Goal: Transaction & Acquisition: Purchase product/service

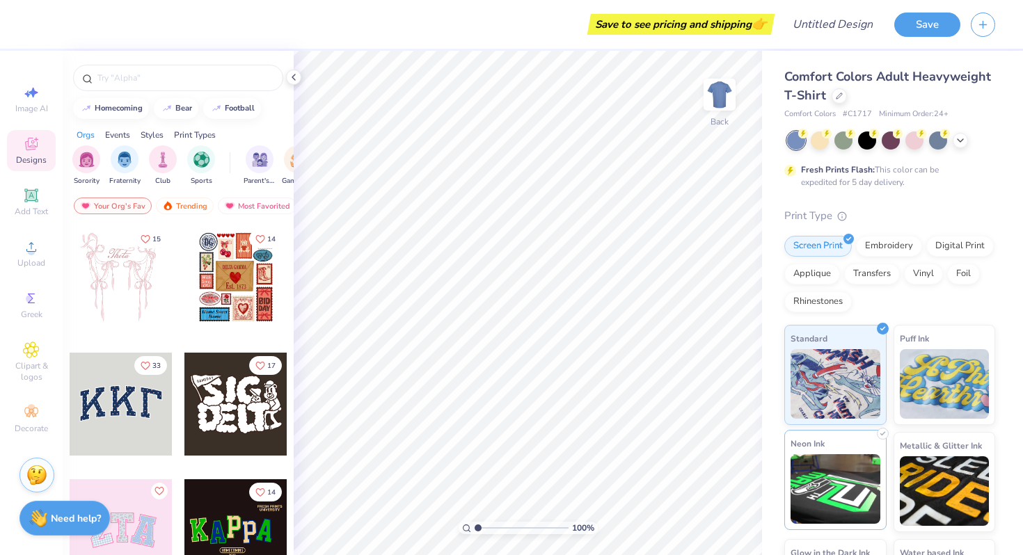
scroll to position [3, 0]
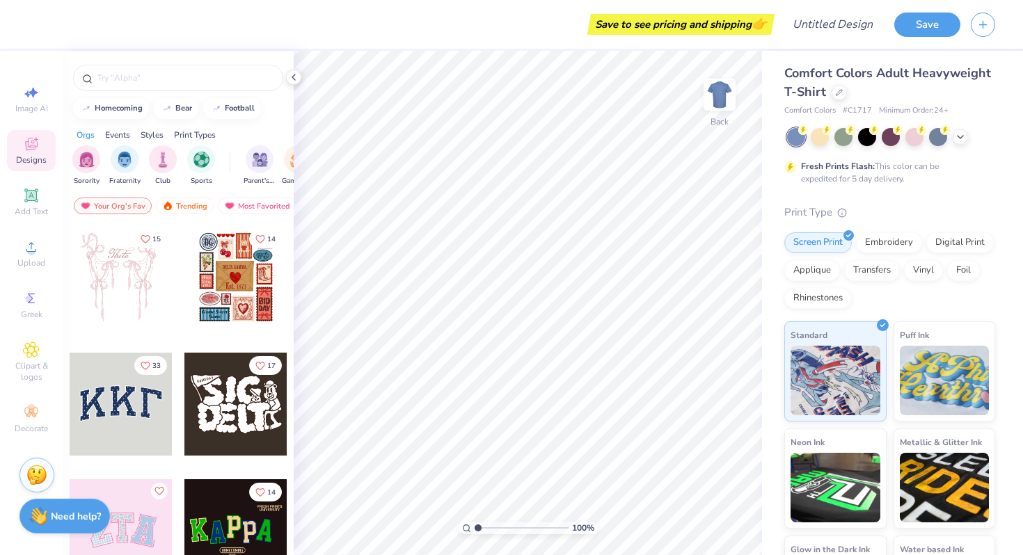
click at [72, 524] on div "Need help? Chat with us." at bounding box center [64, 516] width 90 height 35
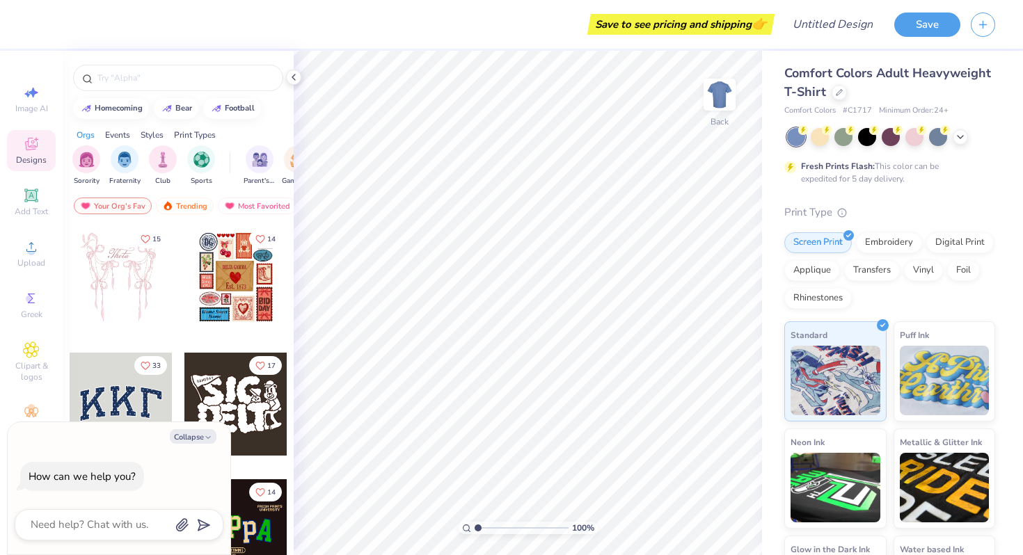
click at [79, 535] on div at bounding box center [119, 524] width 209 height 31
click at [79, 532] on textarea at bounding box center [99, 524] width 141 height 19
type textarea "c"
type textarea "x"
type textarea "ch"
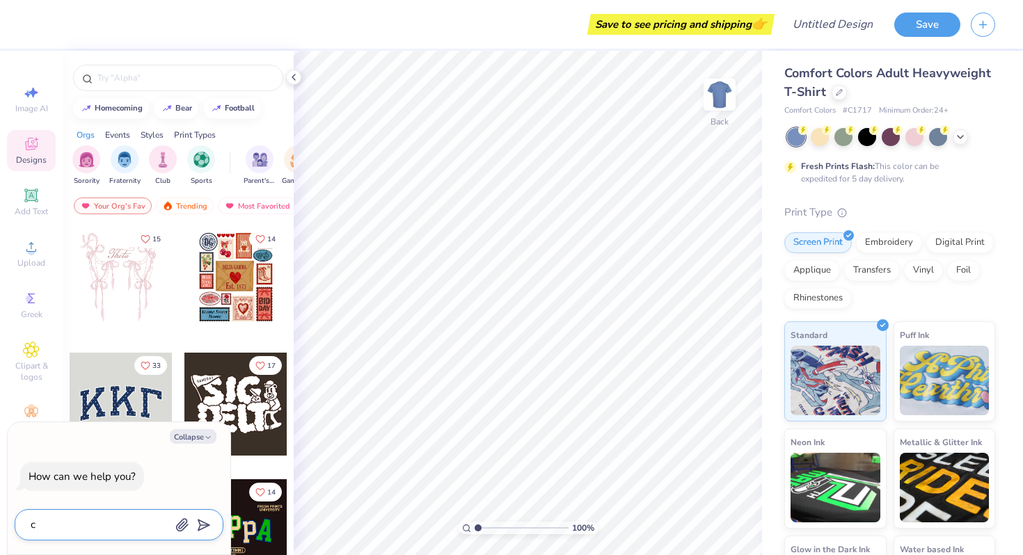
type textarea "x"
type textarea "cha"
type textarea "x"
type textarea "ch"
type textarea "x"
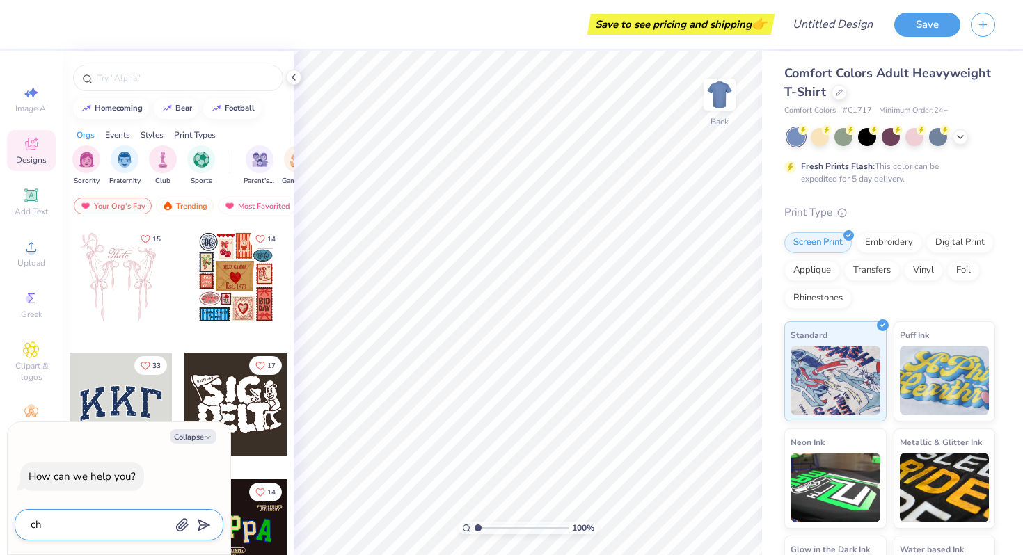
type textarea "c"
type textarea "x"
type textarea "h"
type textarea "x"
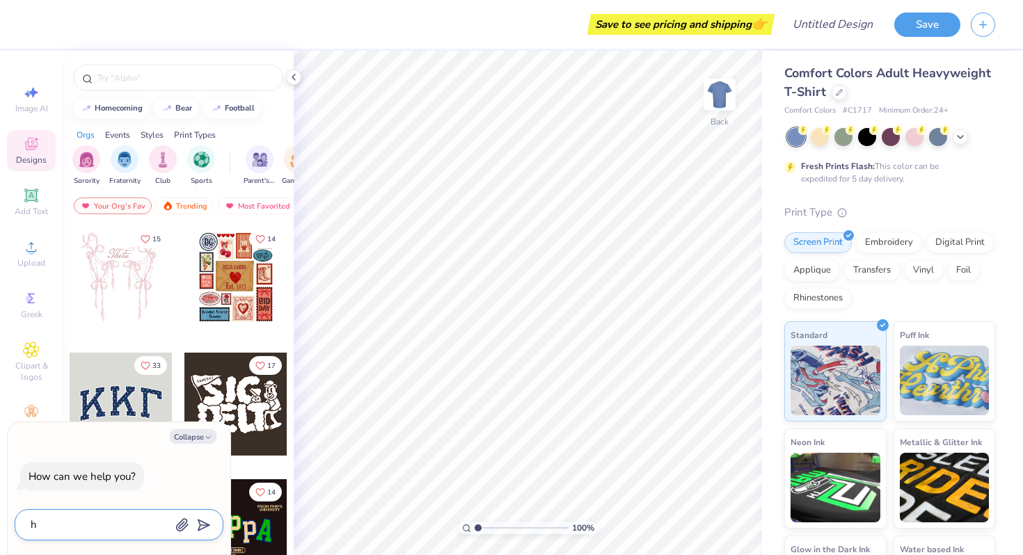
type textarea "ho"
type textarea "x"
type textarea "how"
type textarea "x"
type textarea "how"
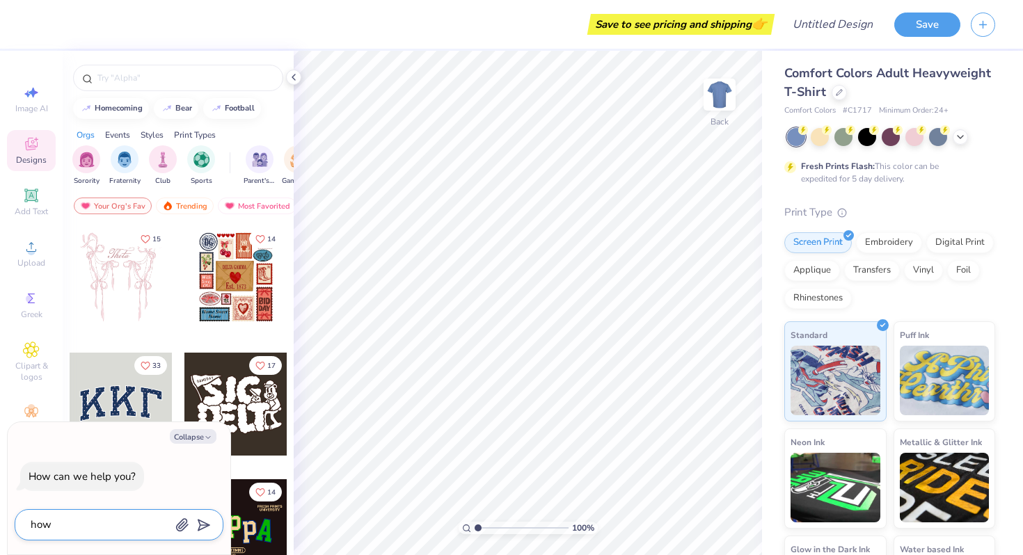
type textarea "x"
type textarea "how t"
type textarea "x"
type textarea "how to"
type textarea "x"
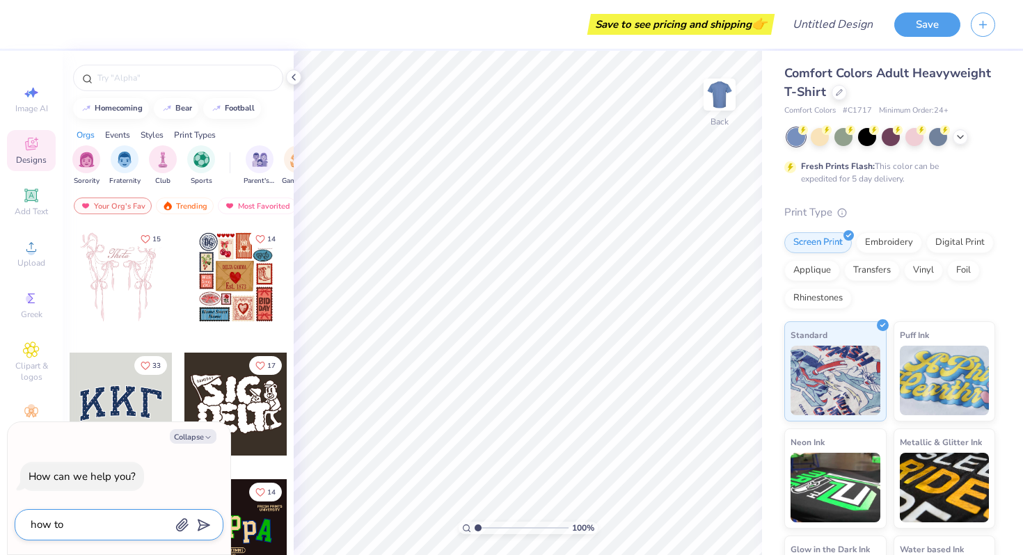
type textarea "how to"
type textarea "x"
type textarea "how to c"
type textarea "x"
type textarea "how to ch"
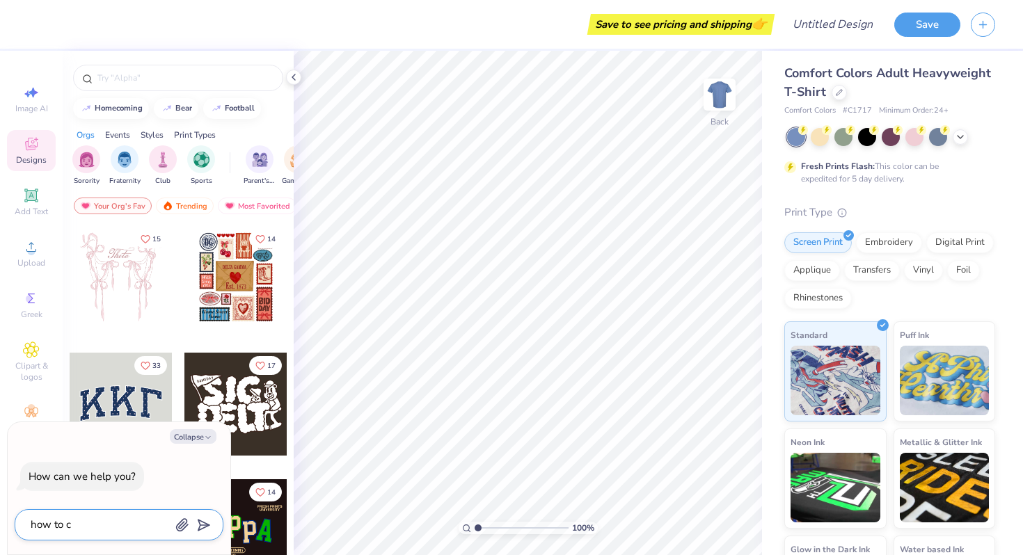
type textarea "x"
type textarea "how to cha"
type textarea "x"
type textarea "how to chan"
type textarea "x"
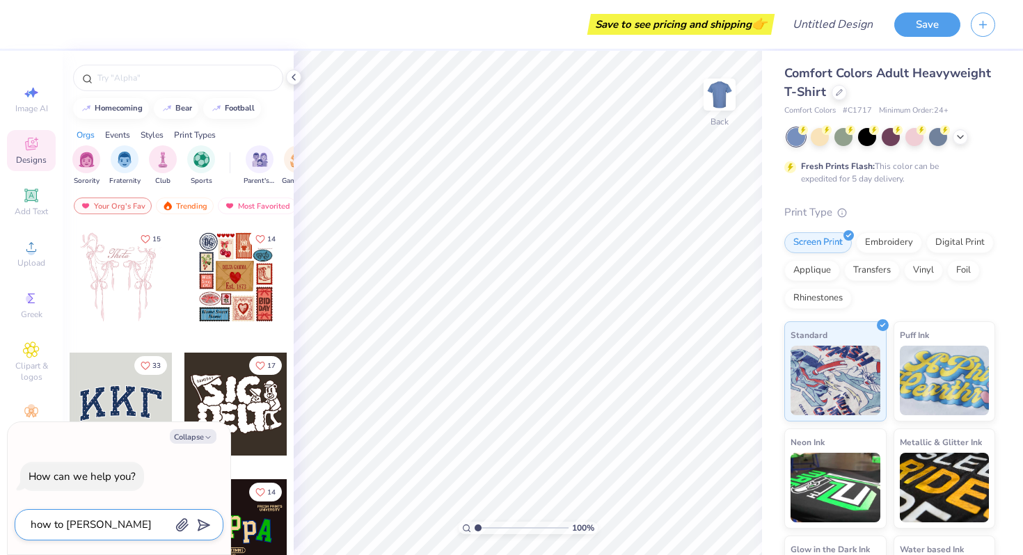
type textarea "how to chang"
type textarea "x"
type textarea "how to change"
type textarea "x"
type textarea "how to change"
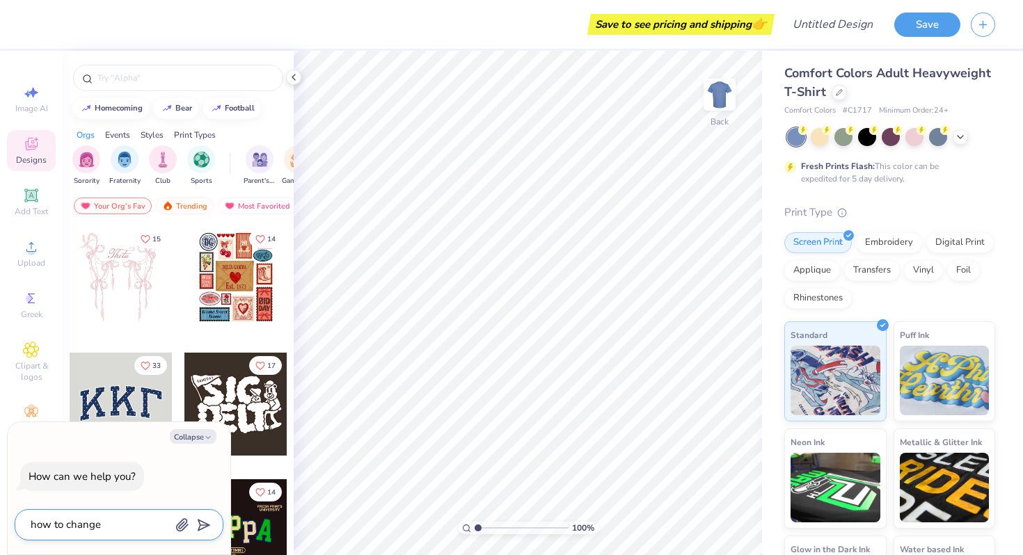
type textarea "x"
type textarea "how to change t"
type textarea "x"
type textarea "how to change th"
type textarea "x"
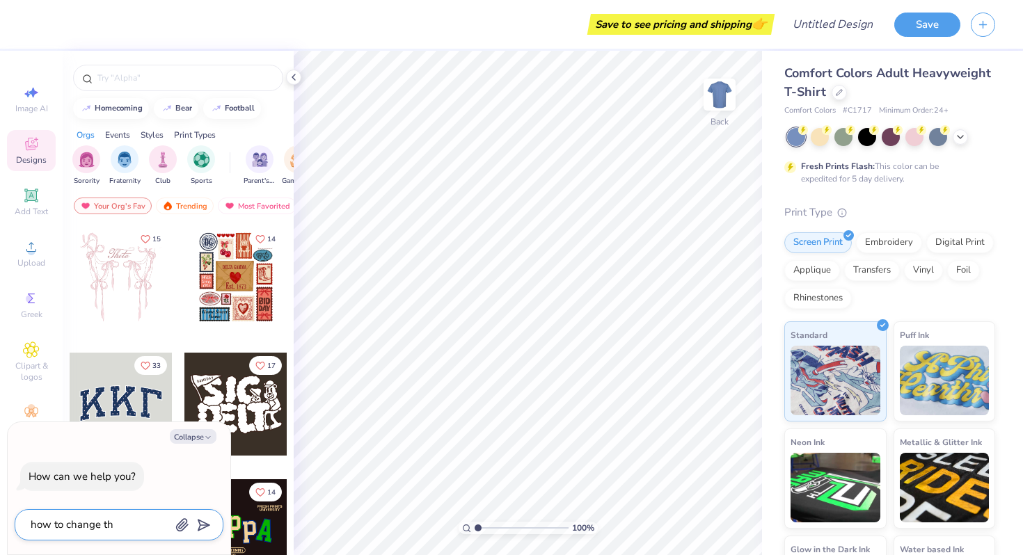
type textarea "how to change the"
type textarea "x"
type textarea "how to change the"
type textarea "x"
type textarea "how to change the s"
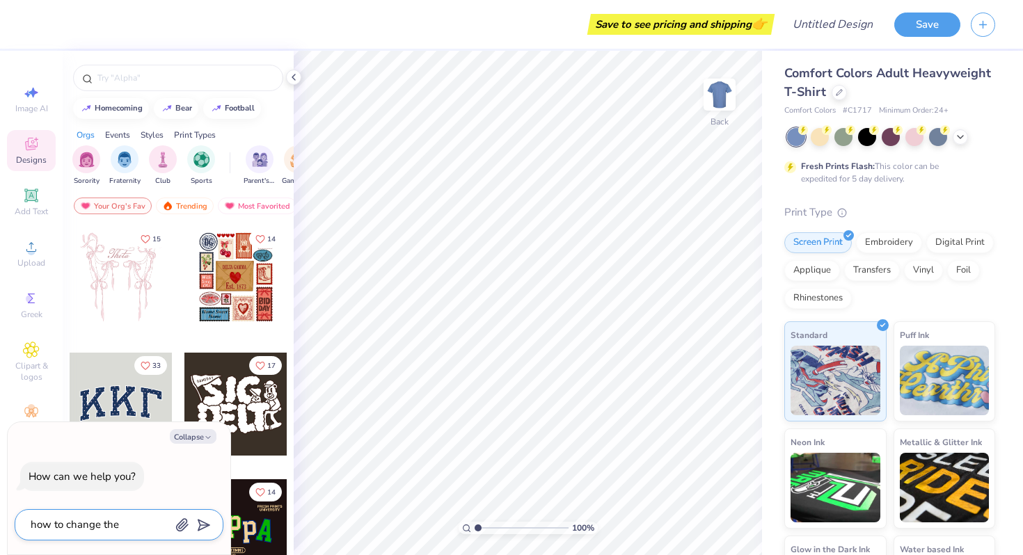
type textarea "x"
type textarea "how to change the sh"
type textarea "x"
type textarea "how to change the shi"
type textarea "x"
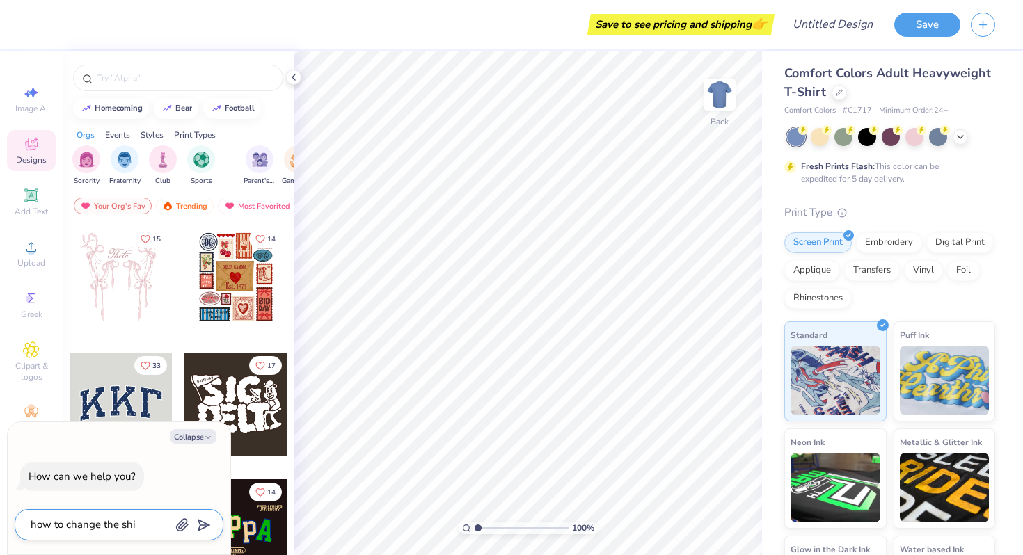
type textarea "how to change the shir"
type textarea "x"
type textarea "how to change the shirt"
type textarea "x"
type textarea "how to change the shirt"
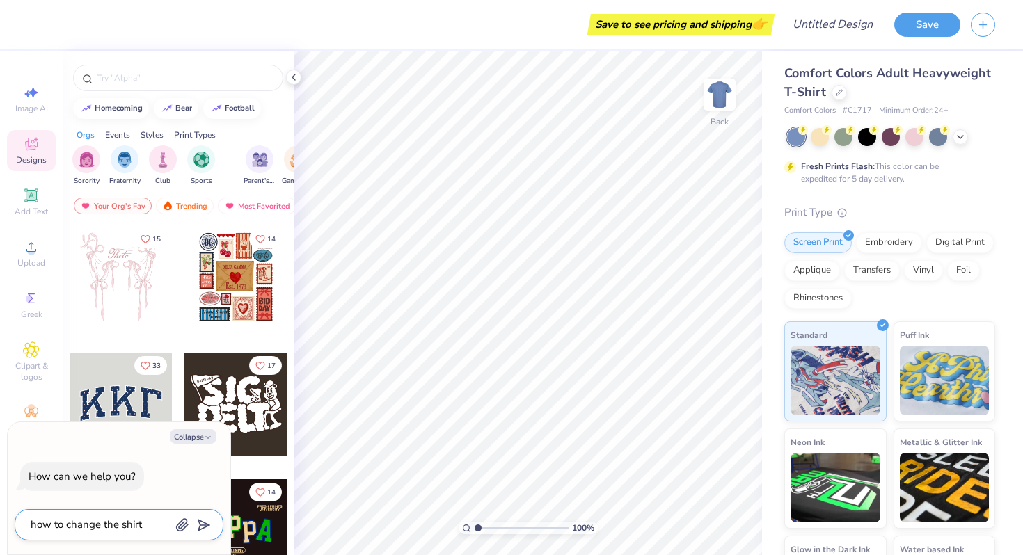
type textarea "x"
type textarea "how to change the shirt t"
type textarea "x"
type textarea "how to change the shirt ty"
type textarea "x"
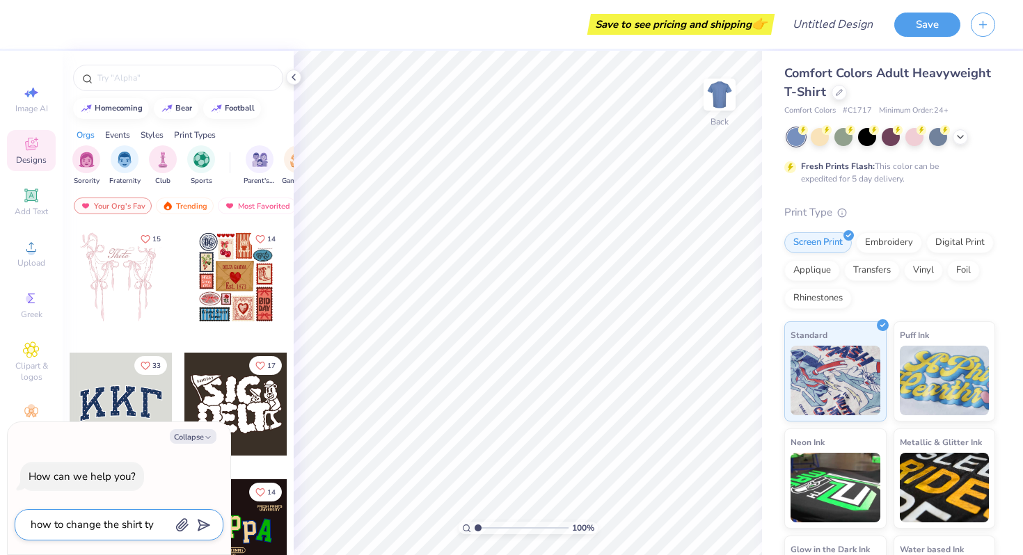
type textarea "how to change the shirt typ"
type textarea "x"
type textarea "how to change the shirt type"
type textarea "x"
type textarea "how to change the shirt type"
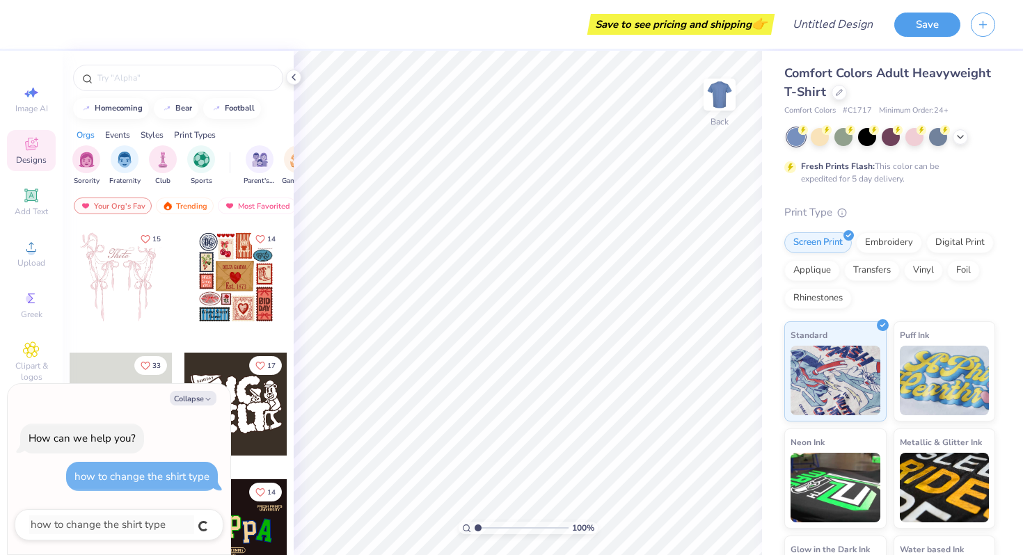
type textarea "x"
click at [173, 440] on div "How can we help you? how to change the shirt type" at bounding box center [119, 458] width 209 height 90
click at [156, 462] on div "how to change the shirt type" at bounding box center [142, 477] width 152 height 30
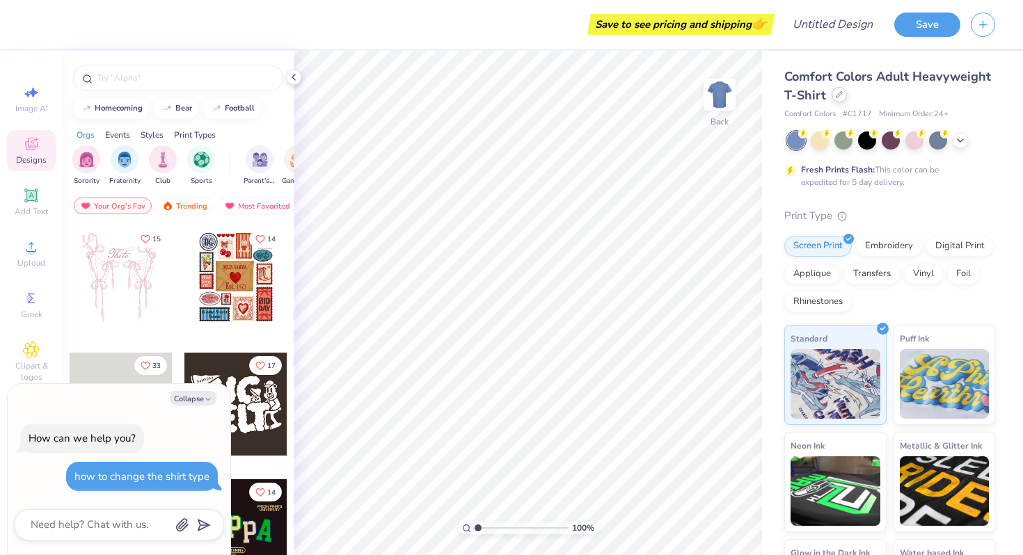
click at [835, 91] on div at bounding box center [838, 94] width 15 height 15
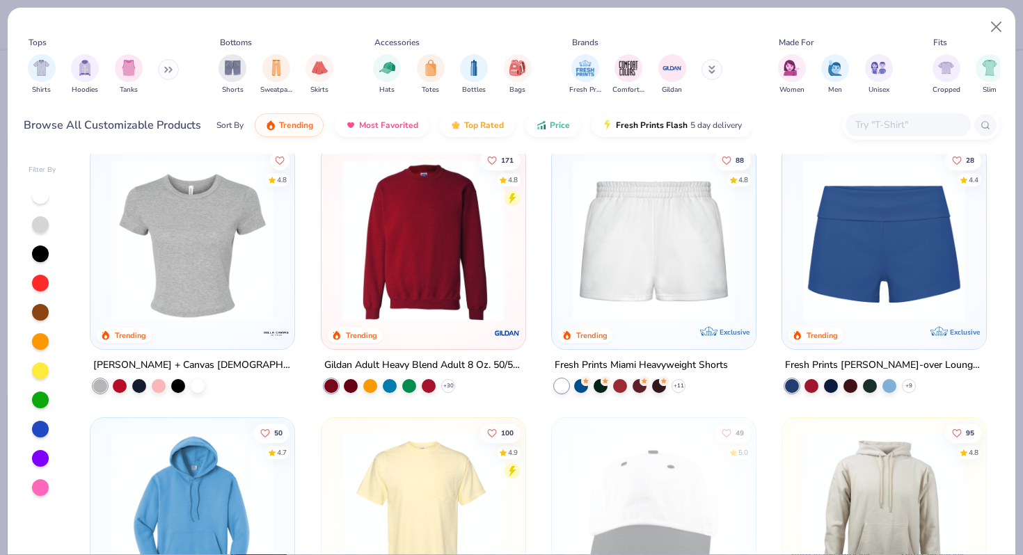
scroll to position [881, 0]
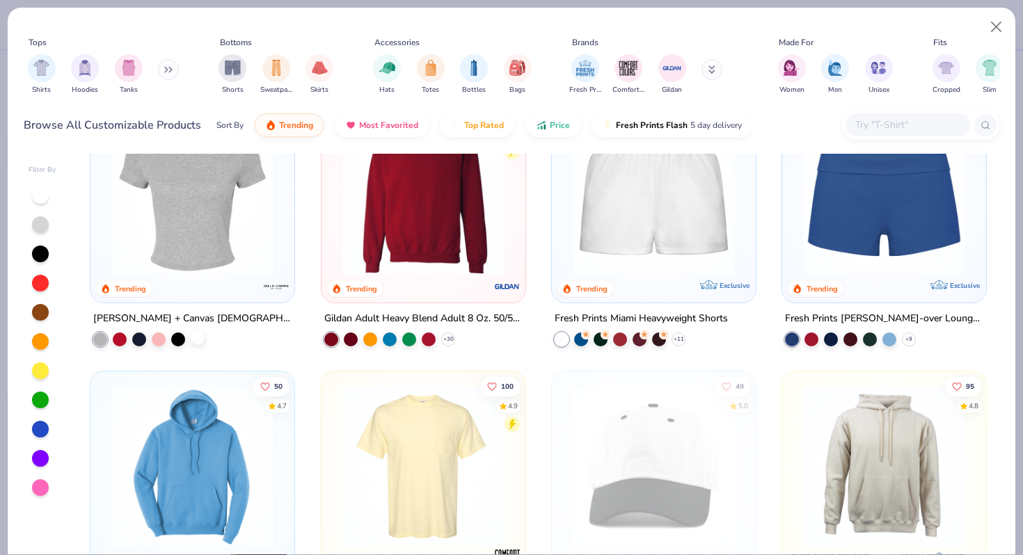
click at [194, 341] on div at bounding box center [198, 338] width 14 height 14
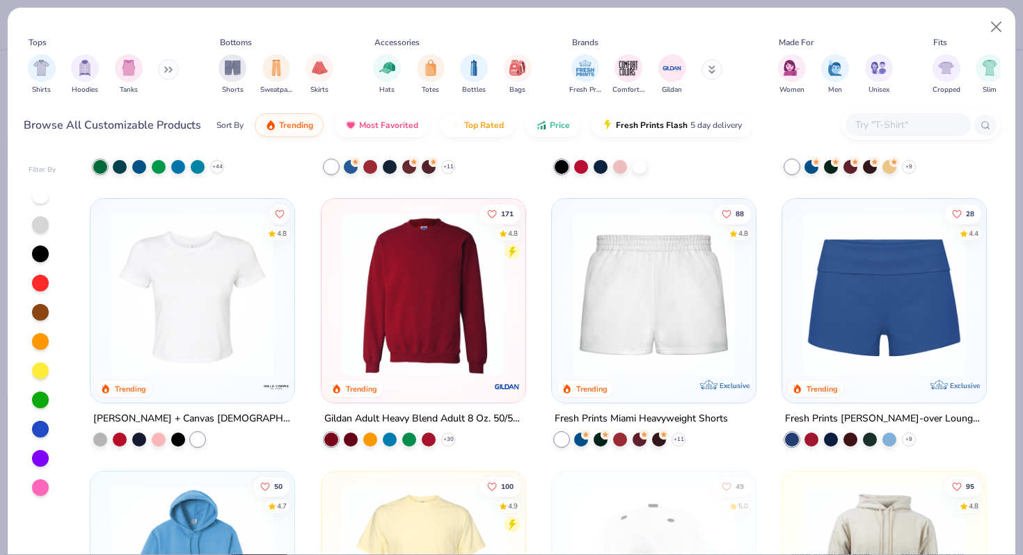
scroll to position [782, 0]
click at [194, 341] on img at bounding box center [192, 293] width 176 height 162
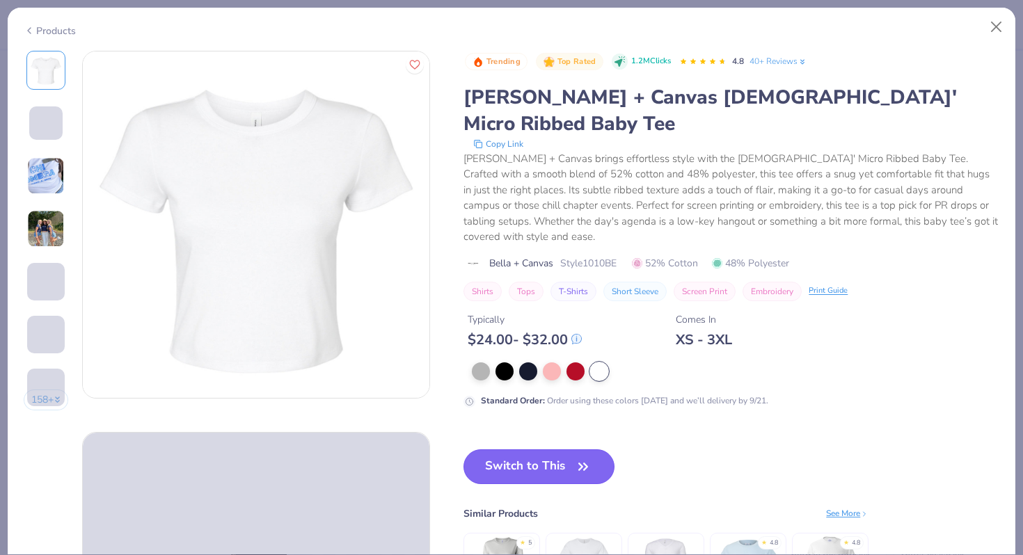
click at [532, 449] on button "Switch to This" at bounding box center [538, 466] width 151 height 35
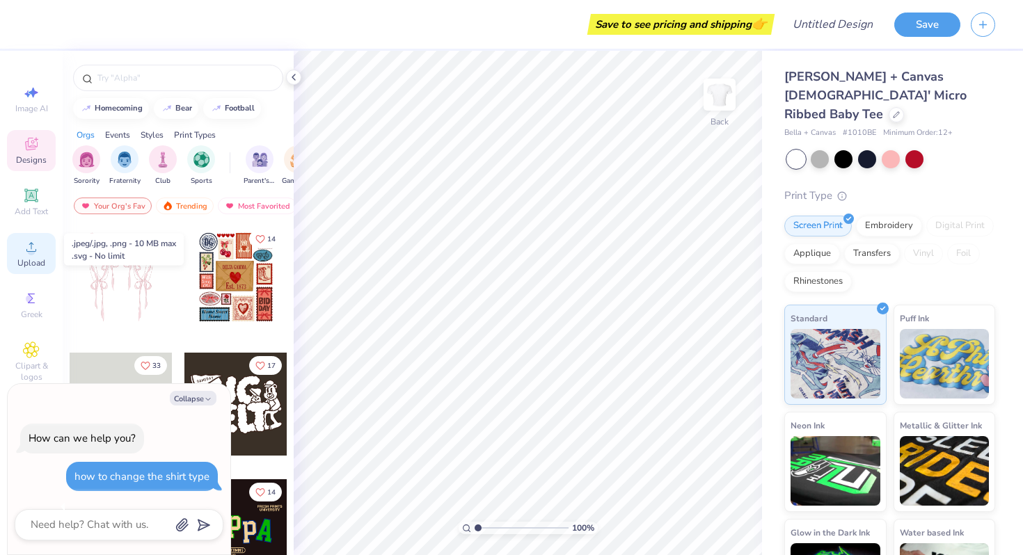
click at [38, 246] on icon at bounding box center [31, 247] width 17 height 17
click at [24, 253] on icon at bounding box center [31, 247] width 17 height 17
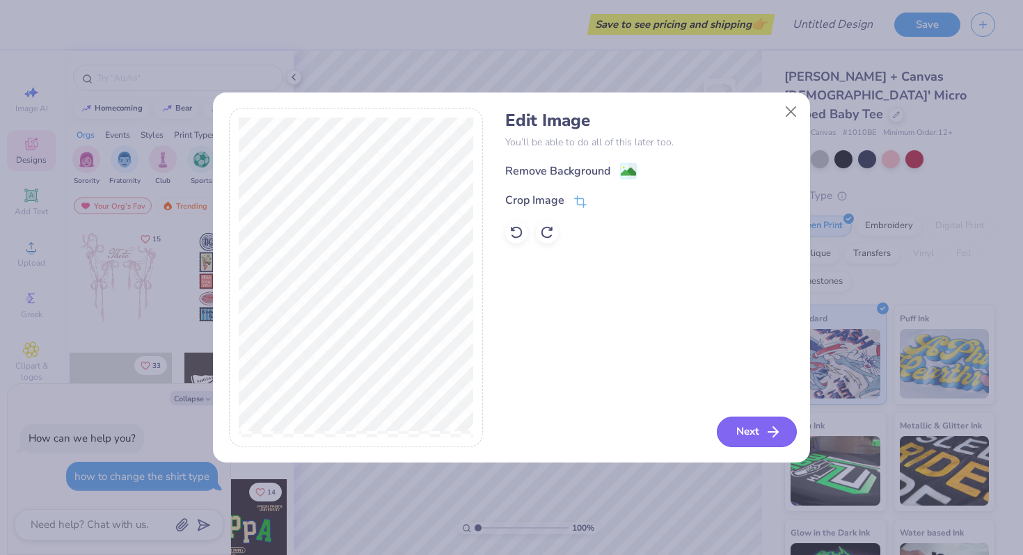
click at [758, 429] on button "Next" at bounding box center [756, 432] width 80 height 31
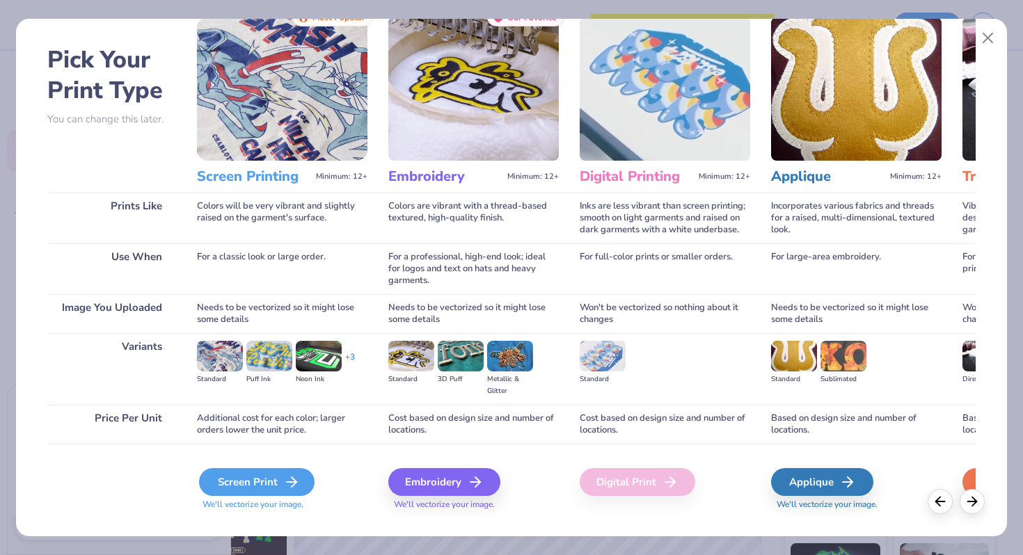
click at [265, 483] on div "Screen Print" at bounding box center [256, 482] width 115 height 28
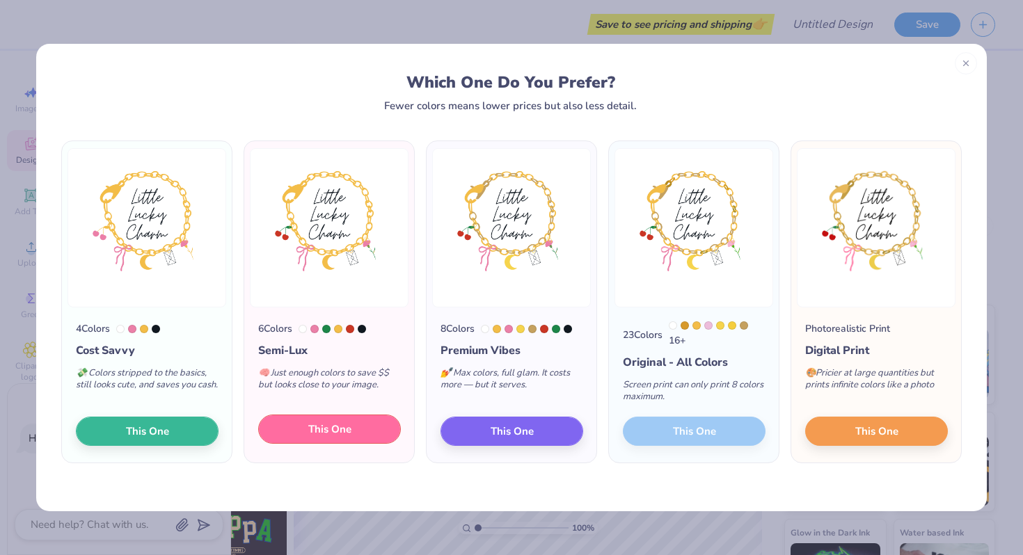
click at [364, 426] on button "This One" at bounding box center [329, 429] width 143 height 29
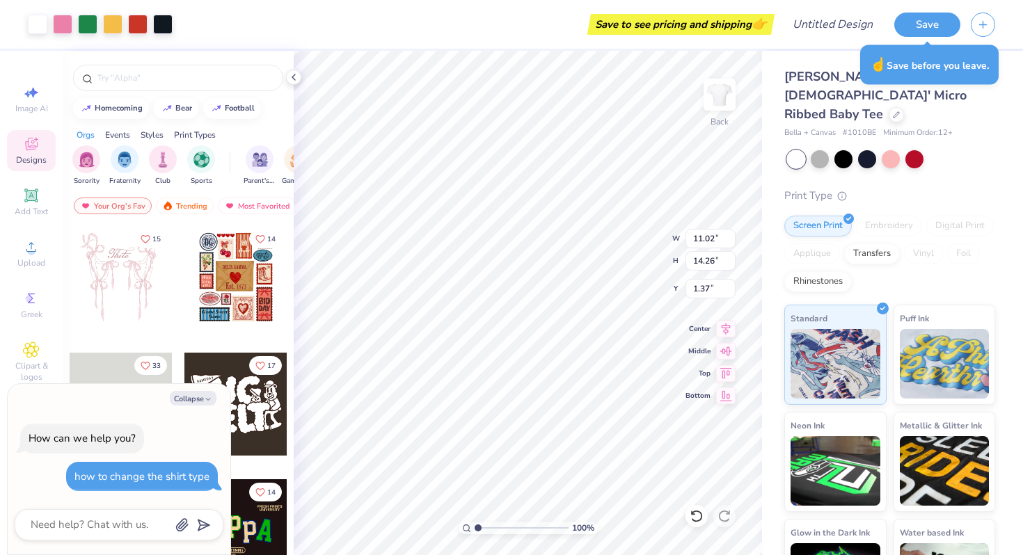
click at [26, 166] on div "Designs" at bounding box center [31, 150] width 49 height 41
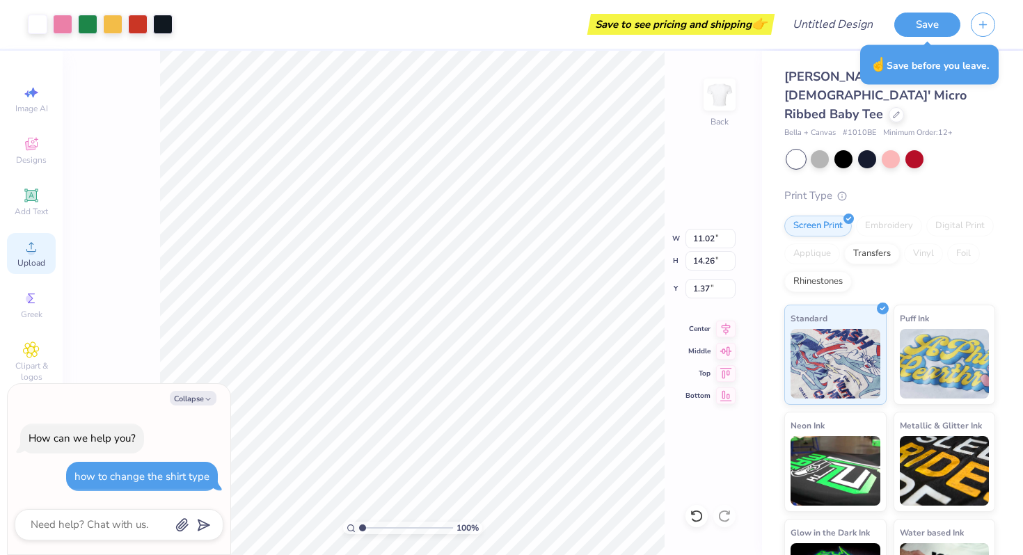
click at [40, 273] on div "Upload" at bounding box center [31, 253] width 49 height 41
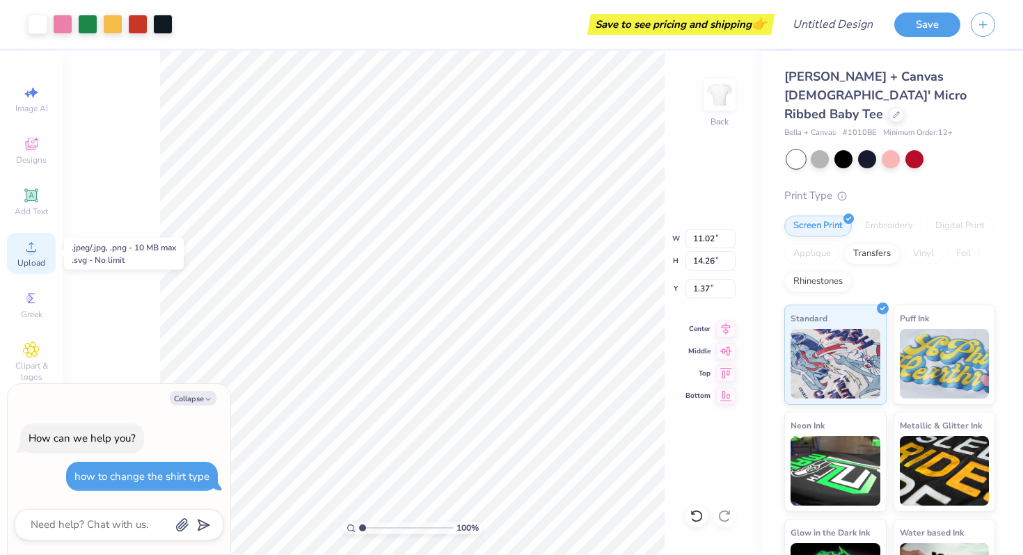
click at [29, 258] on span "Upload" at bounding box center [31, 262] width 28 height 11
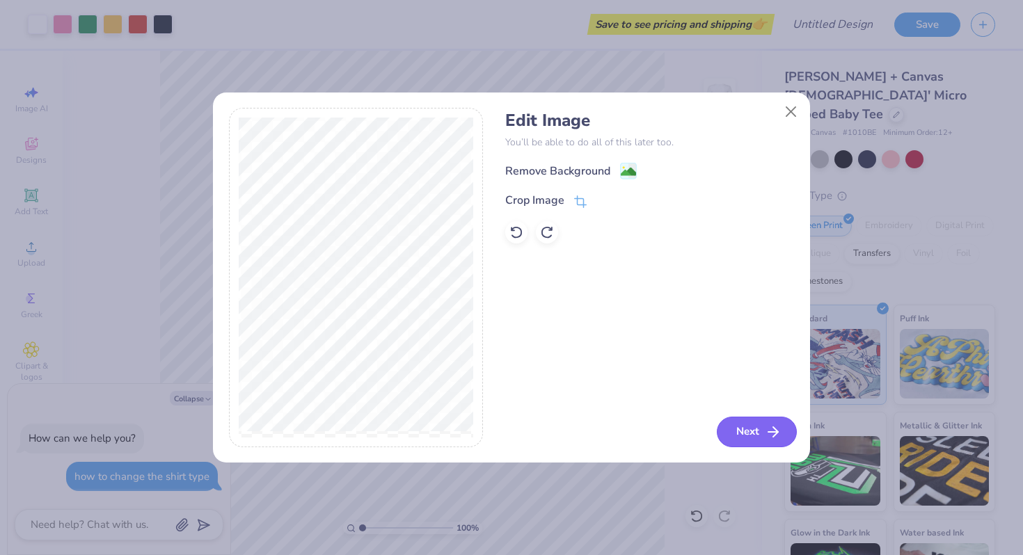
click at [764, 430] on icon "button" at bounding box center [772, 432] width 17 height 17
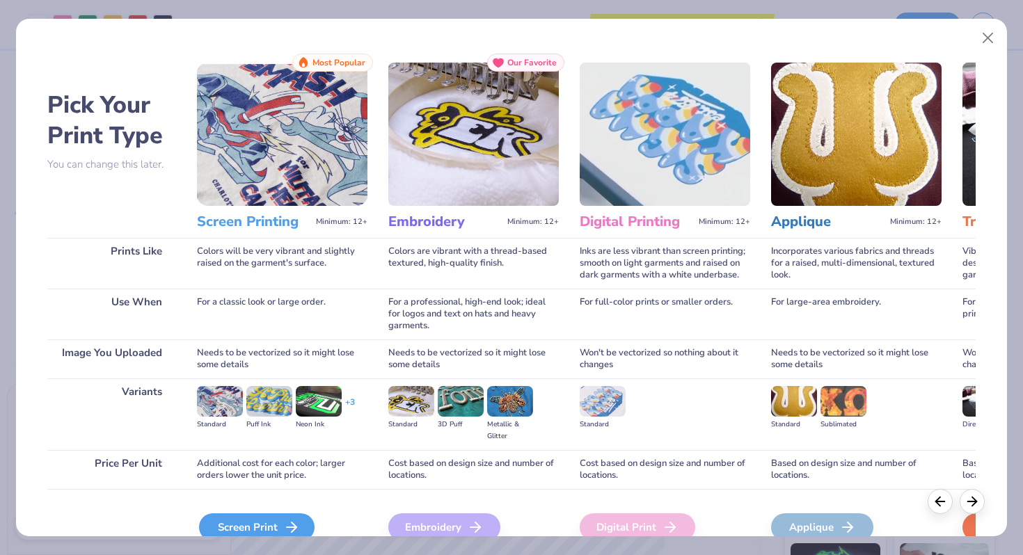
click at [223, 518] on div "Screen Print" at bounding box center [256, 527] width 115 height 28
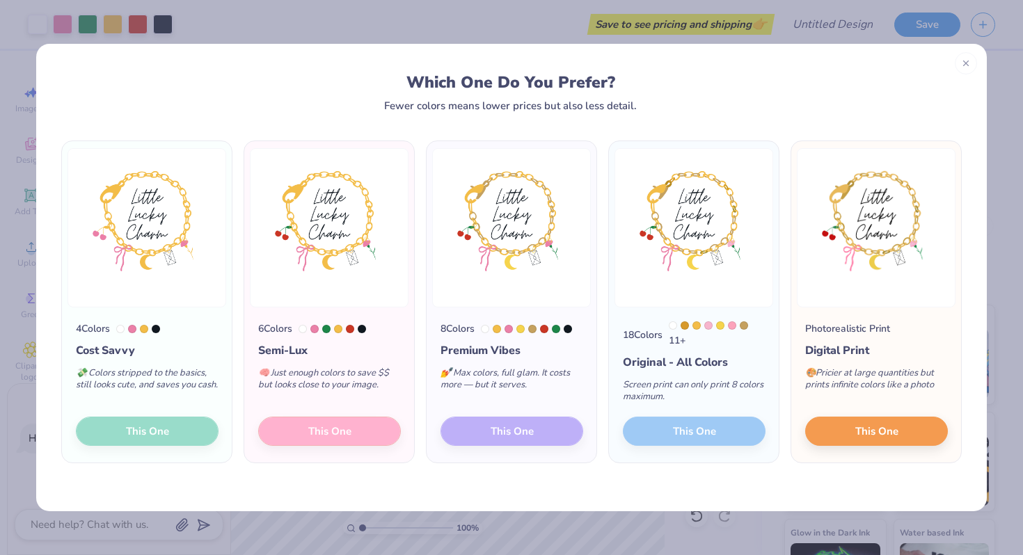
click at [301, 435] on div "6 Colors Semi-Lux 🧠 Just enough colors to save $$ but looks close to your image…" at bounding box center [329, 384] width 170 height 155
click at [358, 433] on div "6 Colors Semi-Lux 🧠 Just enough colors to save $$ but looks close to your image…" at bounding box center [329, 384] width 170 height 155
click at [285, 239] on img at bounding box center [329, 227] width 159 height 159
click at [284, 108] on div "Which One Do You Prefer? Fewer colors means lower prices but also less detail." at bounding box center [510, 92] width 873 height 38
click at [305, 433] on div "6 Colors Semi-Lux 🧠 Just enough colors to save $$ but looks close to your image…" at bounding box center [329, 384] width 170 height 155
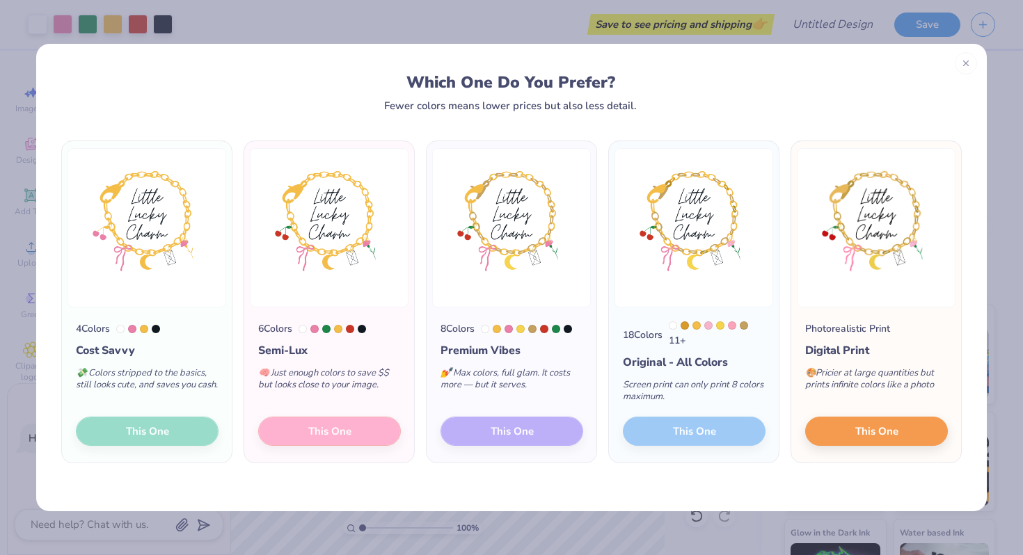
click at [461, 477] on div "4 Colors Cost Savvy 💸 Colors stripped to the basics, still looks cute, and save…" at bounding box center [511, 311] width 950 height 400
click at [362, 418] on div "6 Colors Semi-Lux 🧠 Just enough colors to save $$ but looks close to your image…" at bounding box center [329, 384] width 170 height 155
click at [277, 447] on div "6 Colors Semi-Lux 🧠 Just enough colors to save $$ but looks close to your image…" at bounding box center [329, 384] width 170 height 155
click at [277, 427] on div "6 Colors Semi-Lux 🧠 Just enough colors to save $$ but looks close to your image…" at bounding box center [329, 384] width 170 height 155
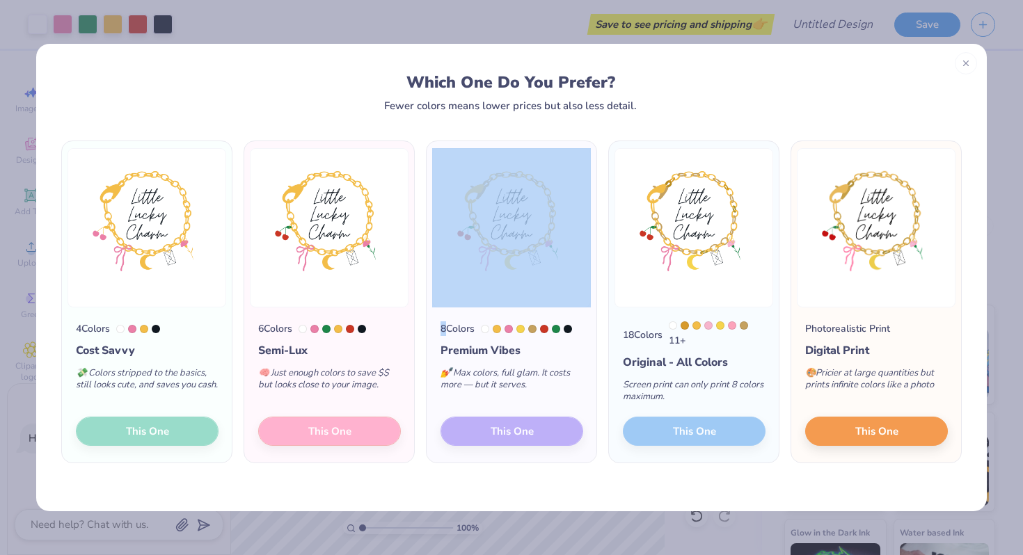
click at [277, 427] on div "6 Colors Semi-Lux 🧠 Just enough colors to save $$ but looks close to your image…" at bounding box center [329, 384] width 170 height 155
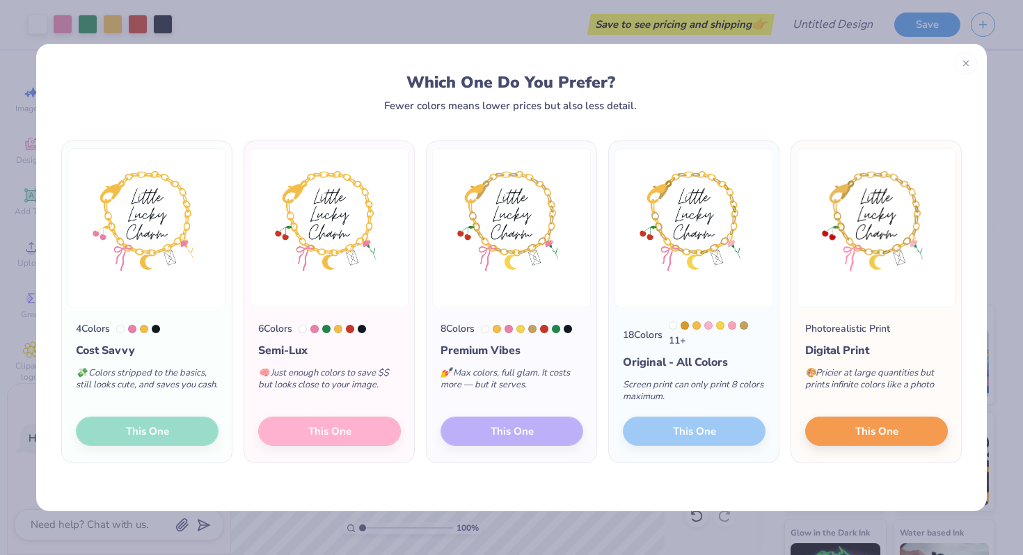
click at [290, 435] on div "6 Colors Semi-Lux 🧠 Just enough colors to save $$ but looks close to your image…" at bounding box center [329, 384] width 170 height 155
type textarea "x"
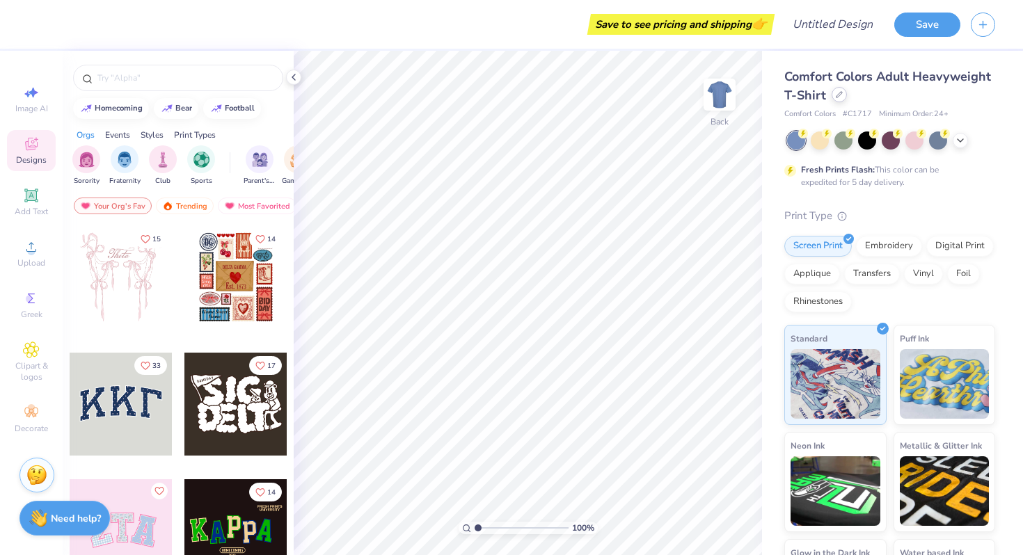
click at [835, 95] on icon at bounding box center [838, 94] width 7 height 7
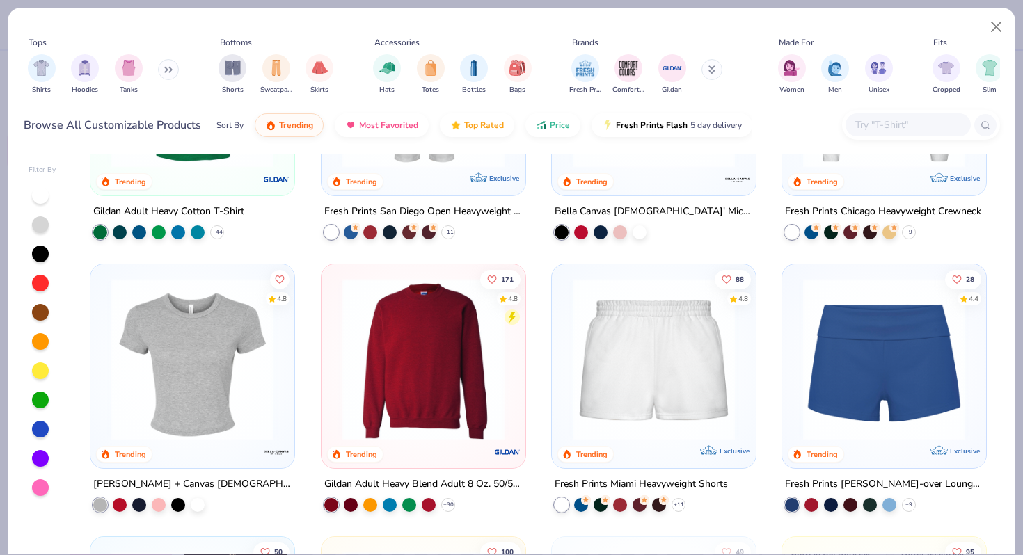
scroll to position [718, 0]
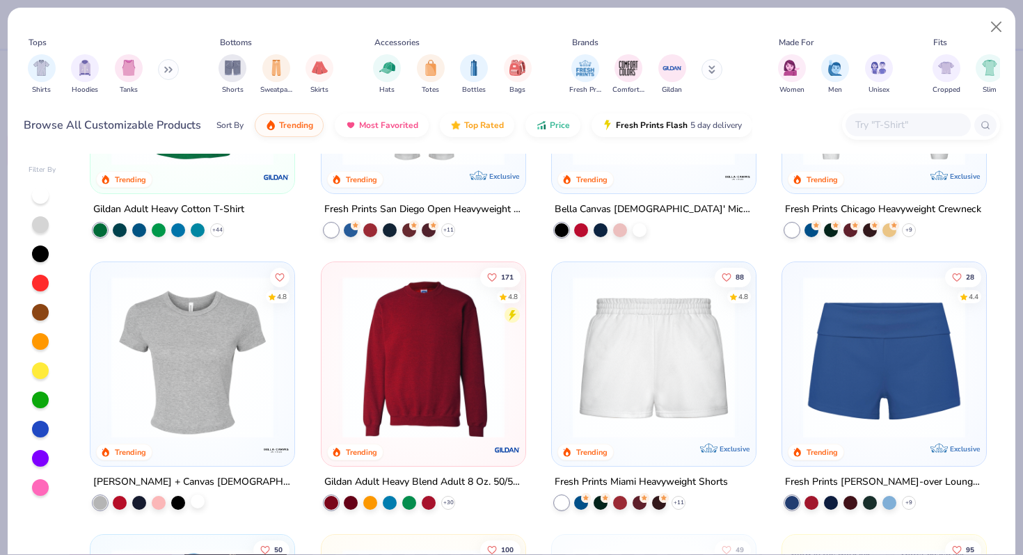
click at [200, 499] on div at bounding box center [198, 502] width 14 height 14
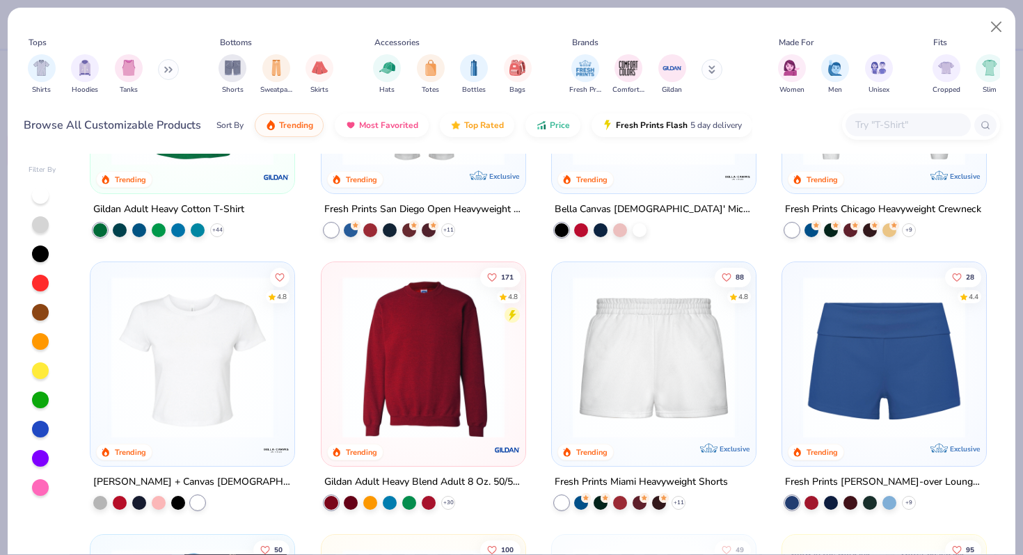
click at [203, 428] on img at bounding box center [192, 357] width 176 height 162
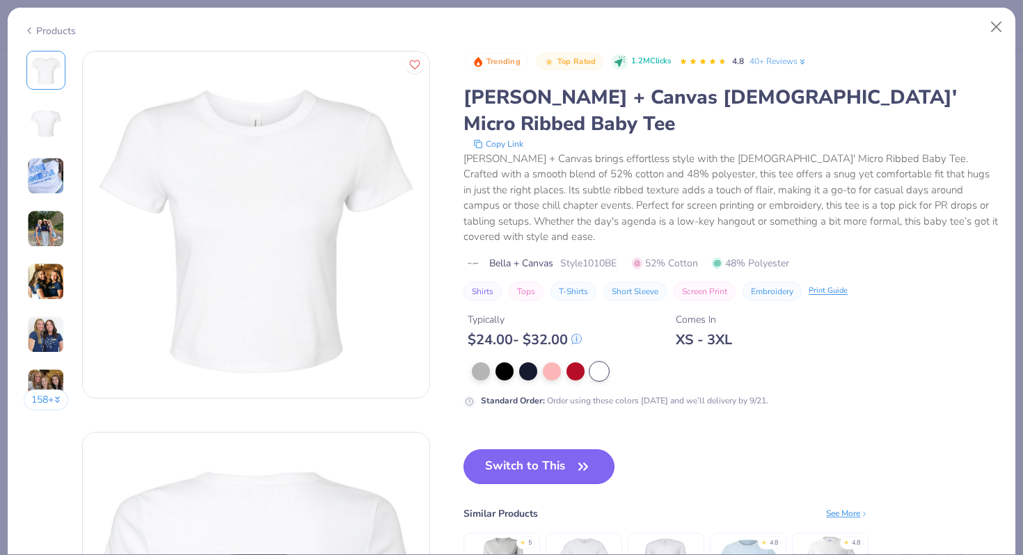
click at [519, 449] on button "Switch to This" at bounding box center [538, 466] width 151 height 35
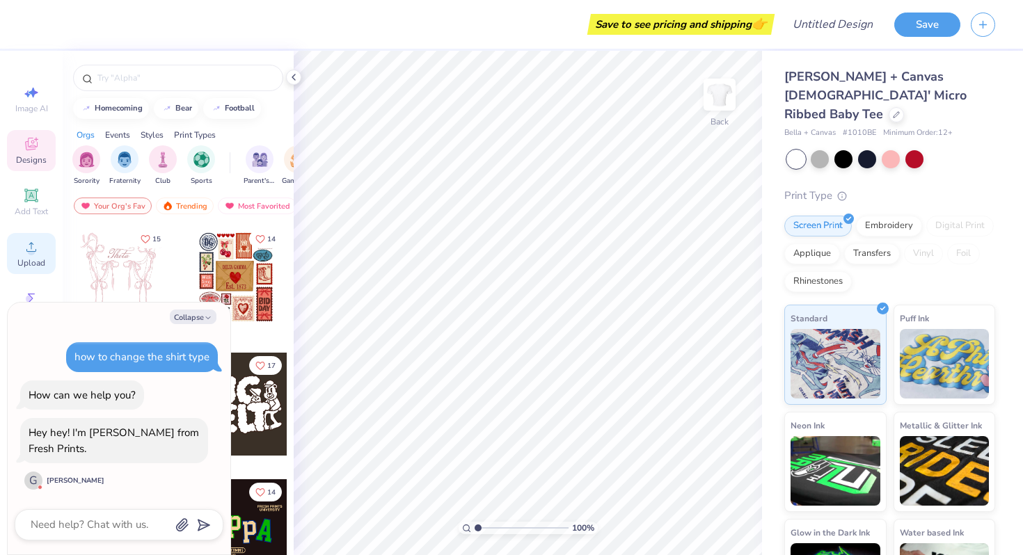
click at [40, 250] on div "Upload" at bounding box center [31, 253] width 49 height 41
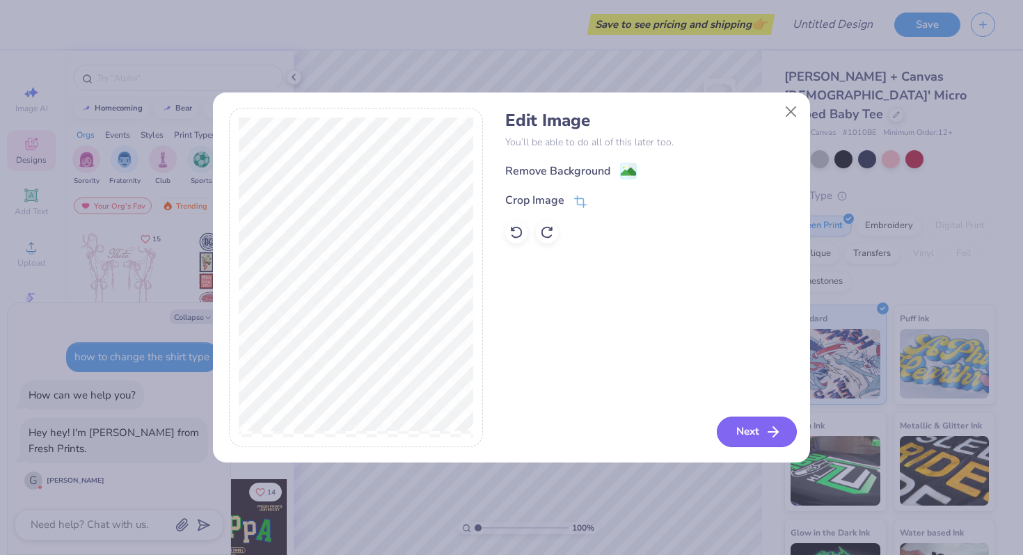
click at [762, 423] on button "Next" at bounding box center [756, 432] width 80 height 31
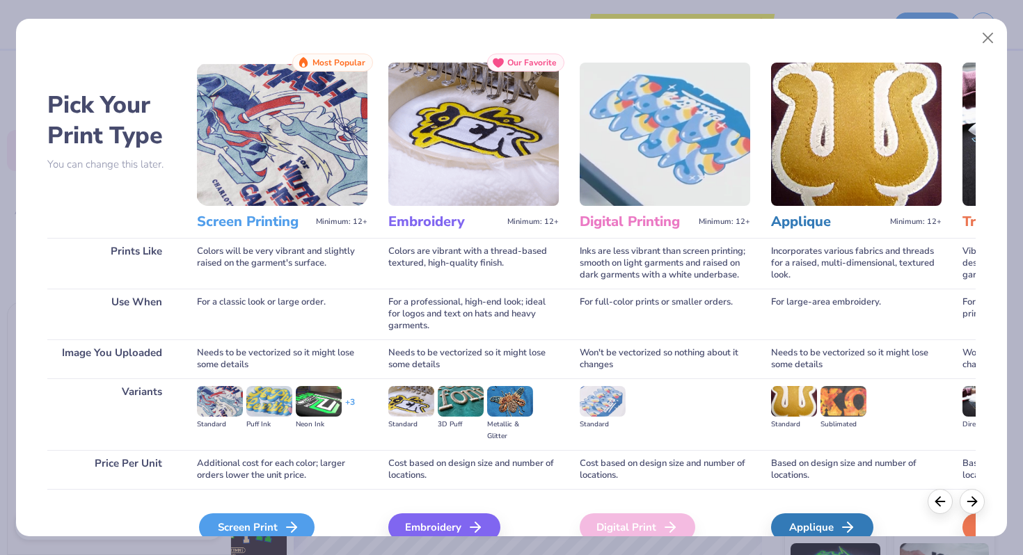
click at [213, 524] on div "Screen Print" at bounding box center [256, 527] width 115 height 28
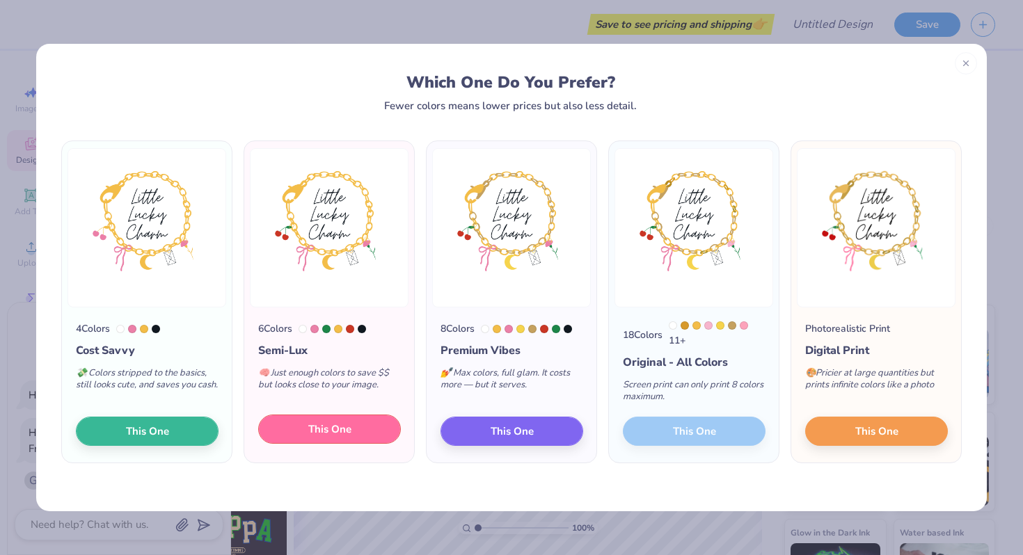
click at [316, 440] on button "This One" at bounding box center [329, 429] width 143 height 29
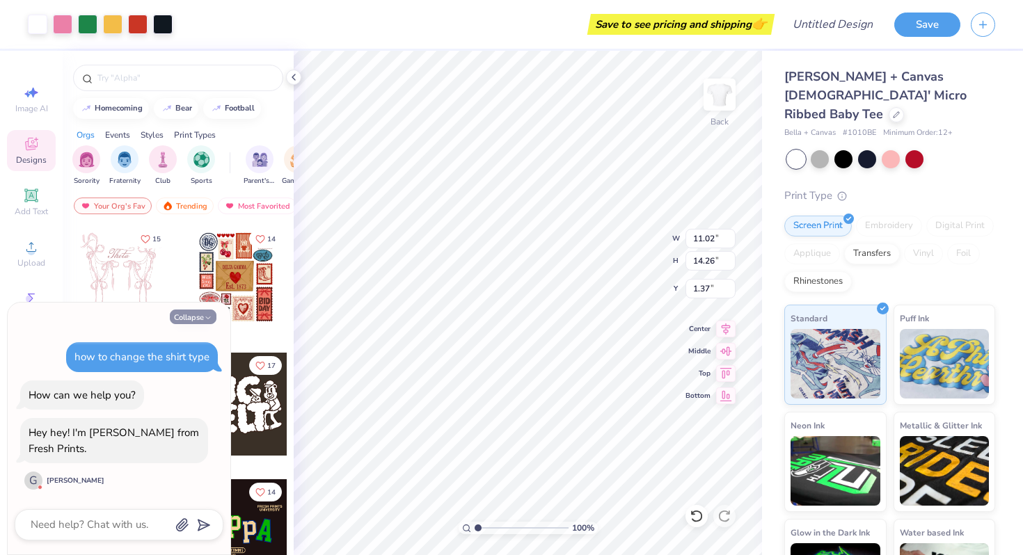
click at [202, 320] on button "Collapse" at bounding box center [193, 317] width 47 height 15
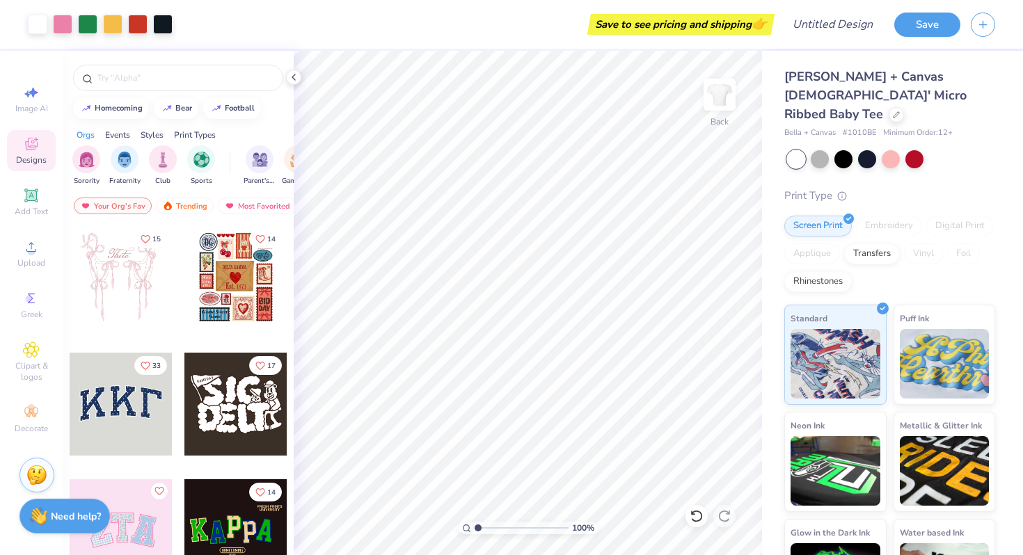
click at [51, 533] on div "Need help? Chat with us." at bounding box center [64, 516] width 90 height 35
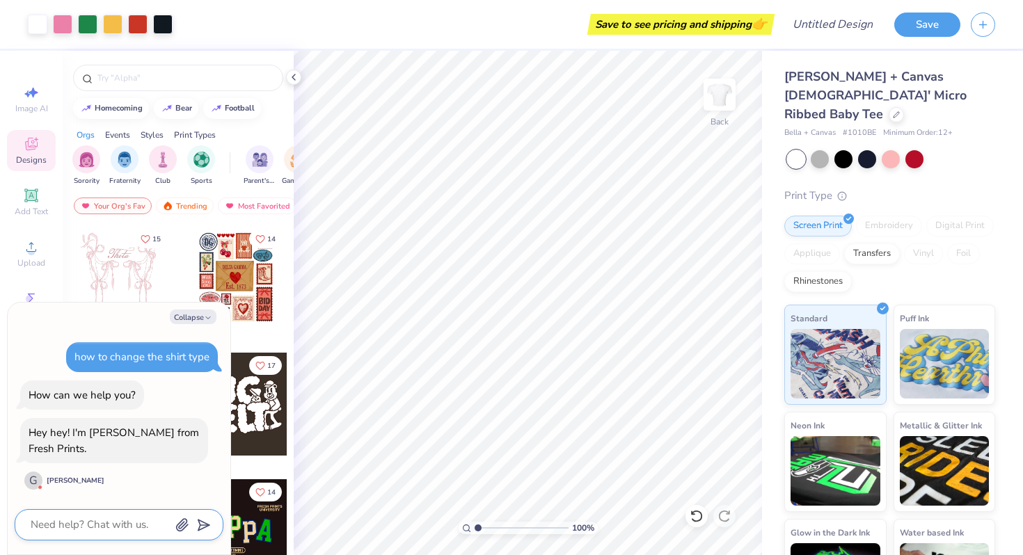
click at [51, 532] on textarea at bounding box center [99, 524] width 141 height 19
type textarea "x"
type textarea "h"
type textarea "x"
type textarea "he"
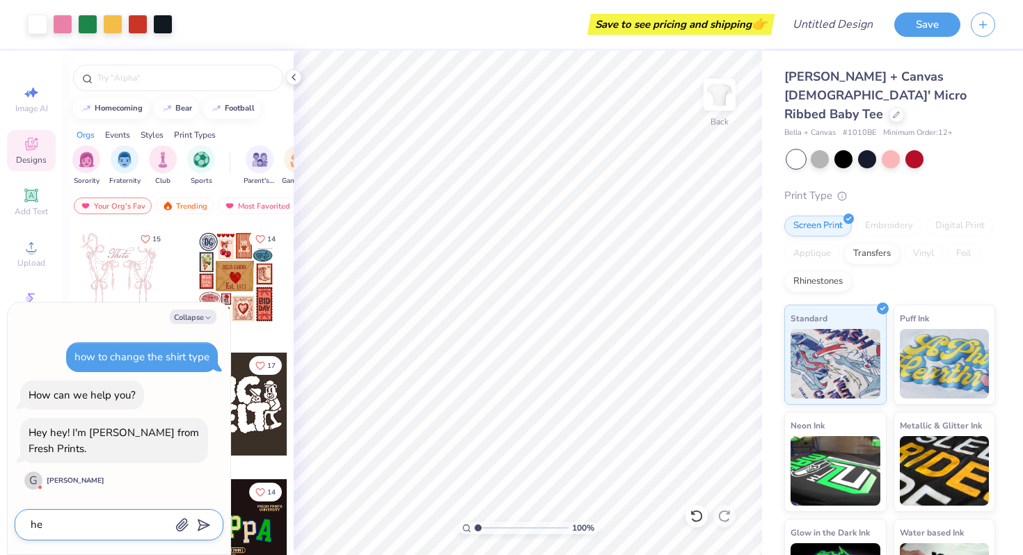
type textarea "x"
type textarea "hey"
type textarea "x"
type textarea "hey!"
type textarea "x"
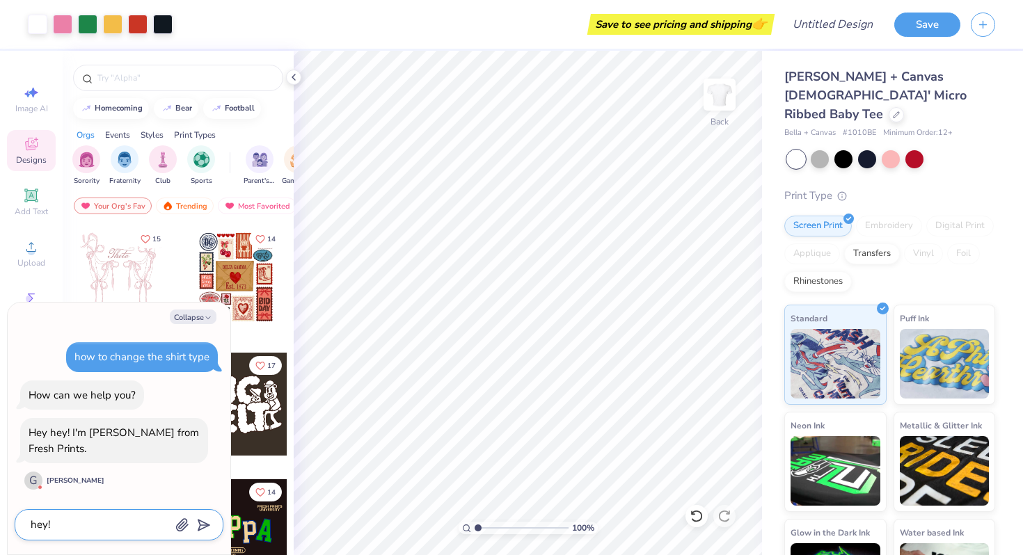
type textarea "hey!"
type textarea "x"
type textarea "hey! w"
type textarea "x"
type textarea "hey! wi"
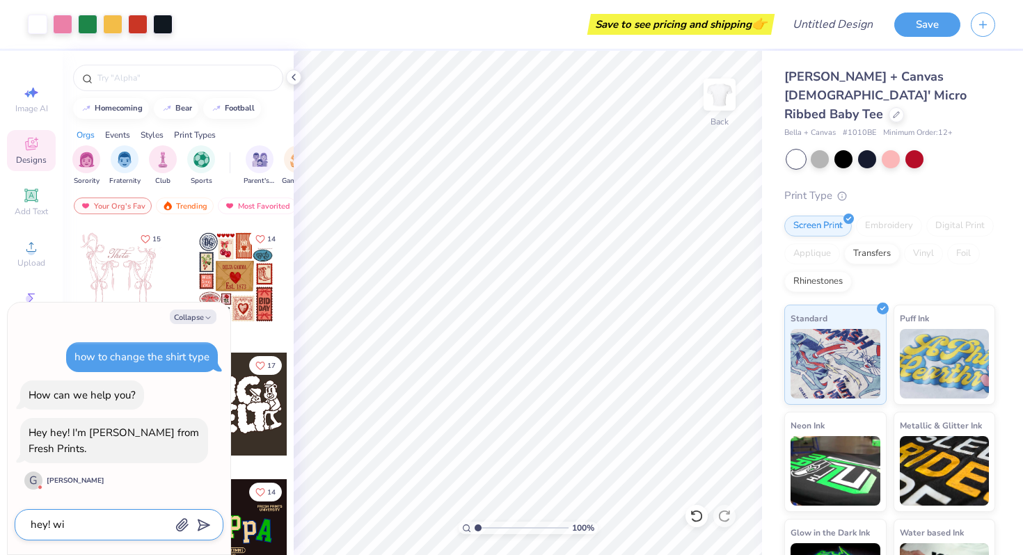
type textarea "x"
type textarea "hey! wil"
type textarea "x"
type textarea "hey! will"
type textarea "x"
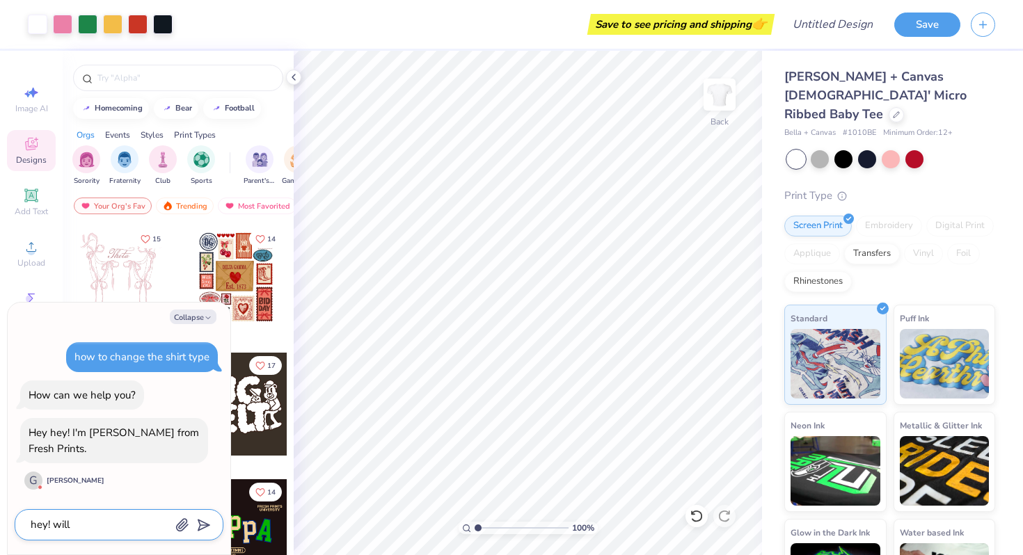
type textarea "hey! will"
type textarea "x"
type textarea "hey! will t"
type textarea "x"
type textarea "hey! will th"
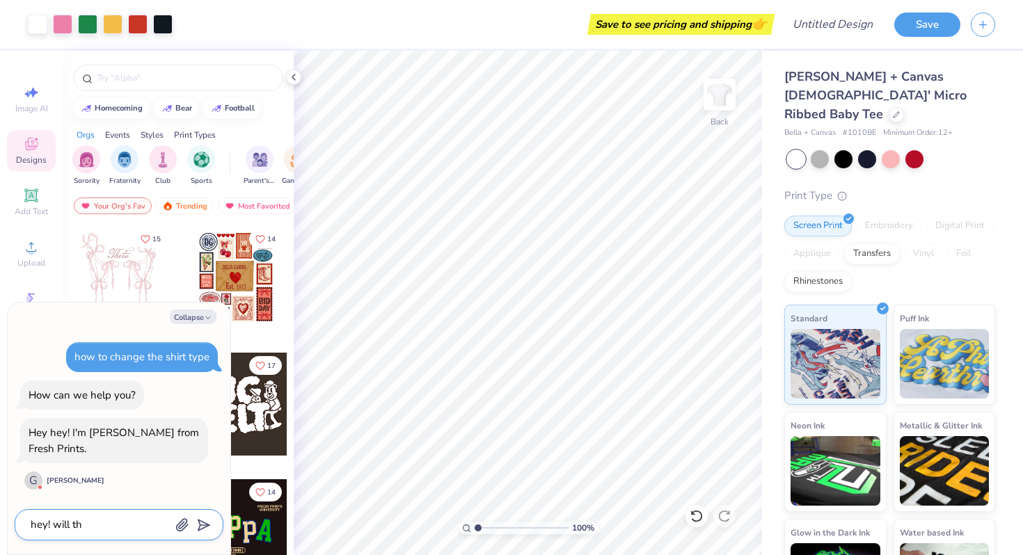
type textarea "x"
type textarea "hey! will the"
type textarea "x"
type textarea "hey! will the"
type textarea "x"
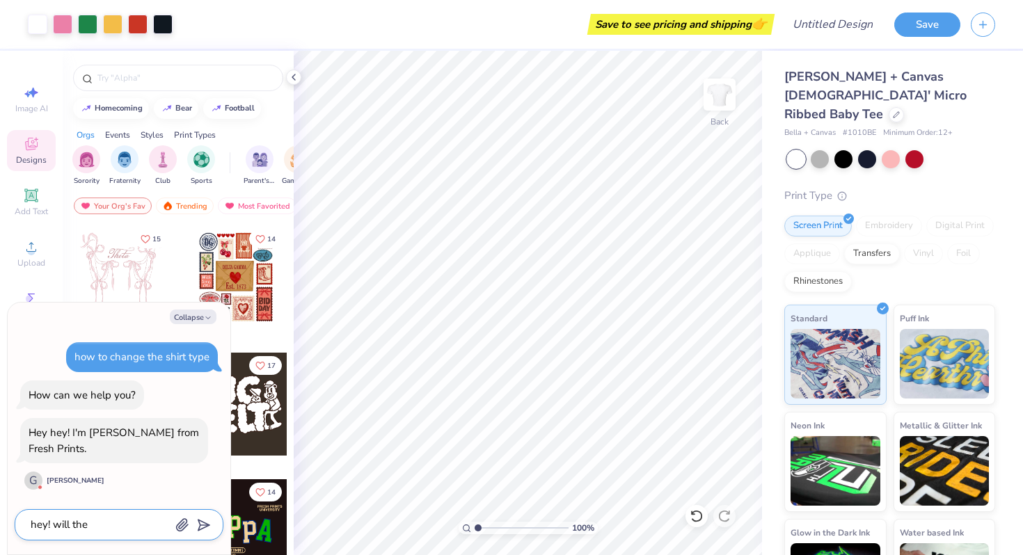
type textarea "hey! will the w"
type textarea "x"
type textarea "hey! will the wh"
type textarea "x"
type textarea "hey! will the whi"
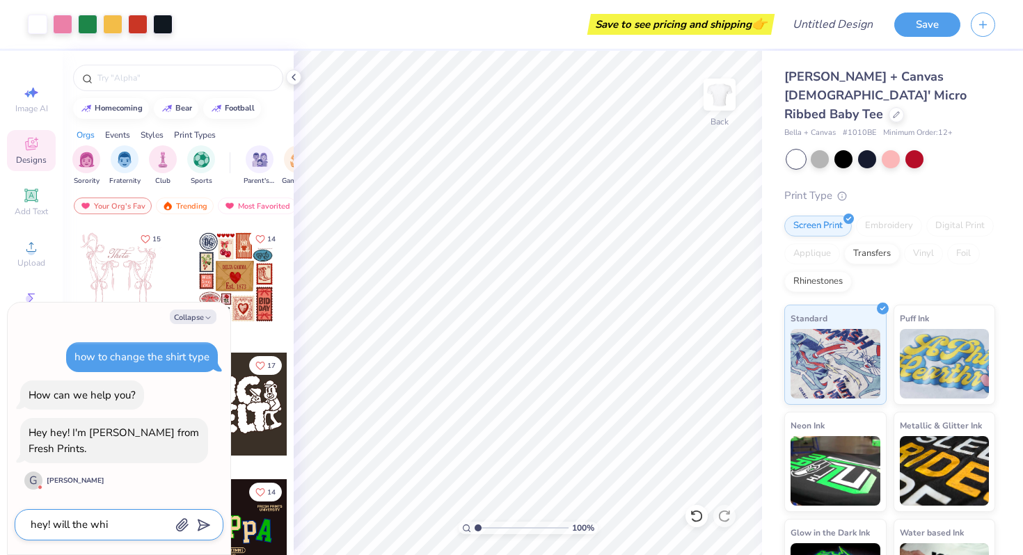
type textarea "x"
type textarea "hey! will the whit"
type textarea "x"
type textarea "hey! will the white"
type textarea "x"
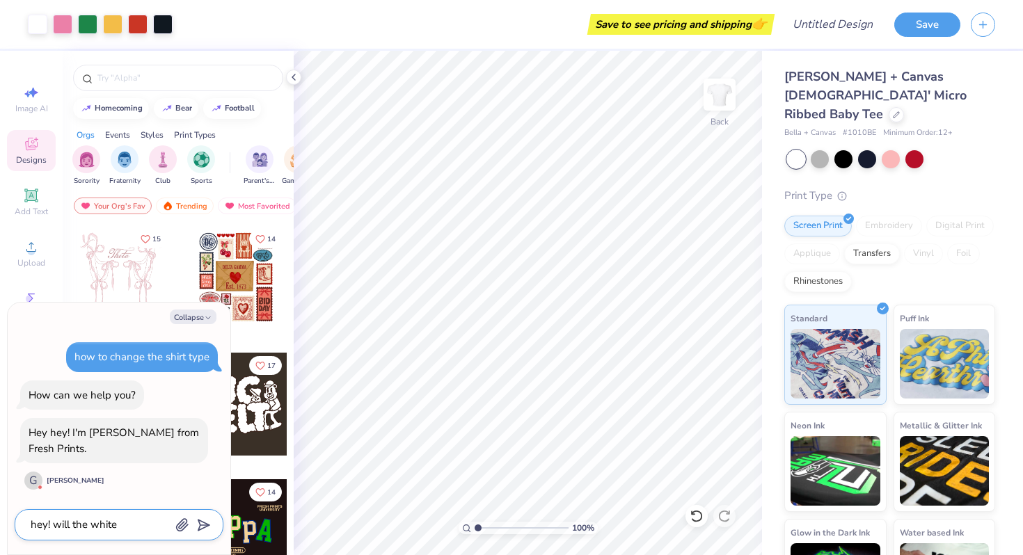
type textarea "hey! will the white"
type textarea "x"
type textarea "hey! will the white b"
type textarea "x"
type textarea "hey! will the [PERSON_NAME]"
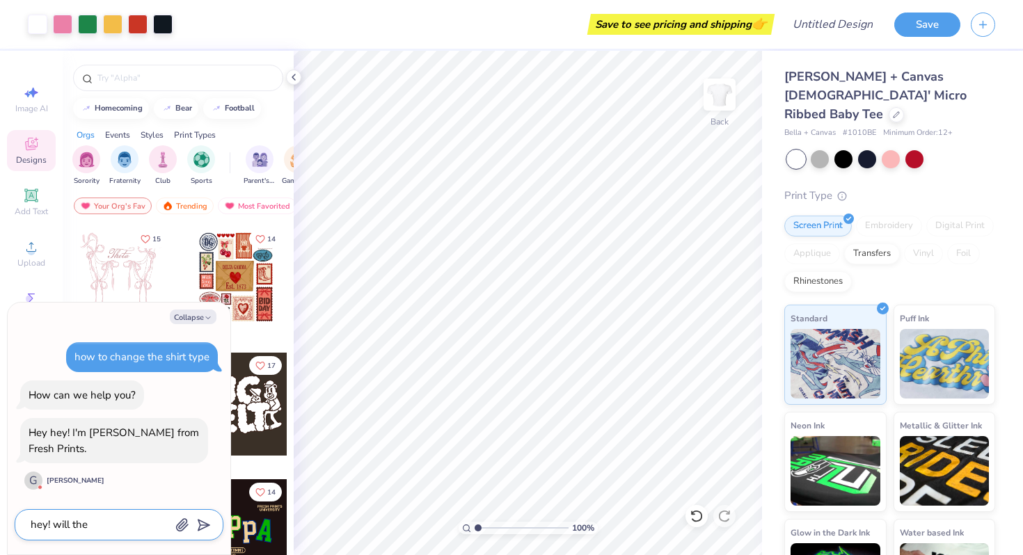
type textarea "x"
type textarea "hey! will the white box"
type textarea "x"
type textarea "hey! will the white box"
type textarea "x"
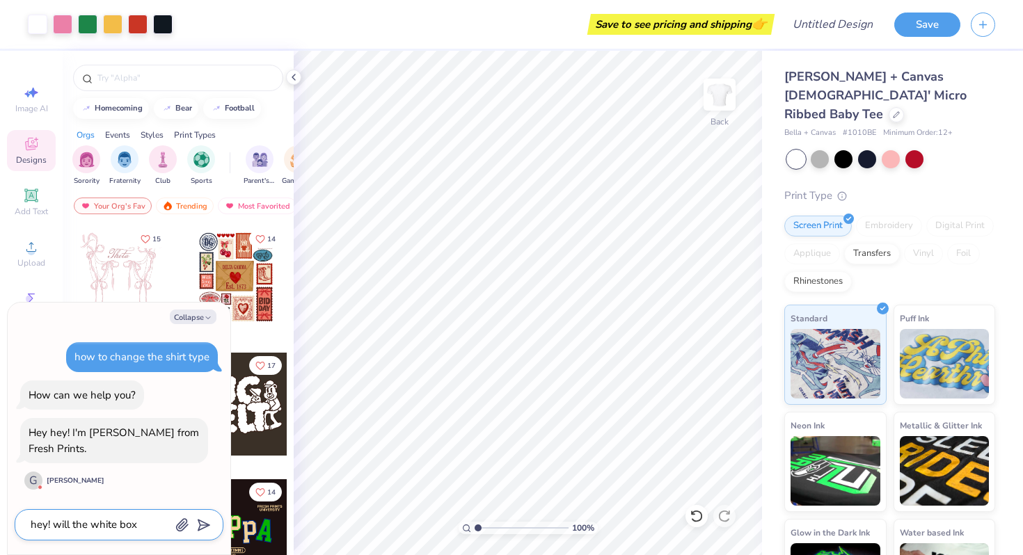
type textarea "hey! will the white box p"
type textarea "x"
type textarea "hey! will the white box po"
type textarea "x"
type textarea "hey! will the white box por"
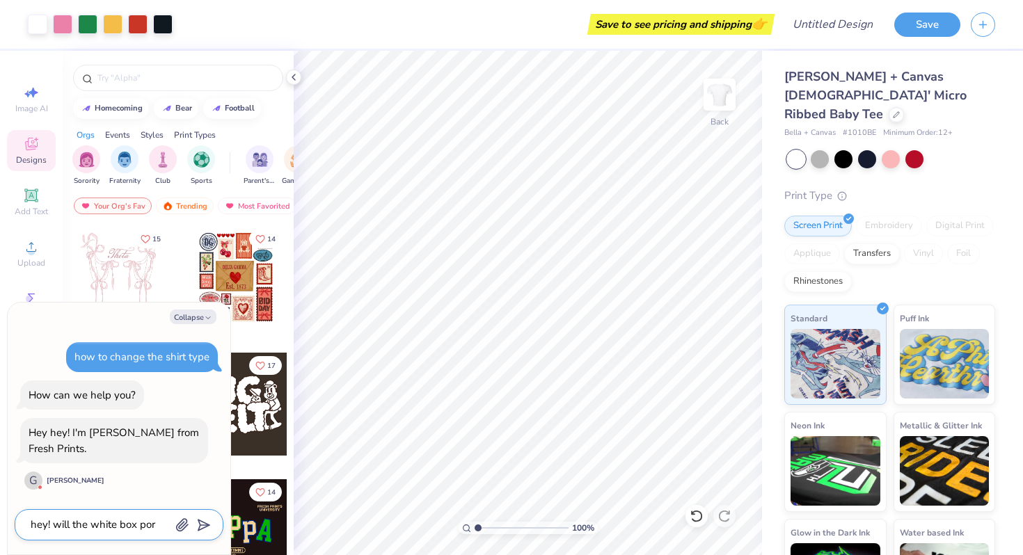
type textarea "x"
type textarea "hey! will the white box port"
type textarea "x"
type textarea "hey! will the white box porti"
type textarea "x"
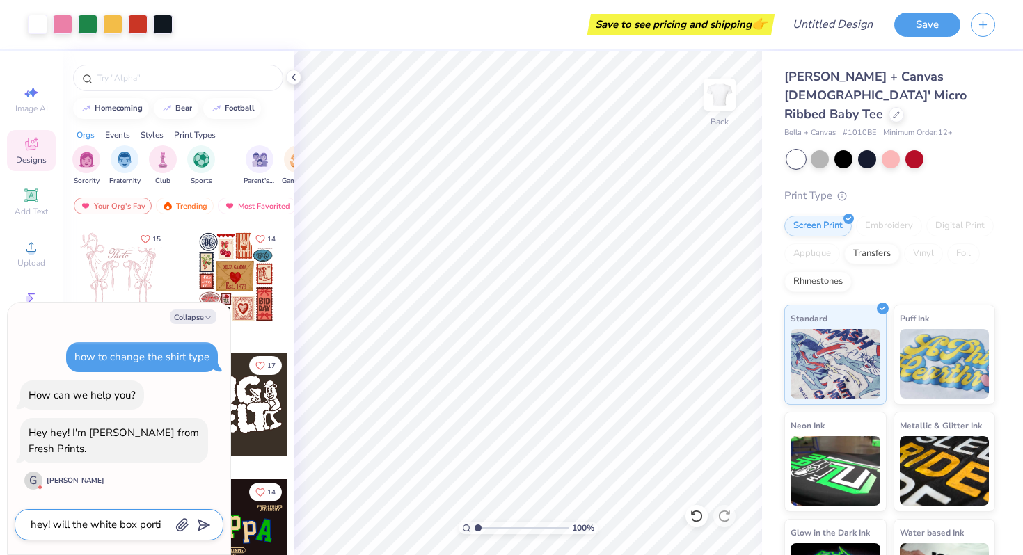
type textarea "hey! will the white box portio"
type textarea "x"
type textarea "hey! will the white box portion"
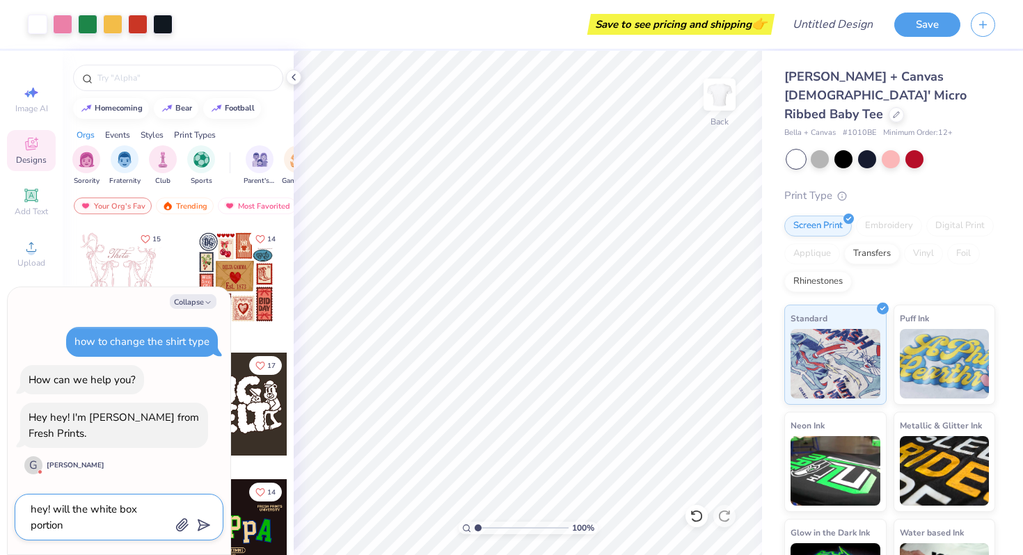
type textarea "x"
type textarea "hey! will the white box portion"
type textarea "x"
type textarea "hey! will the white box portion a"
type textarea "x"
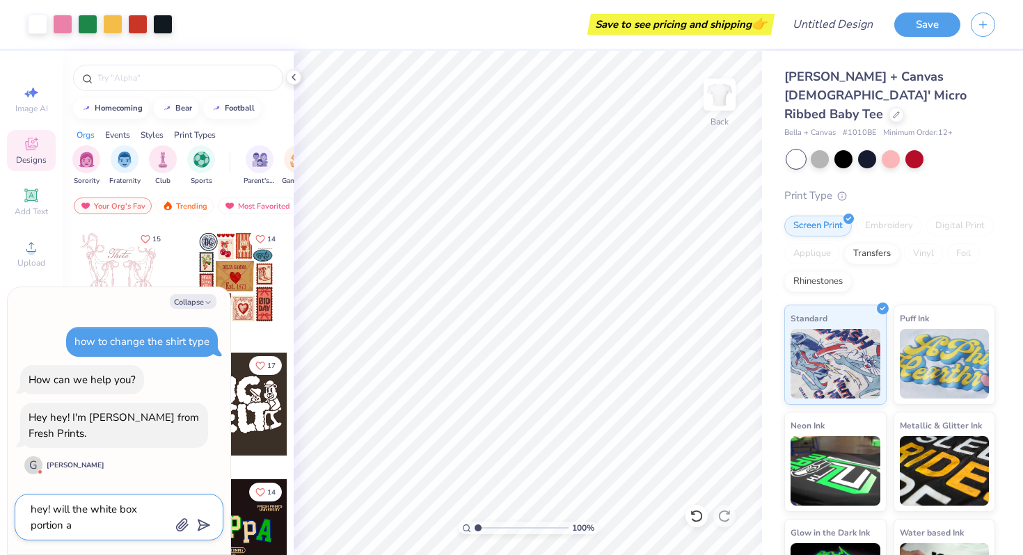
type textarea "hey! will the white box portion ar"
type textarea "x"
type textarea "hey! will the white box portion aro"
type textarea "x"
type textarea "hey! will the white box portion arou"
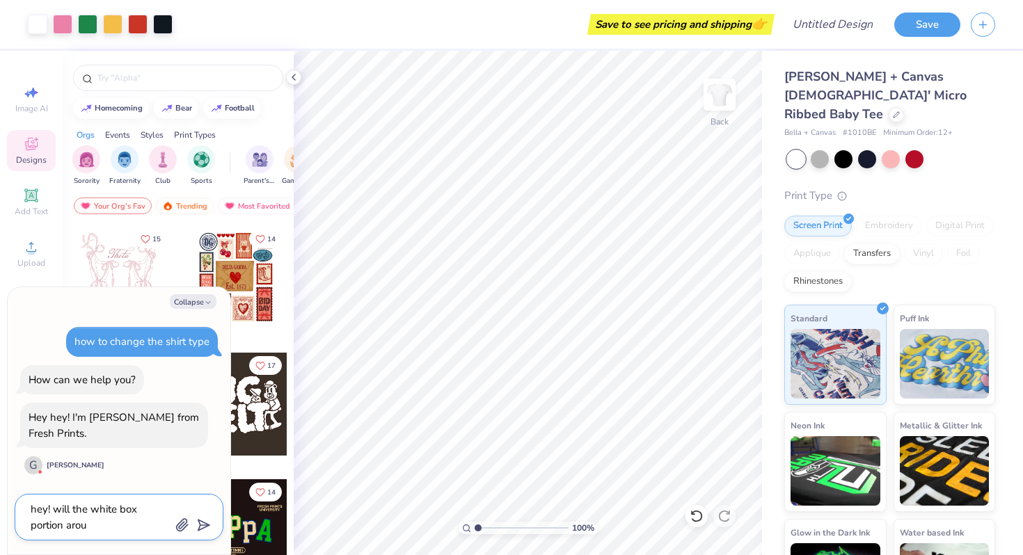
type textarea "x"
type textarea "hey! will the white box portion aroun"
type textarea "x"
type textarea "hey! will the white box portion around"
type textarea "x"
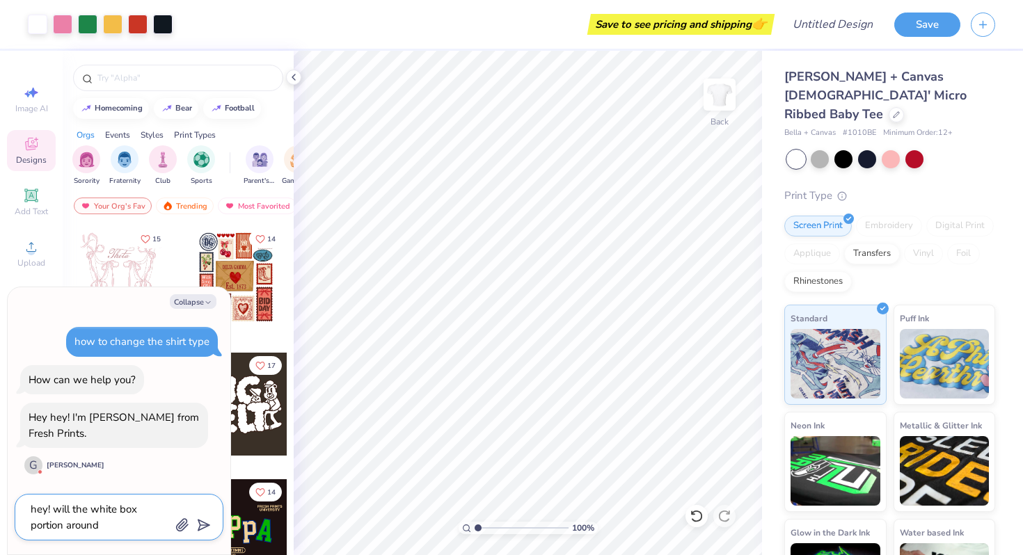
type textarea "hey! will the white box portion around"
type textarea "x"
type textarea "hey! will the white box portion around m"
type textarea "x"
type textarea "hey! will the white box portion around my"
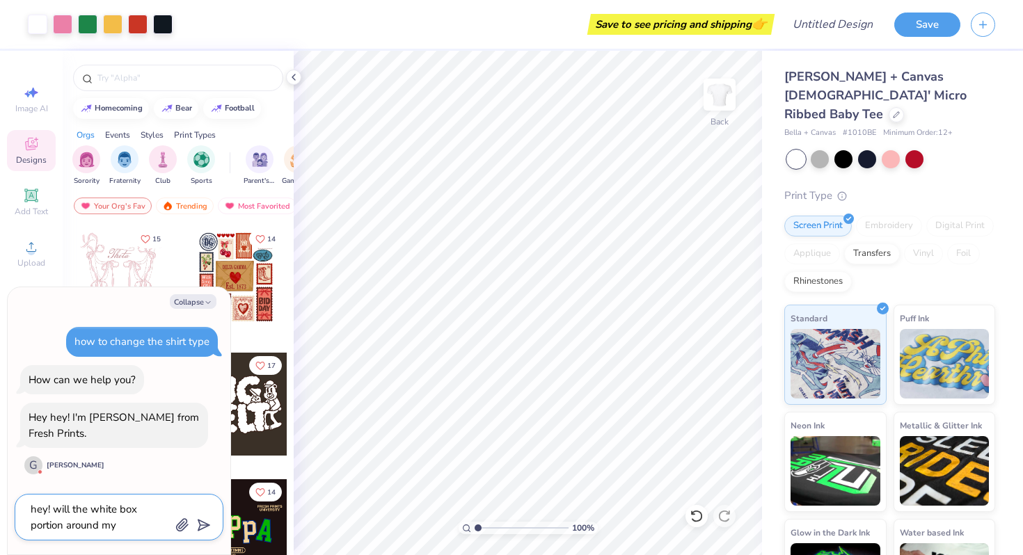
type textarea "x"
type textarea "hey! will the white box portion around my"
type textarea "x"
type textarea "hey! will the white box portion around my d"
type textarea "x"
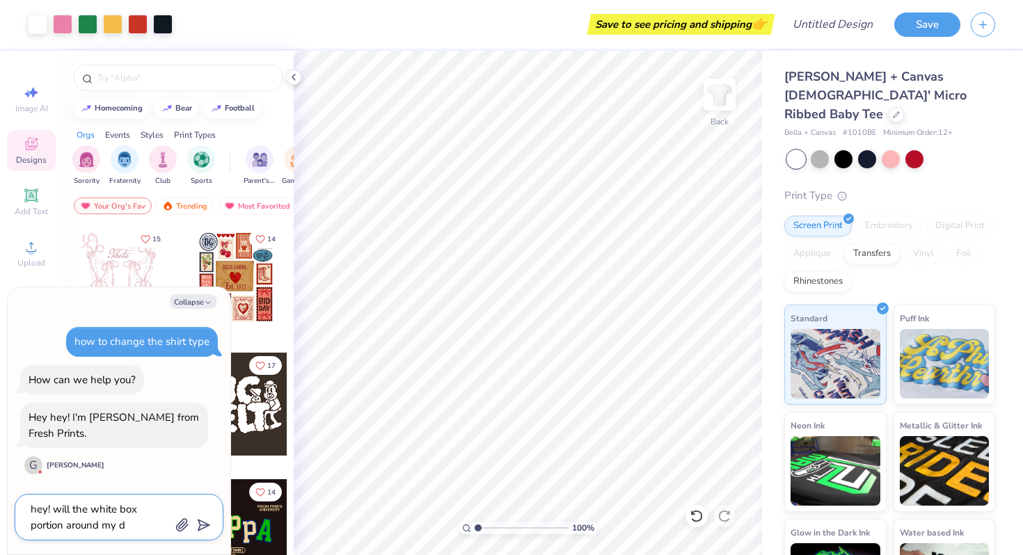
type textarea "hey! will the white box portion around my de"
type textarea "x"
type textarea "hey! will the white box portion around my des"
type textarea "x"
type textarea "hey! will the white box portion around my desi"
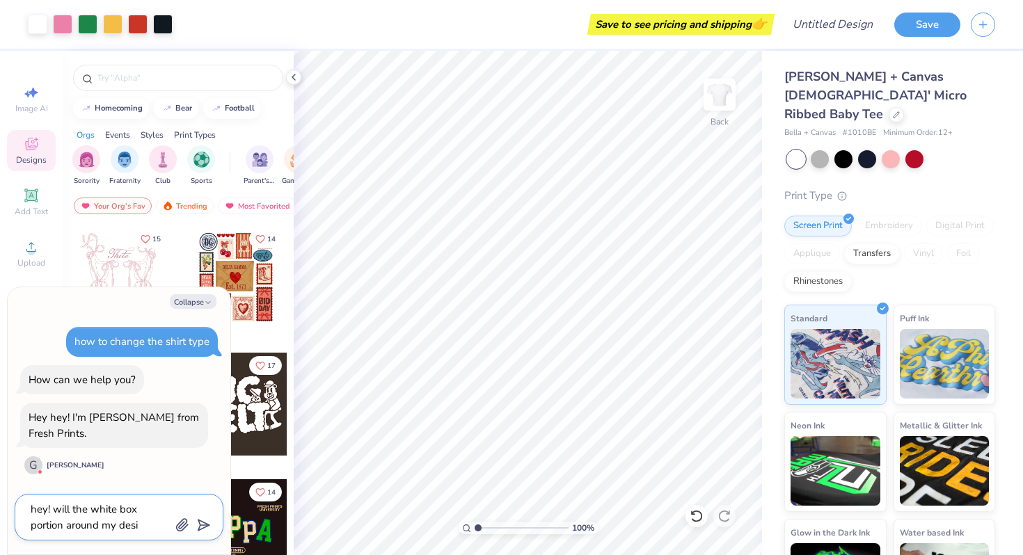
type textarea "x"
type textarea "hey! will the white box portion around my desig"
type textarea "x"
type textarea "hey! will the white box portion around my design"
type textarea "x"
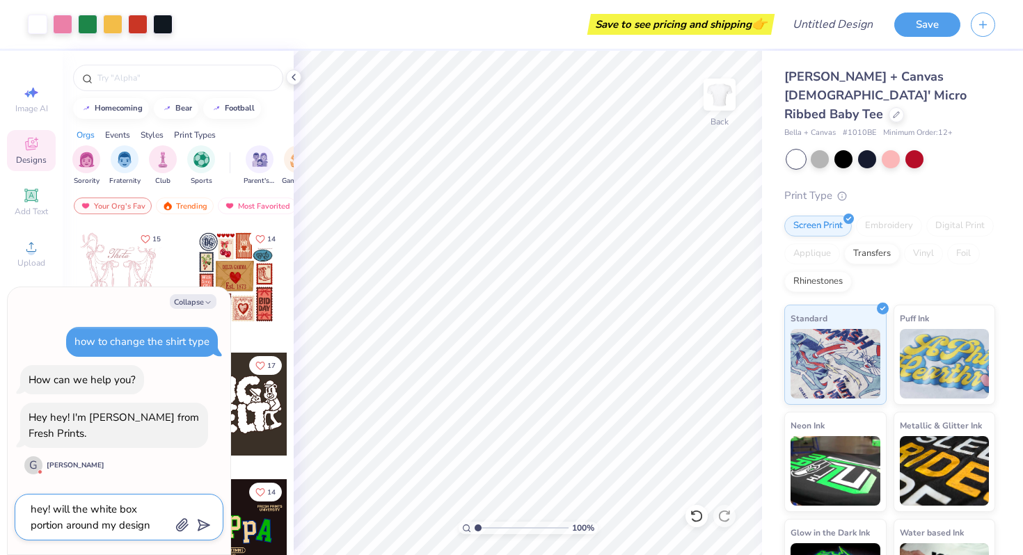
type textarea "hey! will the white box portion around my design"
type textarea "x"
type textarea "hey! will the white box portion around my design s"
type textarea "x"
type textarea "hey! will the white box portion around my design sh"
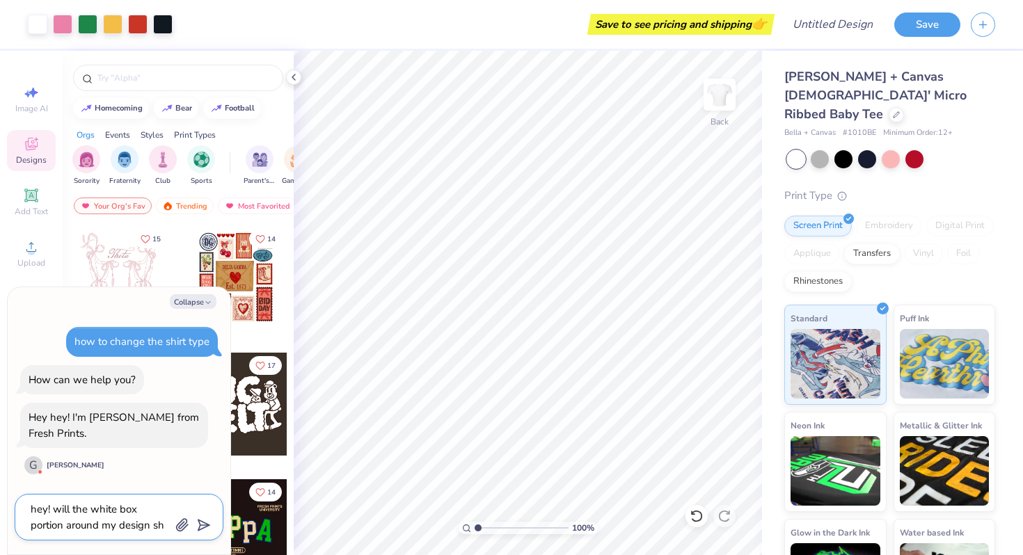
type textarea "x"
type textarea "hey! will the white box portion around my design sho"
type textarea "x"
type textarea "hey! will the white box portion around my design show"
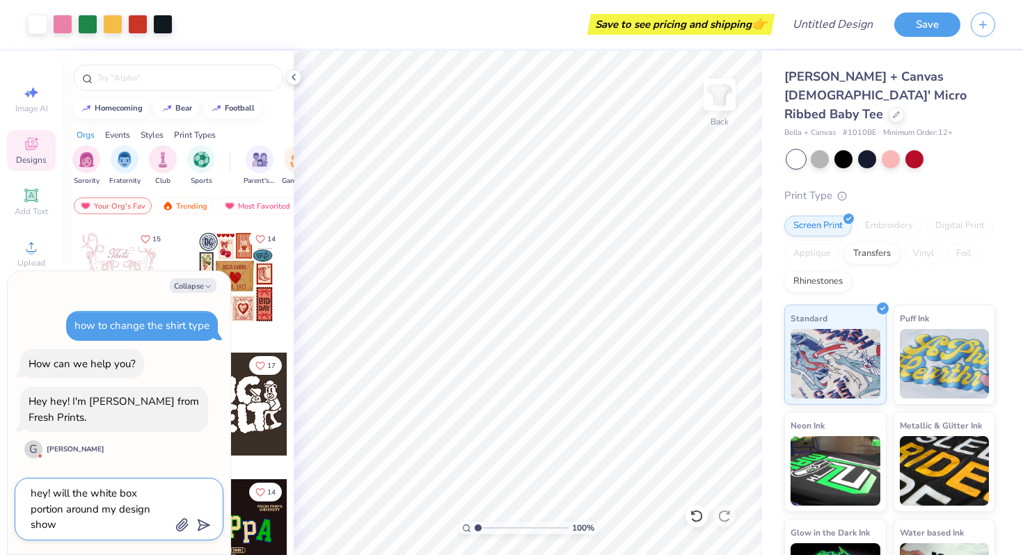
type textarea "x"
type textarea "hey! will the white box portion around my design show"
type textarea "x"
type textarea "hey! will the white box portion around my design show u"
type textarea "x"
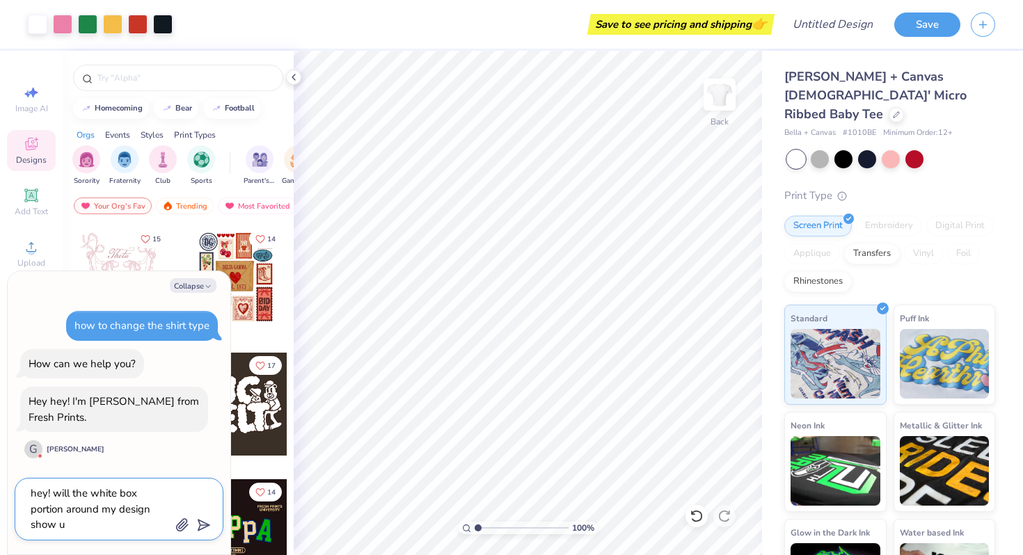
type textarea "hey! will the white box portion around my design show up"
type textarea "x"
type textarea "hey! will the white box portion around my design show up"
type textarea "x"
type textarea "hey! will the white box portion around my design show up"
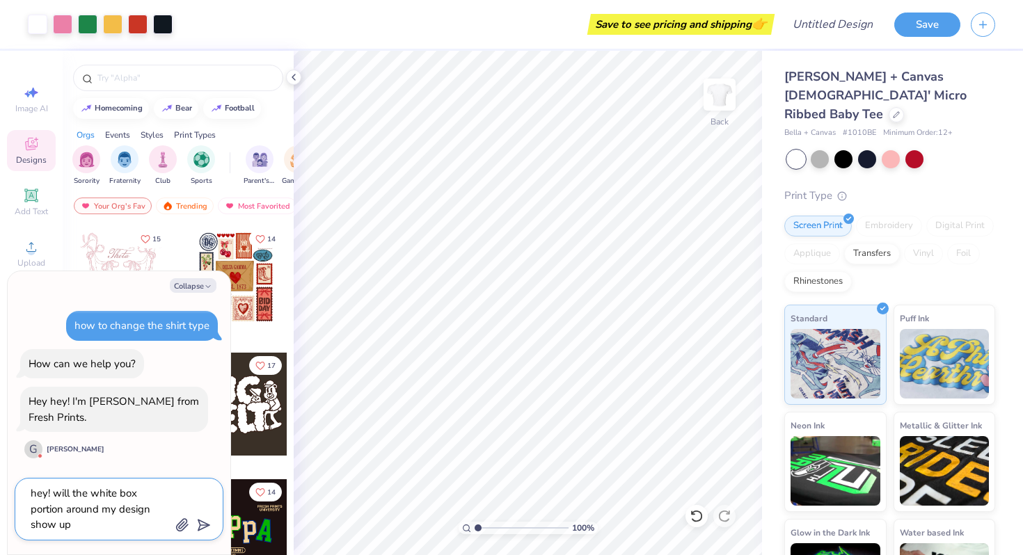
type textarea "x"
type textarea "hey! will the white box portion around my design show up?"
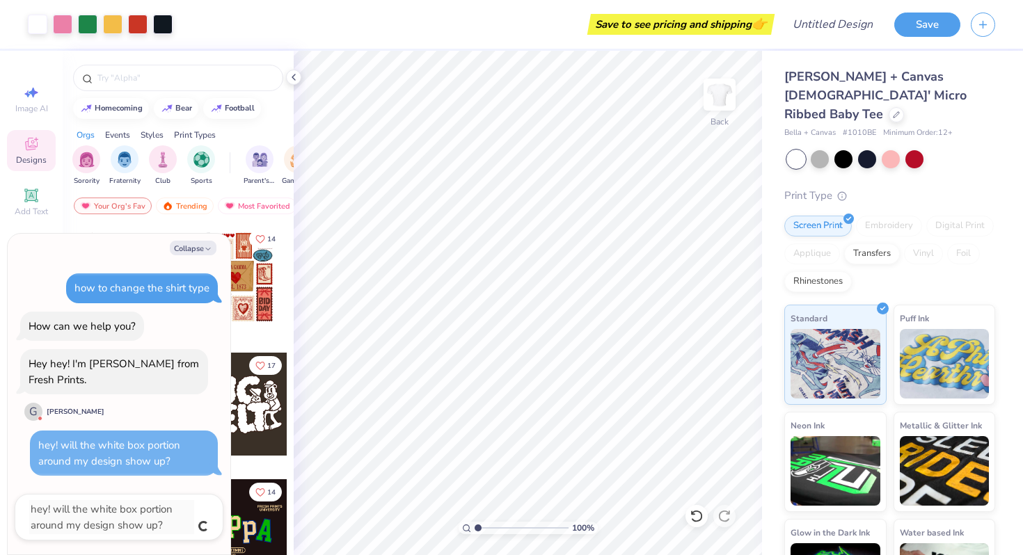
type textarea "x"
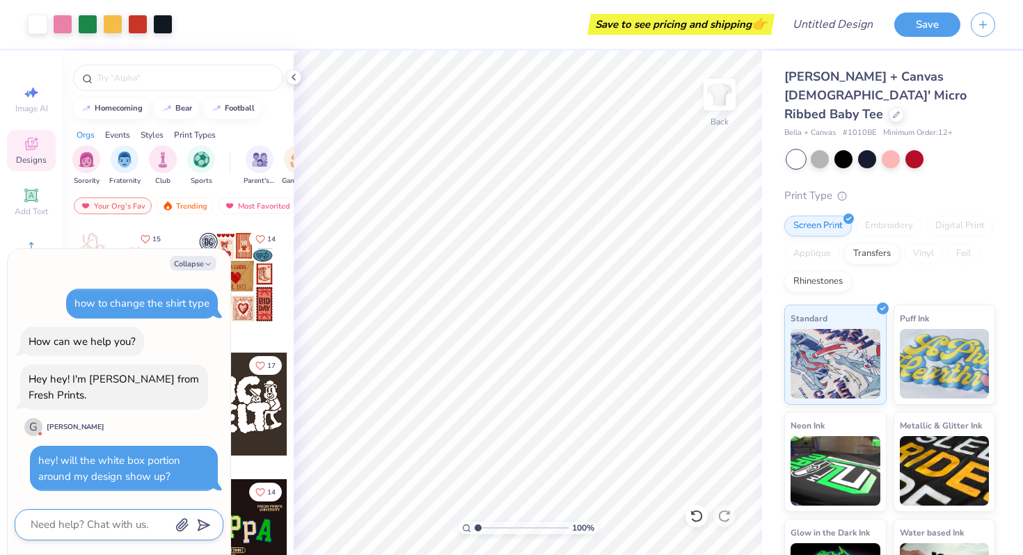
click at [58, 521] on textarea at bounding box center [99, 524] width 141 height 19
type textarea "x"
type textarea "I"
type textarea "x"
type textarea "I'"
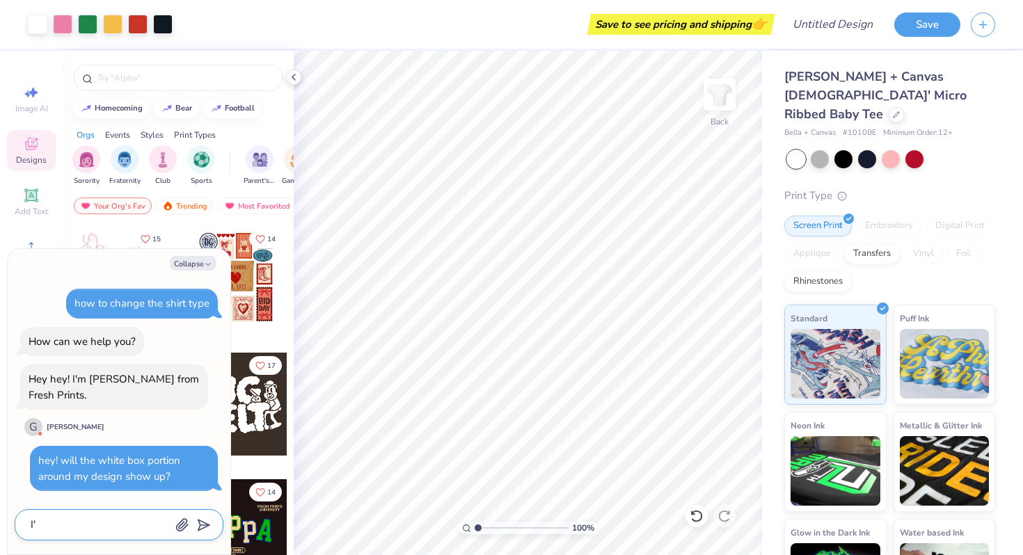
type textarea "x"
type textarea "I'm"
type textarea "x"
type textarea "I'm"
type textarea "x"
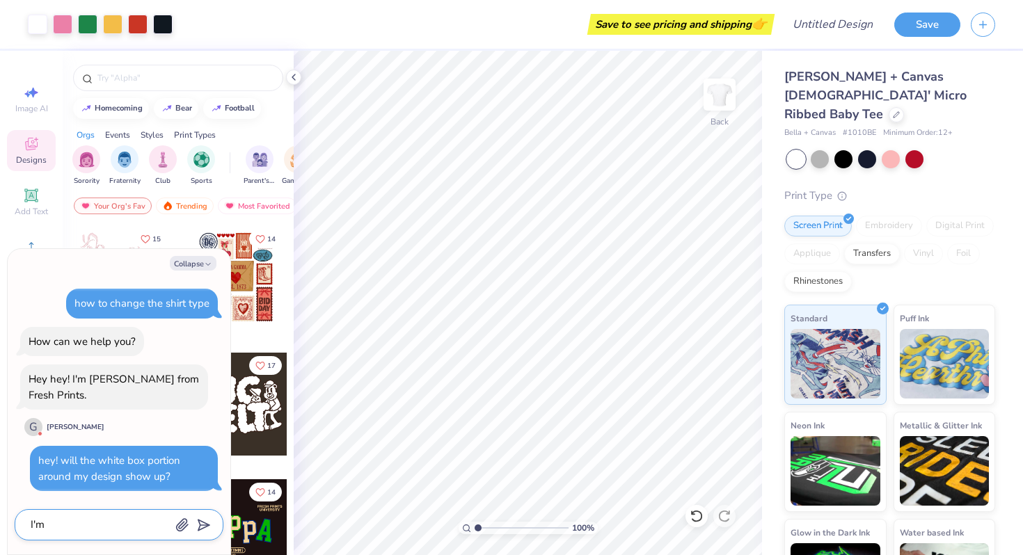
type textarea "I'm u"
type textarea "x"
type textarea "I'm un"
type textarea "x"
type textarea "I'm uns"
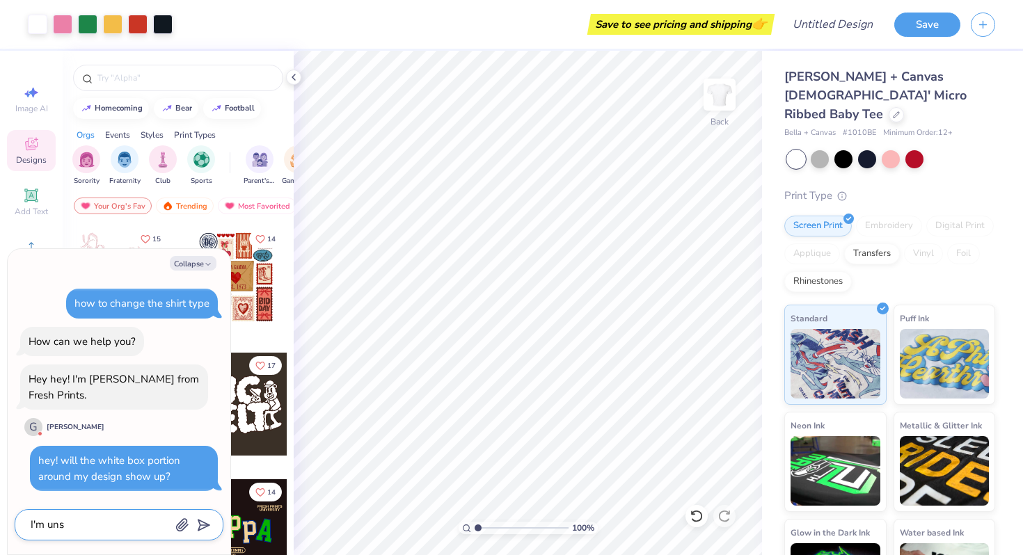
type textarea "x"
type textarea "I'm unsu"
type textarea "x"
type textarea "I'm unsur"
type textarea "x"
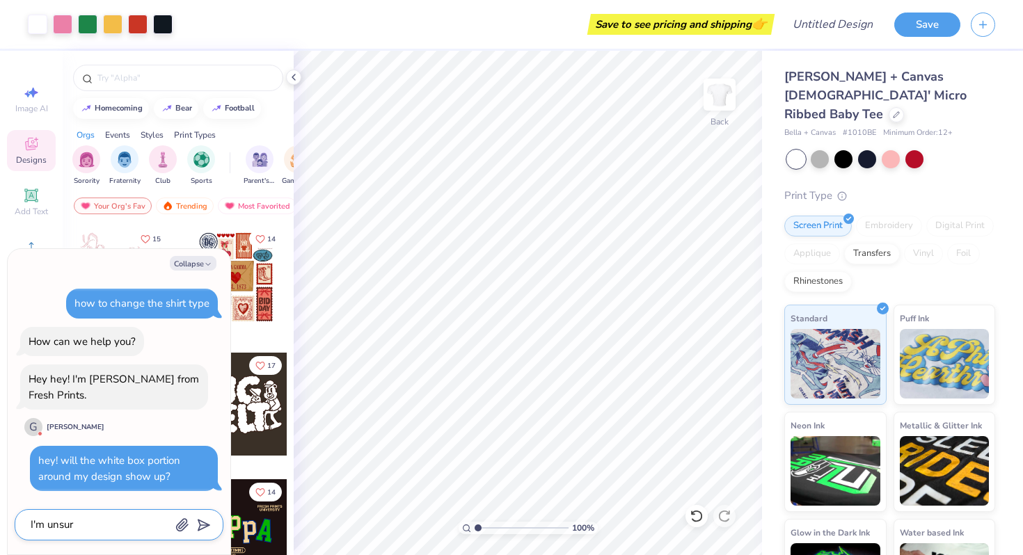
type textarea "I'm unsure"
type textarea "x"
type textarea "I'm unsure"
type textarea "x"
type textarea "I'm unsure h"
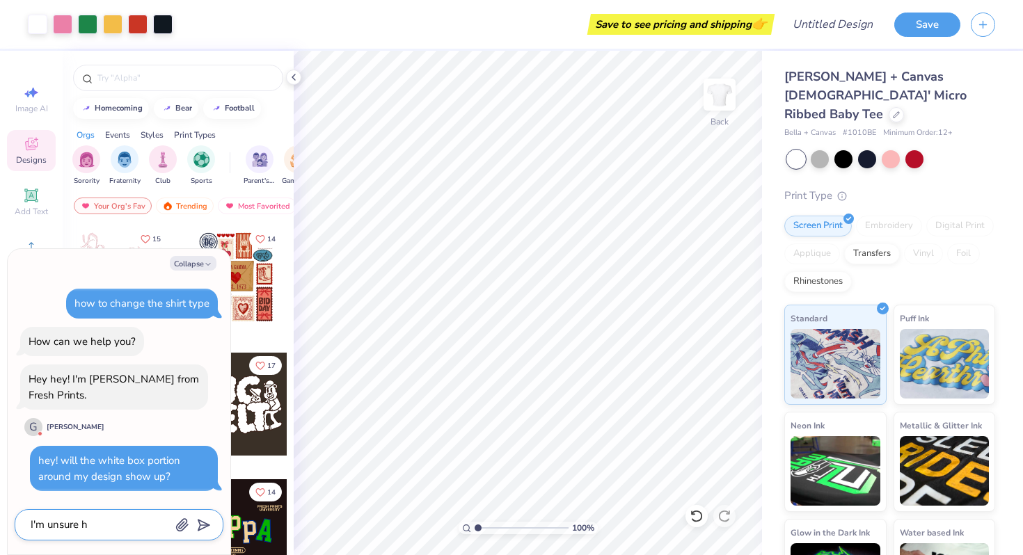
type textarea "x"
type textarea "I'm unsure how"
type textarea "x"
type textarea "I'm unsure how"
type textarea "x"
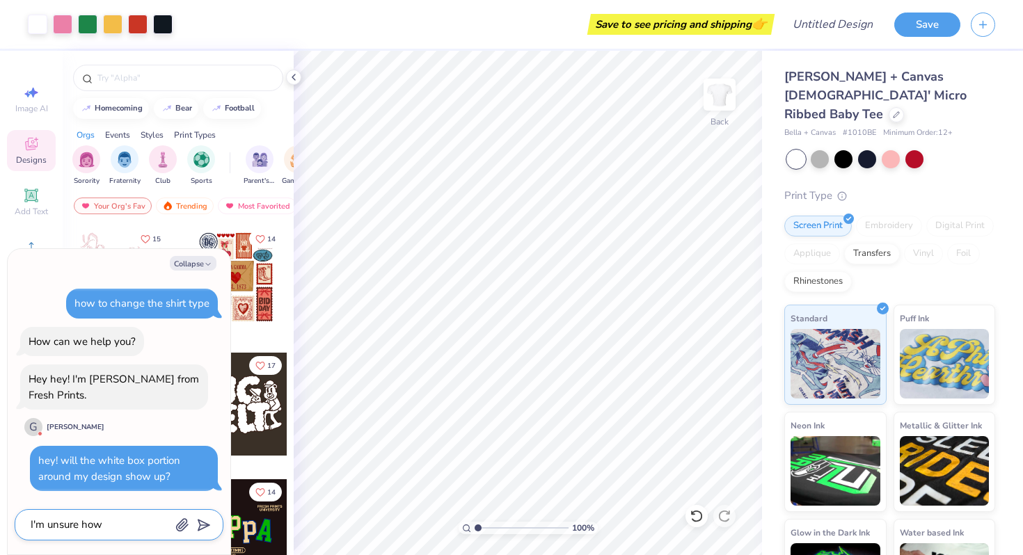
type textarea "I'm unsure how t"
type textarea "x"
type textarea "I'm unsure how to"
type textarea "x"
type textarea "I'm unsure how to"
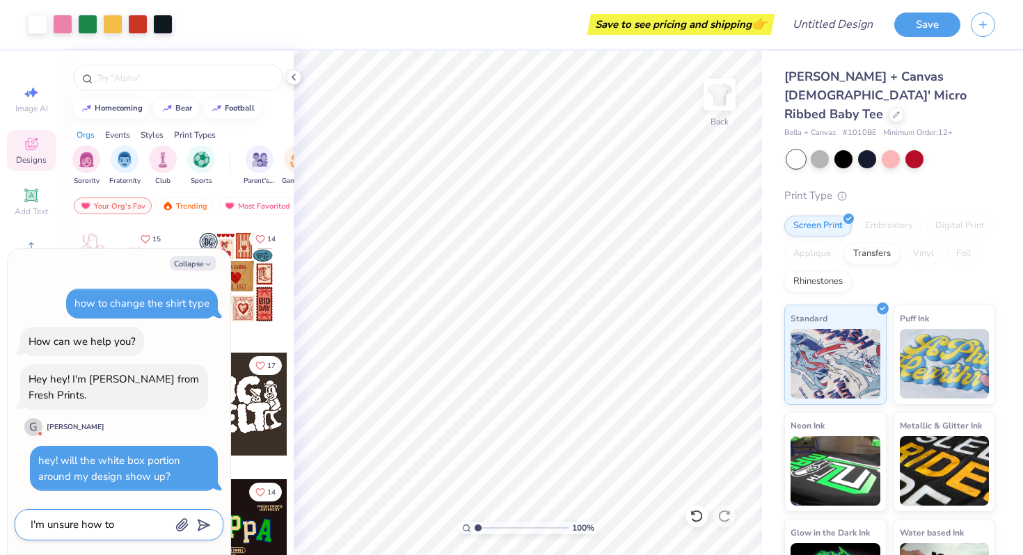
type textarea "x"
type textarea "I'm unsure how to g"
type textarea "x"
type textarea "I'm unsure how to ge"
type textarea "x"
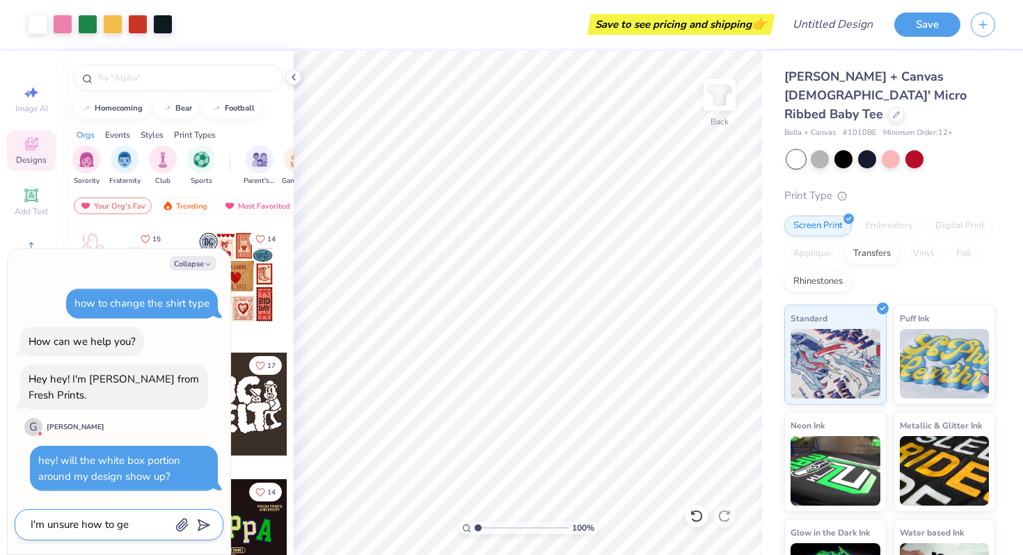
type textarea "I'm unsure how to get"
type textarea "x"
type textarea "I'm unsure how to get"
type textarea "x"
type textarea "I'm unsure how to get r"
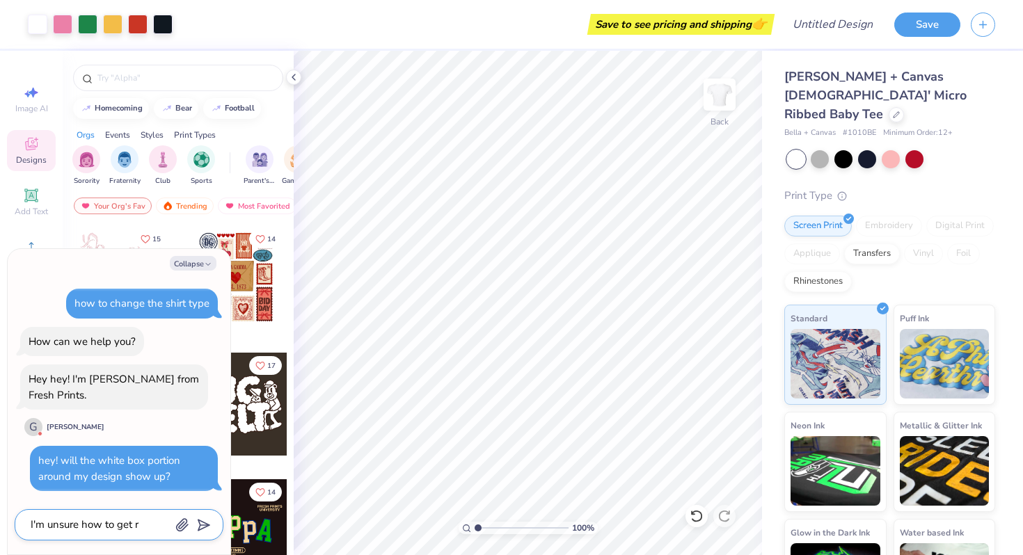
type textarea "x"
type textarea "I'm unsure how to get ri"
type textarea "x"
type textarea "I'm unsure how to get rid"
type textarea "x"
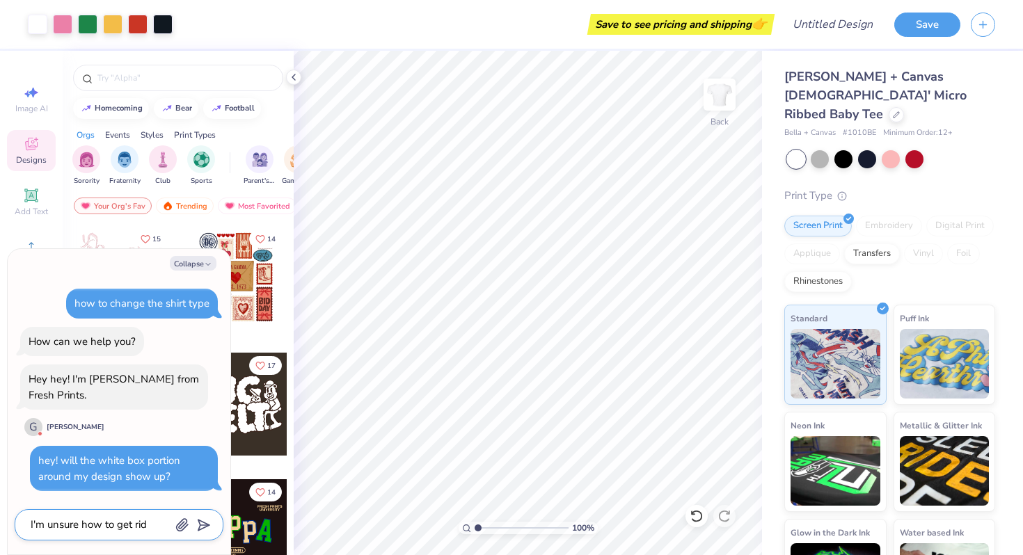
type textarea "I'm unsure how to get rid"
type textarea "x"
type textarea "I'm unsure how to get rid o"
type textarea "x"
type textarea "I'm unsure how to get rid of"
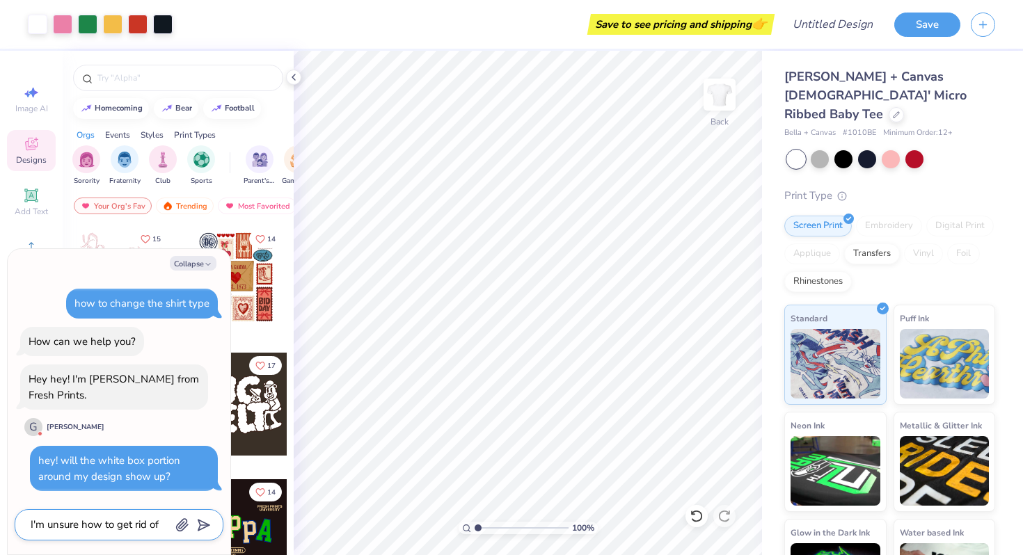
type textarea "x"
type textarea "I'm unsure how to get rid of"
type textarea "x"
type textarea "I'm unsure how to get rid of i"
type textarea "x"
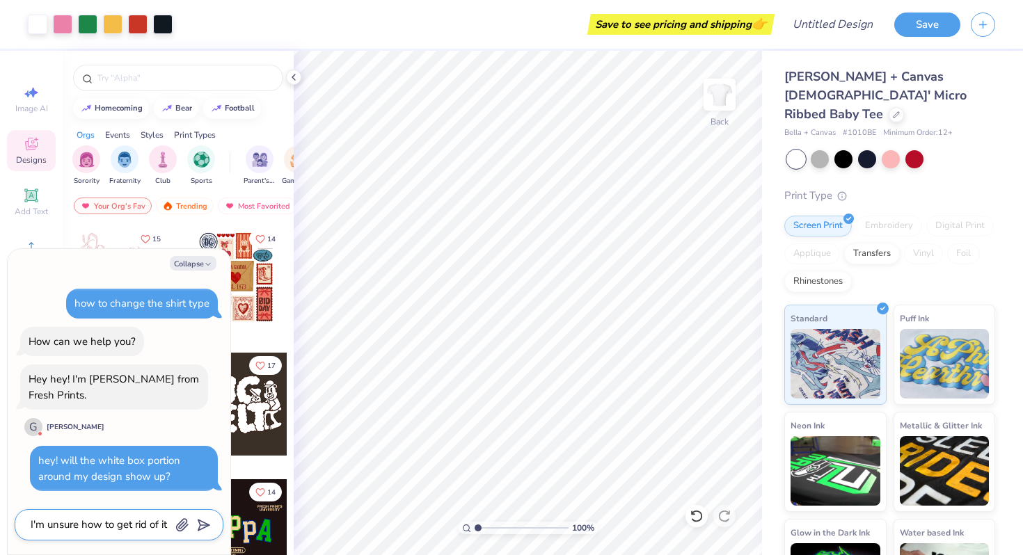
type textarea "I'm unsure how to get rid of it"
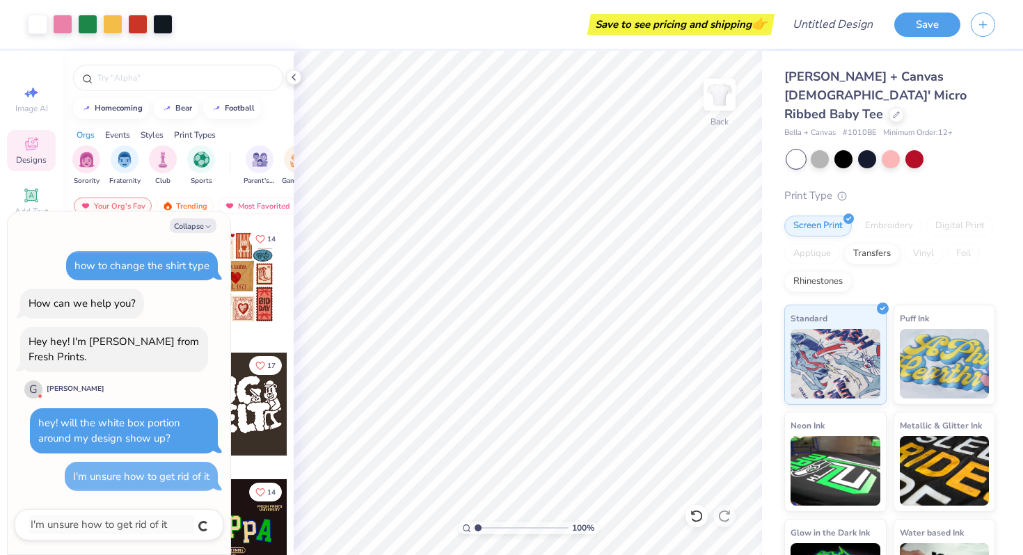
type textarea "x"
click at [190, 223] on button "Collapse" at bounding box center [193, 225] width 47 height 15
type textarea "x"
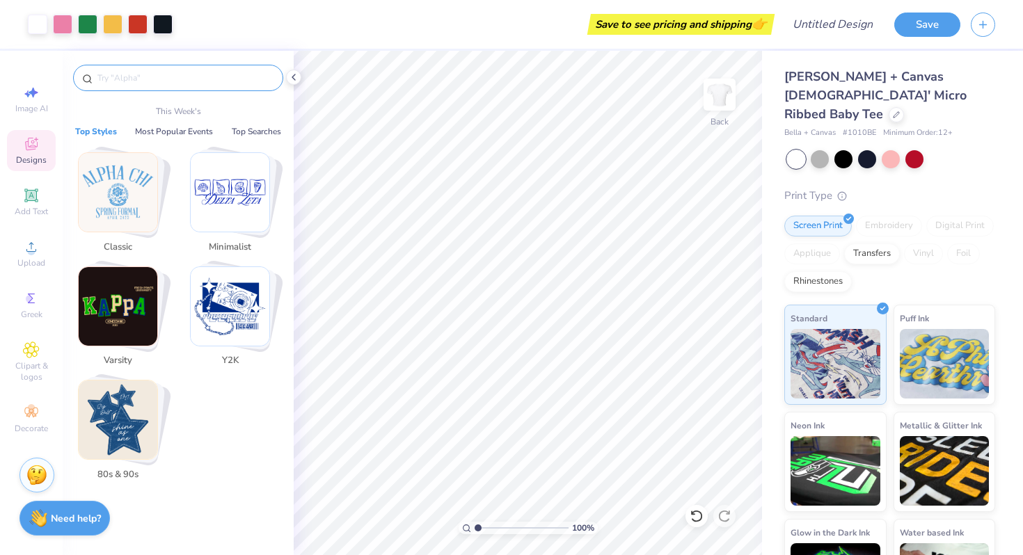
click at [200, 80] on input "text" at bounding box center [185, 78] width 178 height 14
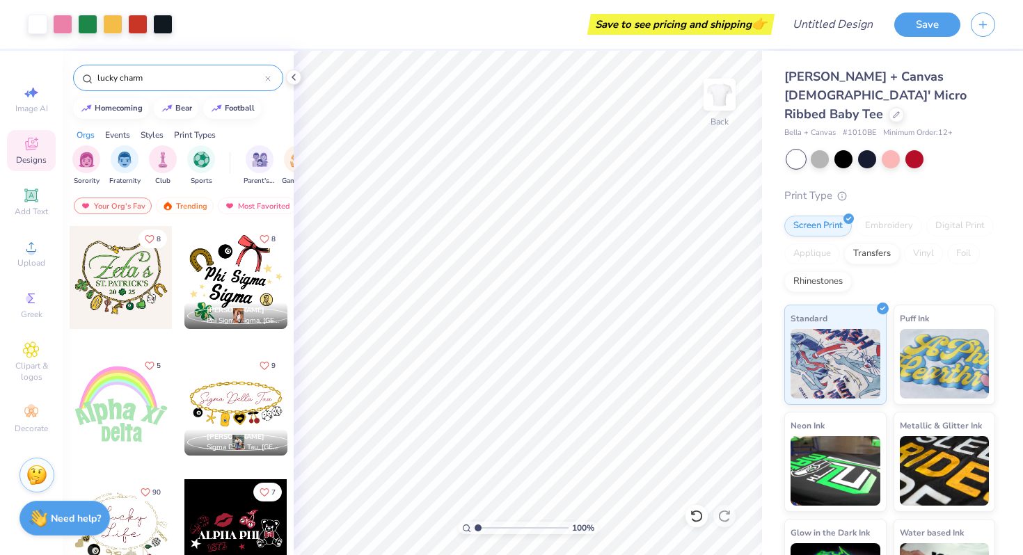
type input "lucky charm"
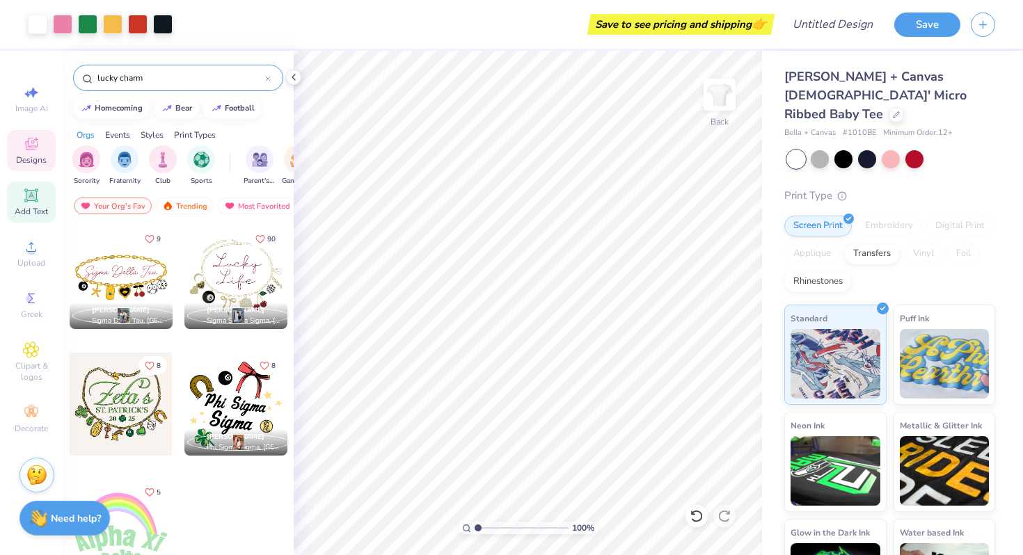
click at [36, 192] on icon at bounding box center [30, 195] width 13 height 13
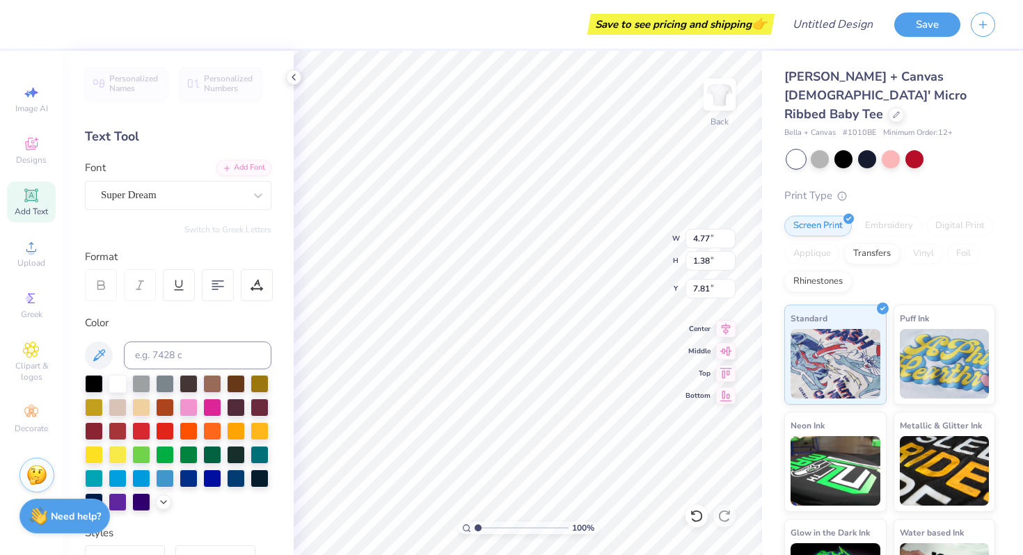
click at [82, 515] on strong "Need help?" at bounding box center [76, 516] width 50 height 13
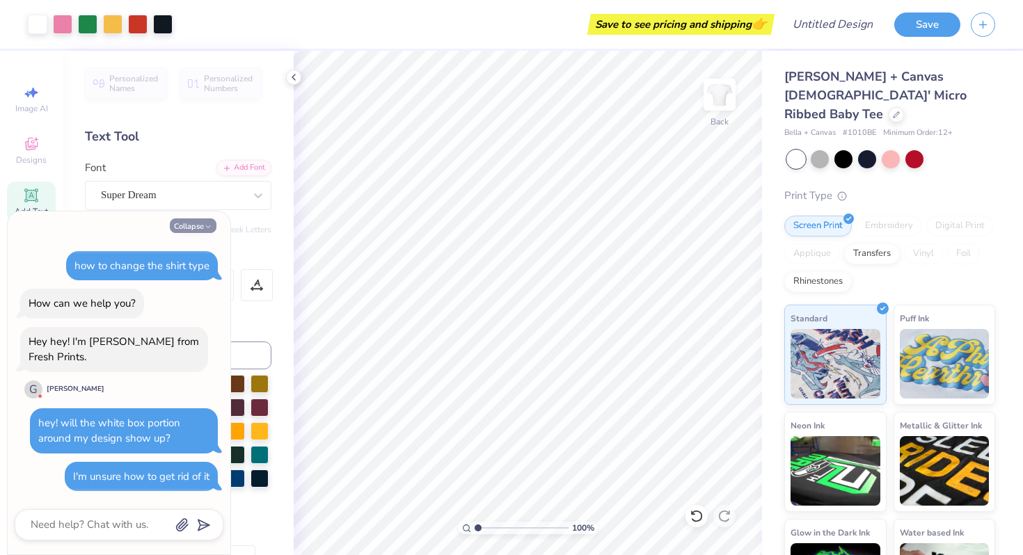
click at [208, 221] on button "Collapse" at bounding box center [193, 225] width 47 height 15
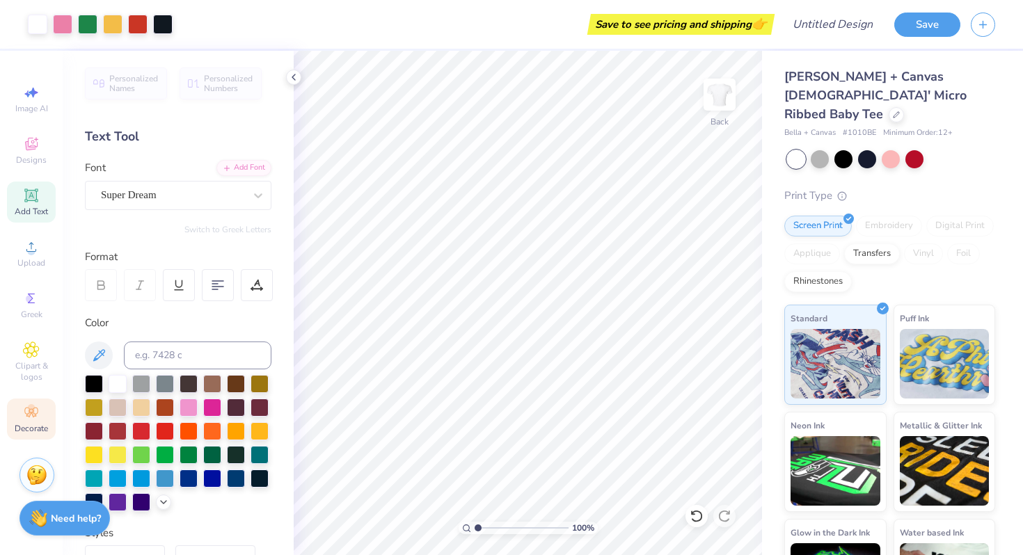
click at [32, 405] on circle at bounding box center [31, 408] width 8 height 8
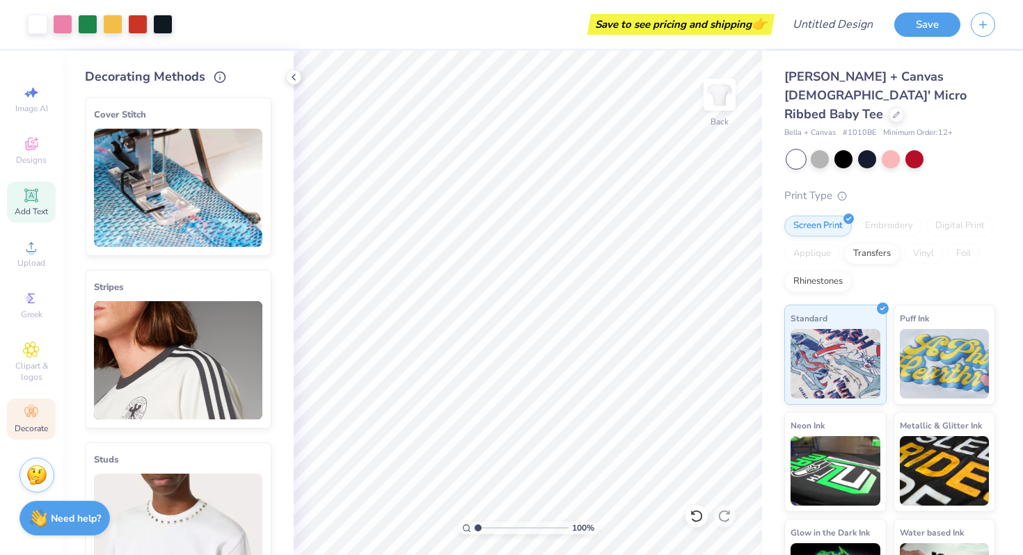
click at [49, 186] on div "Add Text" at bounding box center [31, 202] width 49 height 41
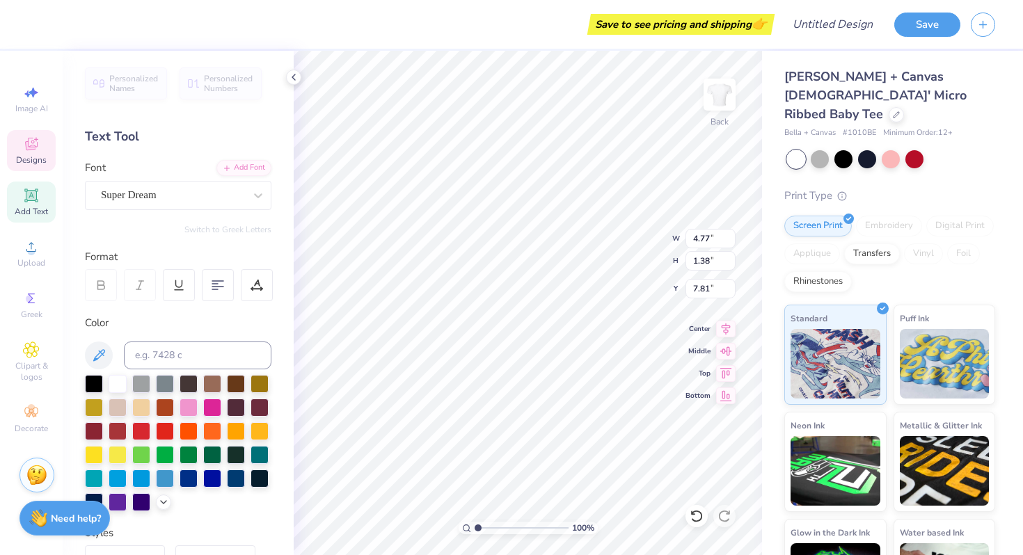
click at [36, 162] on span "Designs" at bounding box center [31, 159] width 31 height 11
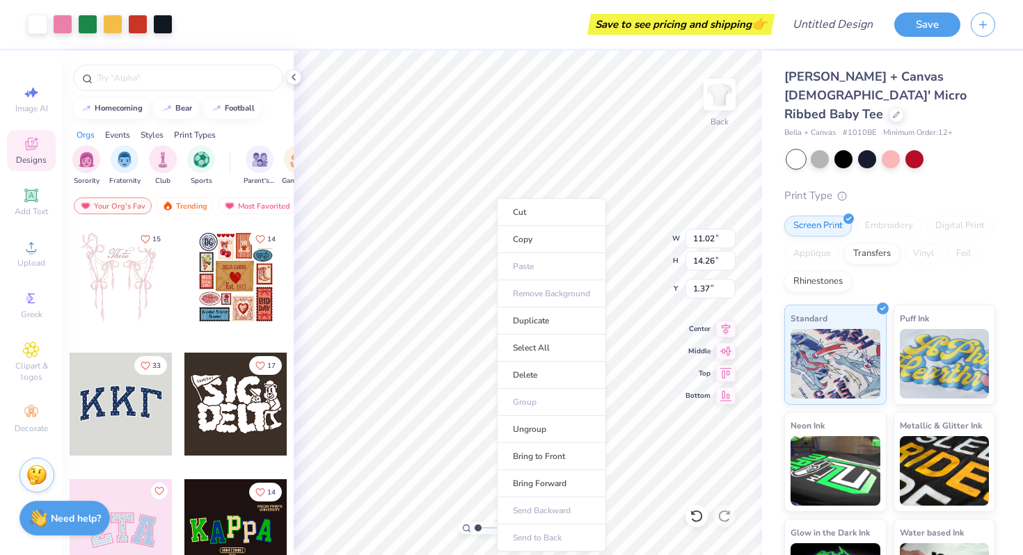
click at [525, 286] on ul "Cut Copy Paste Remove Background Duplicate Select All Delete Group Ungroup Brin…" at bounding box center [551, 374] width 109 height 353
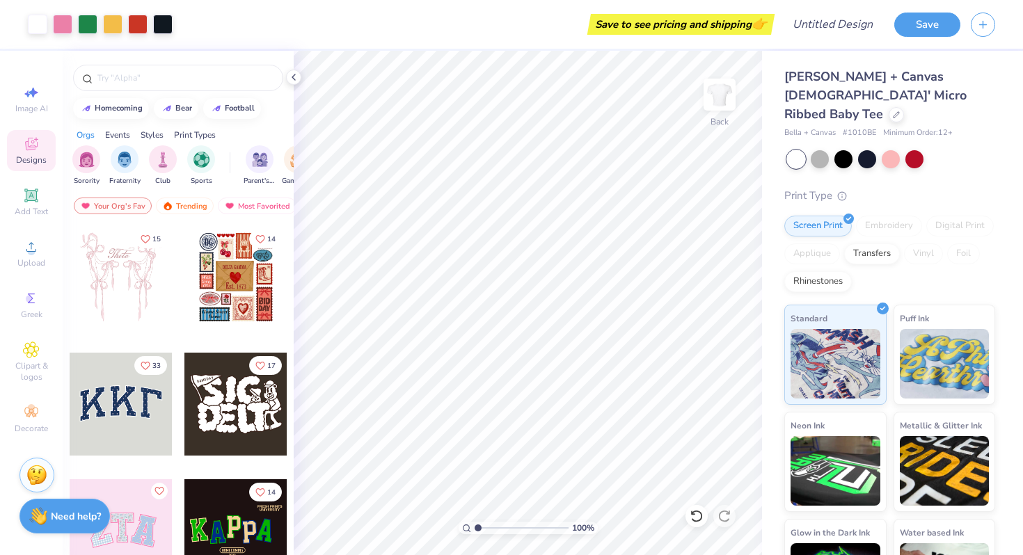
click at [79, 514] on strong "Need help?" at bounding box center [76, 516] width 50 height 13
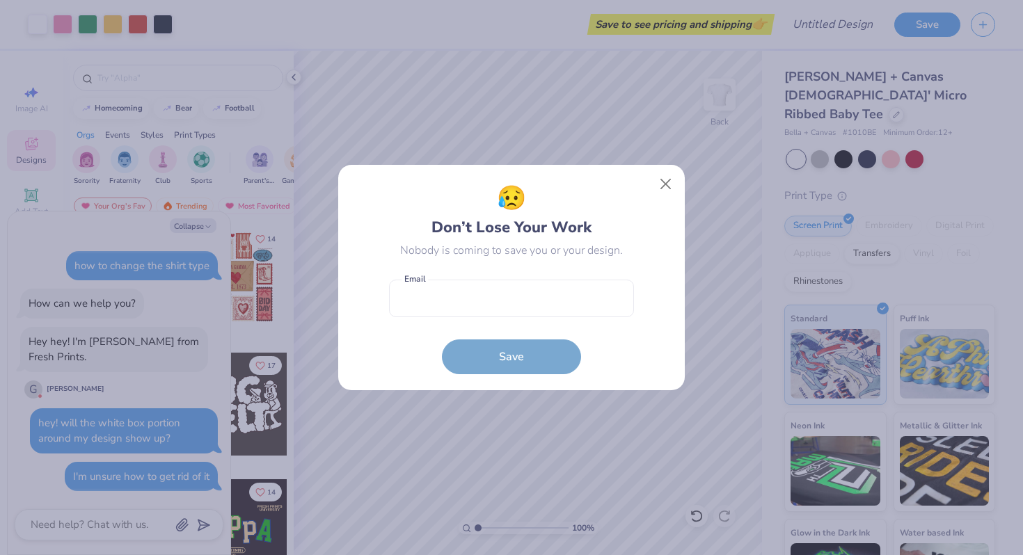
click at [687, 280] on div "😥 Don’t Lose Your Work Nobody is coming to save you or your design. Email is a …" at bounding box center [511, 277] width 1023 height 555
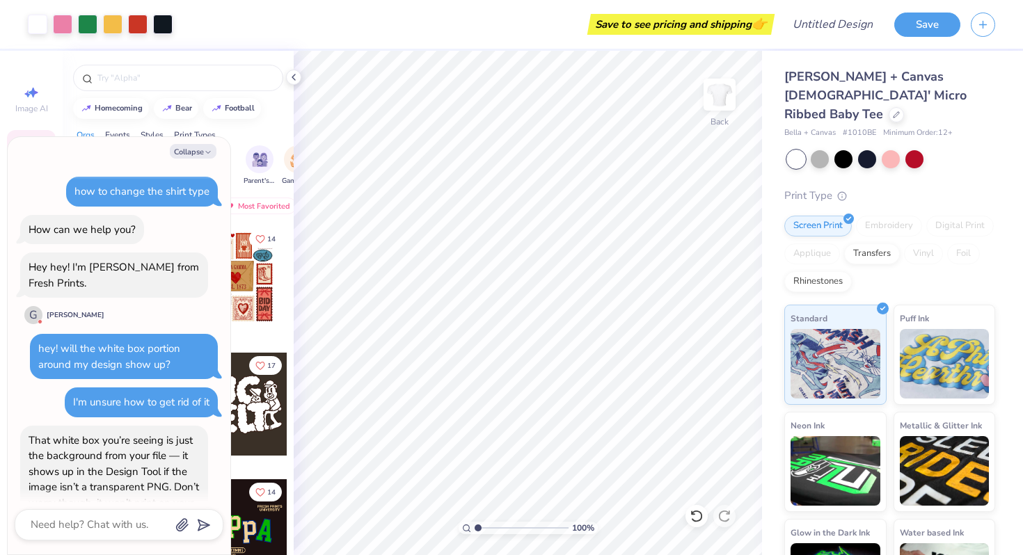
scroll to position [117, 0]
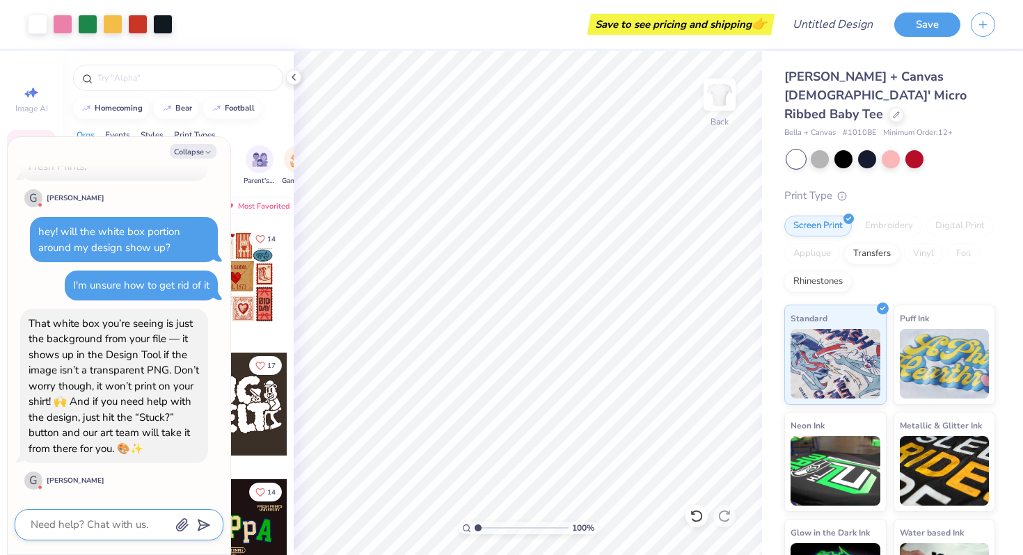
click at [87, 529] on textarea at bounding box center [99, 524] width 141 height 19
type textarea "x"
type textarea "T"
type textarea "x"
type textarea "Th"
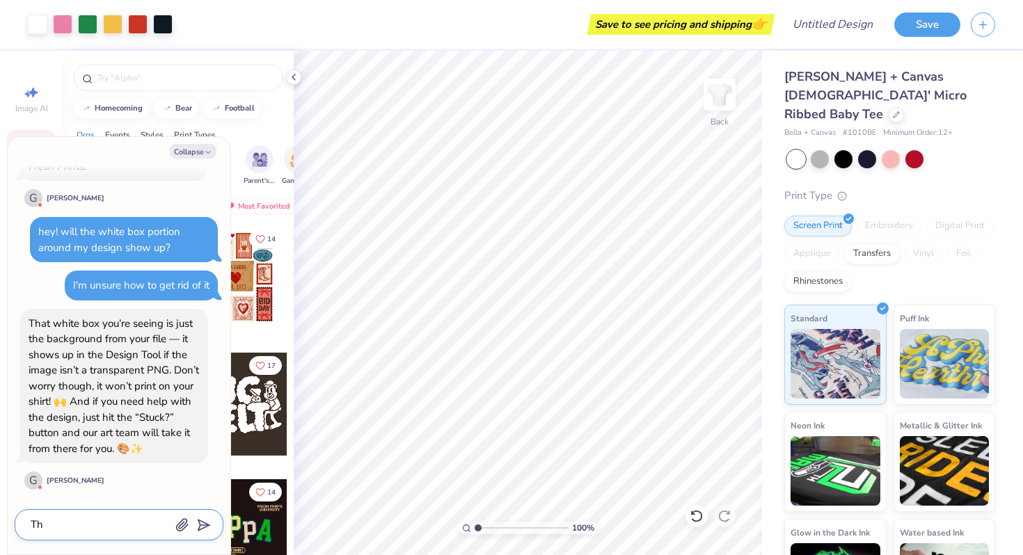
type textarea "x"
type textarea "Tha"
type textarea "x"
type textarea "Than"
type textarea "x"
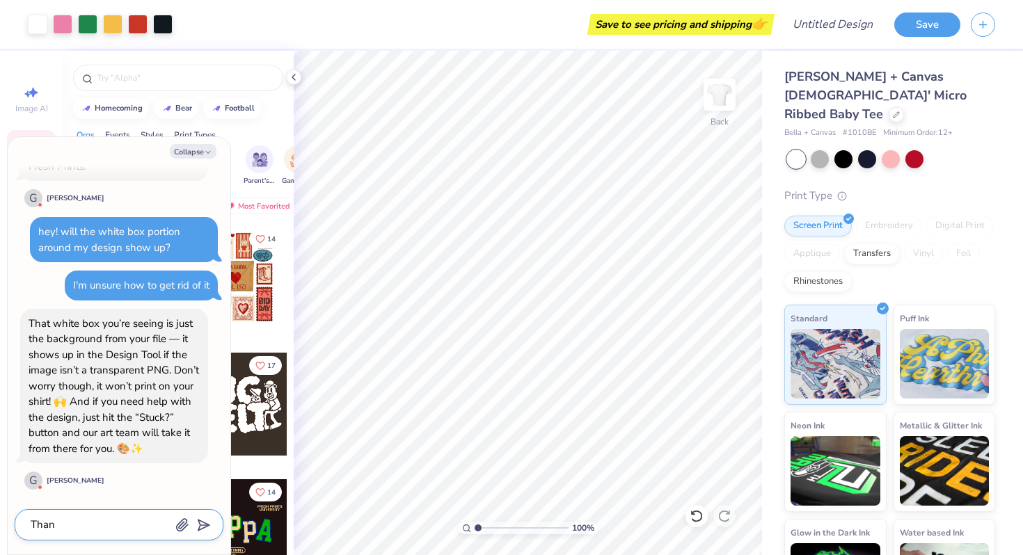
type textarea "Thank"
type textarea "x"
type textarea "Thank"
type textarea "x"
type textarea "Thank y"
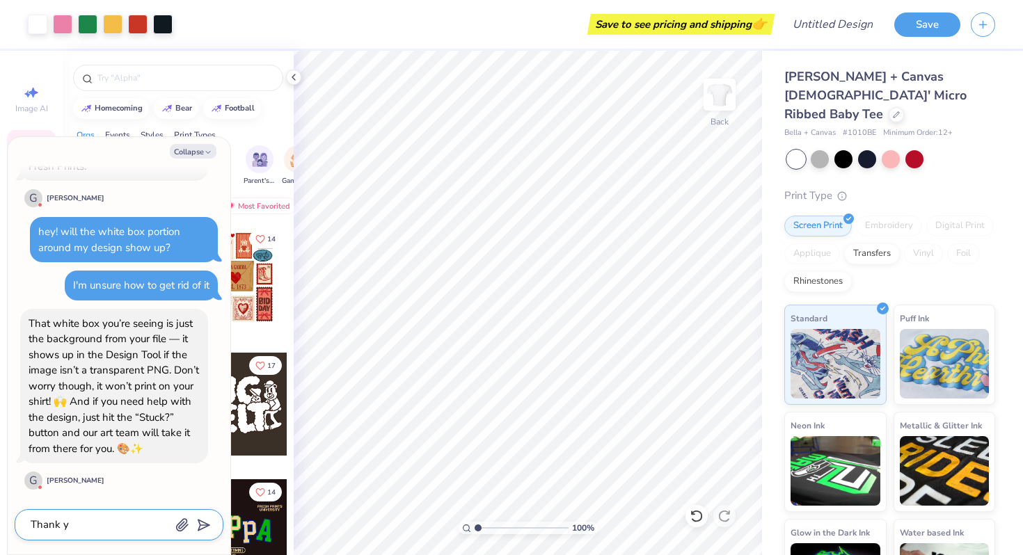
type textarea "x"
type textarea "Thank yo"
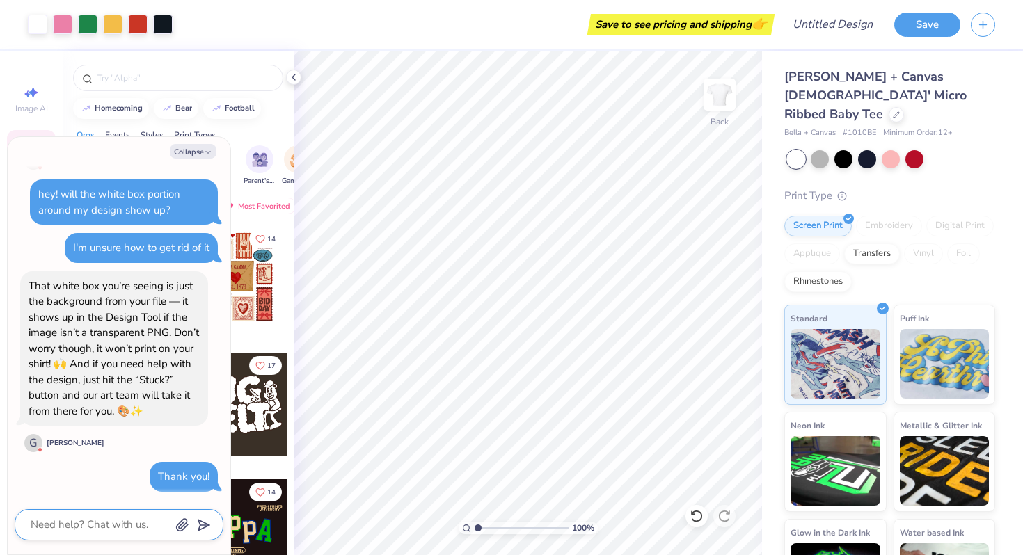
click at [104, 520] on textarea at bounding box center [99, 524] width 141 height 19
click at [293, 78] on polyline at bounding box center [293, 77] width 3 height 6
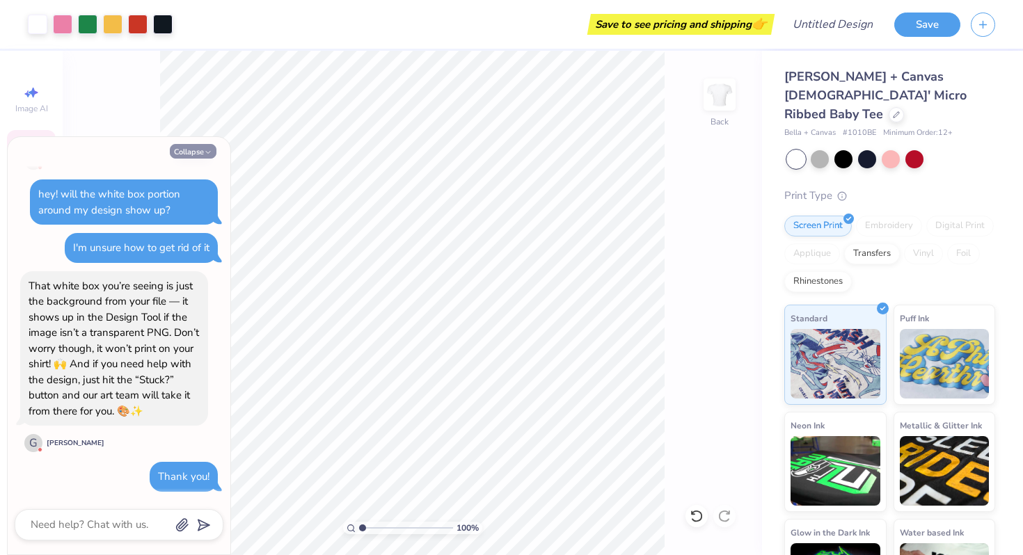
click at [209, 147] on button "Collapse" at bounding box center [193, 151] width 47 height 15
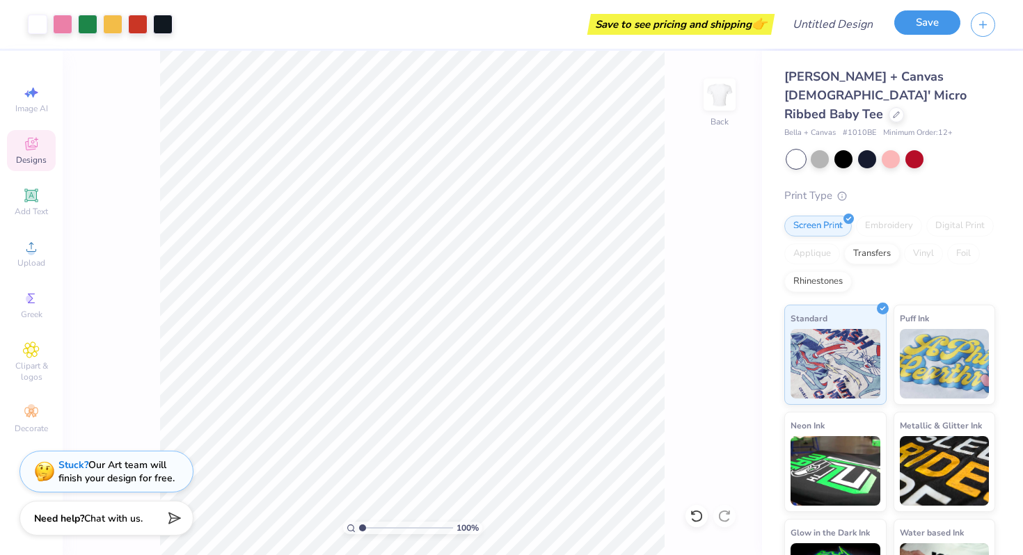
click at [927, 25] on button "Save" at bounding box center [927, 22] width 66 height 24
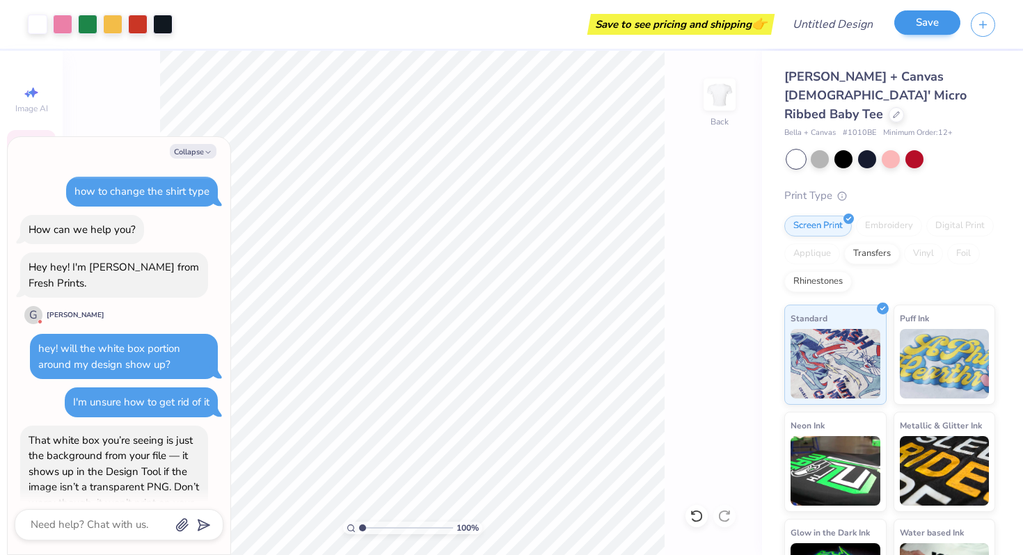
scroll to position [193, 0]
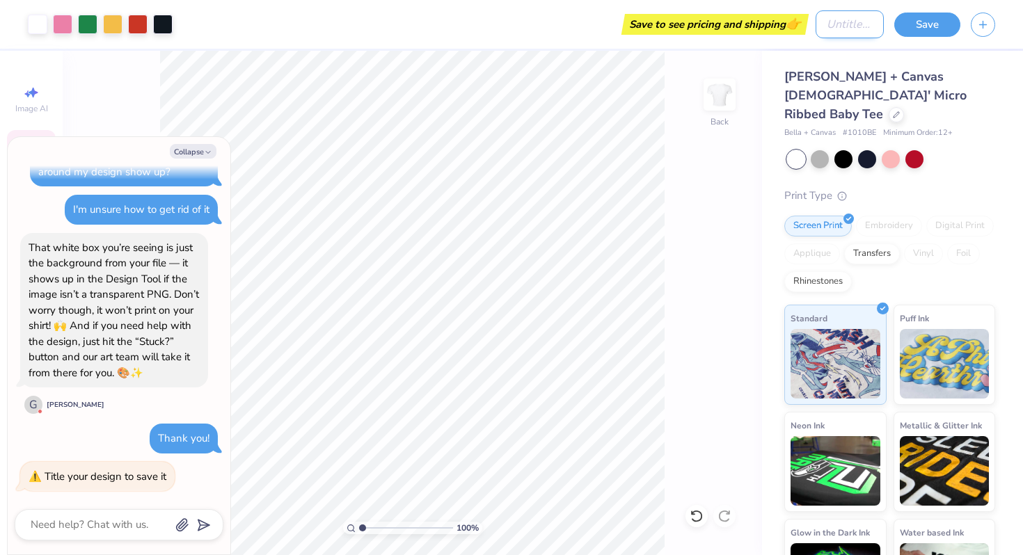
click at [815, 31] on input "Design Title" at bounding box center [849, 24] width 68 height 28
click at [915, 24] on button "Save" at bounding box center [927, 22] width 66 height 24
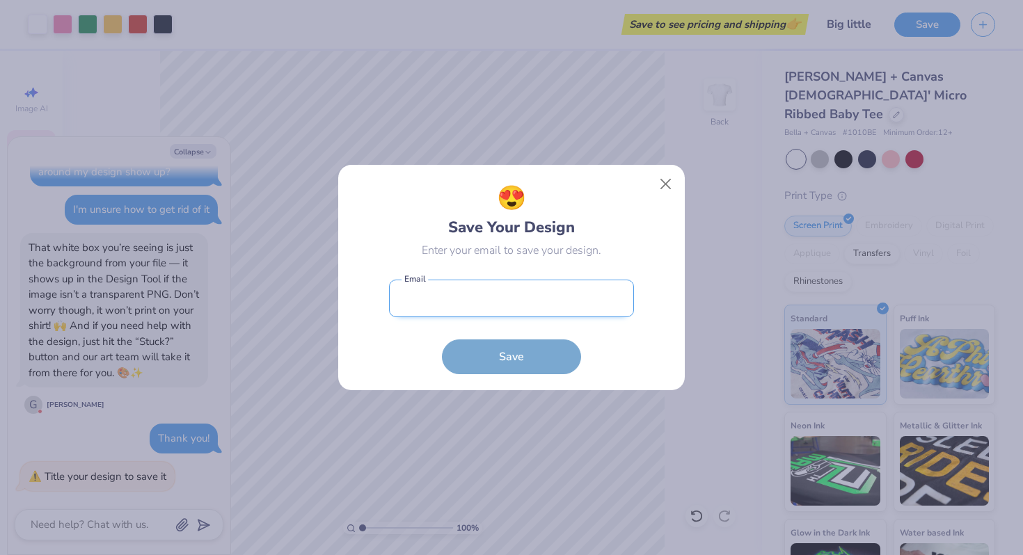
click at [449, 316] on input "email" at bounding box center [511, 299] width 245 height 38
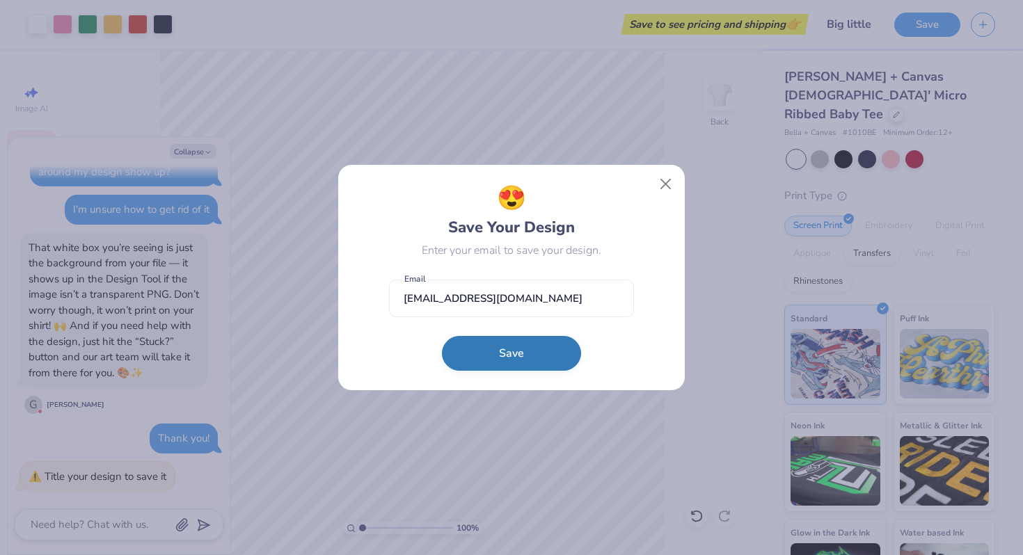
click at [493, 347] on button "Save" at bounding box center [511, 353] width 139 height 35
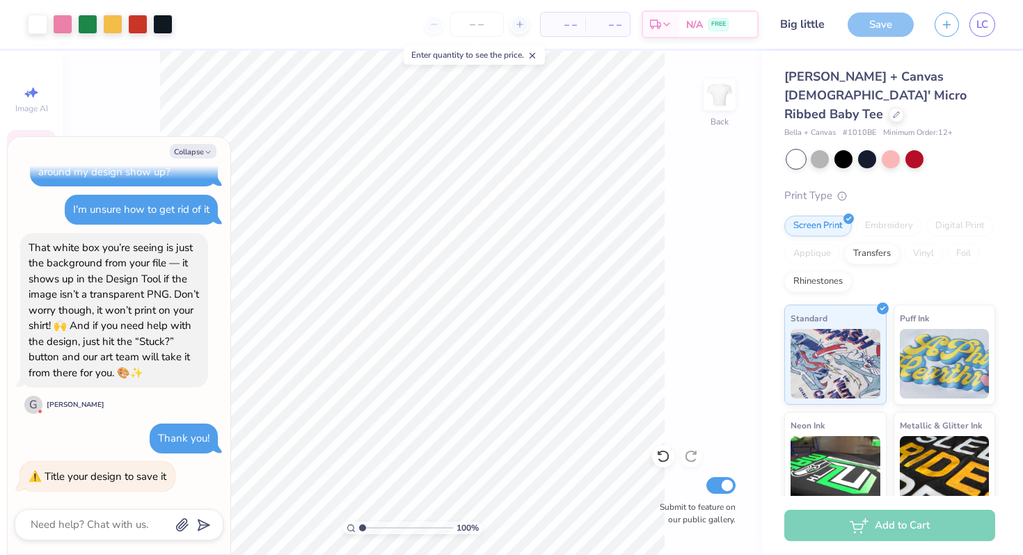
click at [883, 28] on div "Save" at bounding box center [880, 25] width 66 height 24
click at [482, 27] on input "number" at bounding box center [476, 24] width 54 height 25
click at [515, 25] on icon at bounding box center [520, 24] width 10 height 10
click at [409, 26] on div "12" at bounding box center [430, 24] width 104 height 25
click at [404, 26] on div "12" at bounding box center [430, 24] width 104 height 25
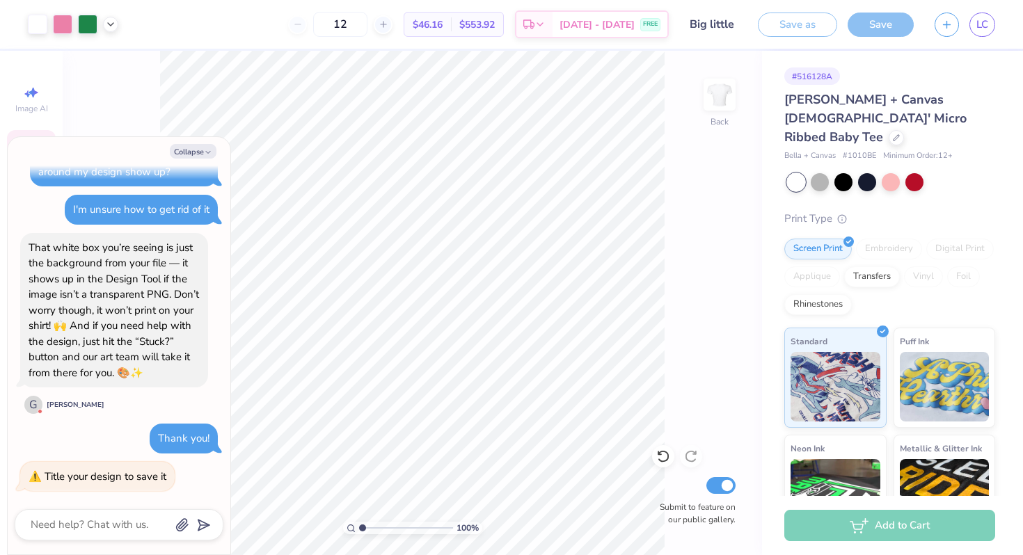
click at [392, 26] on div "12" at bounding box center [340, 24] width 104 height 25
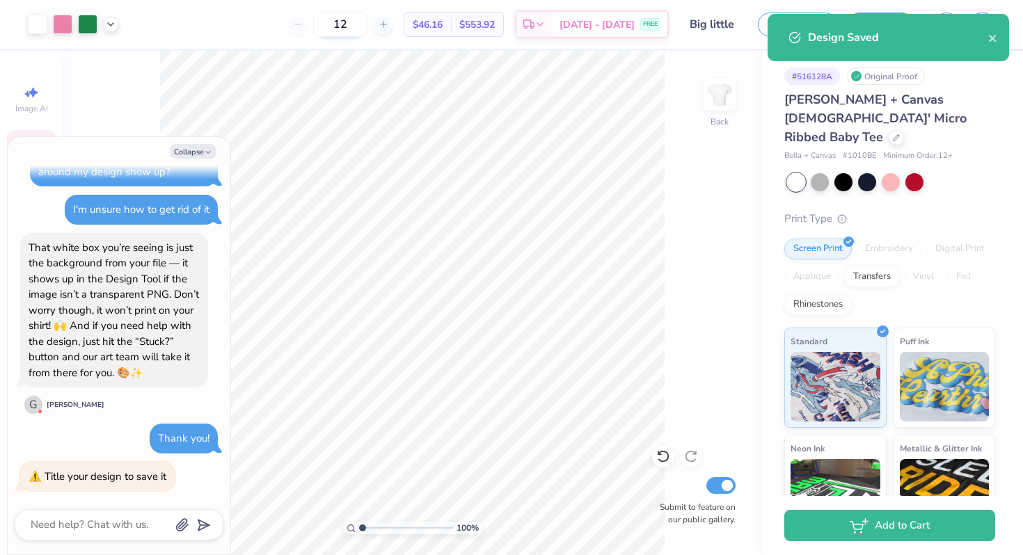
click at [367, 29] on input "12" at bounding box center [340, 24] width 54 height 25
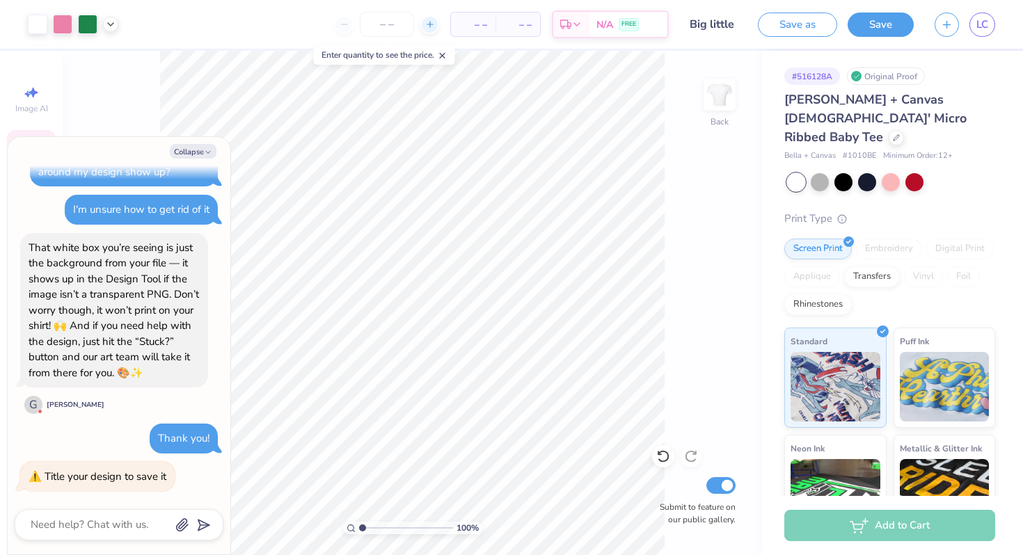
click at [426, 24] on icon at bounding box center [430, 24] width 10 height 10
click at [426, 25] on icon at bounding box center [430, 24] width 10 height 10
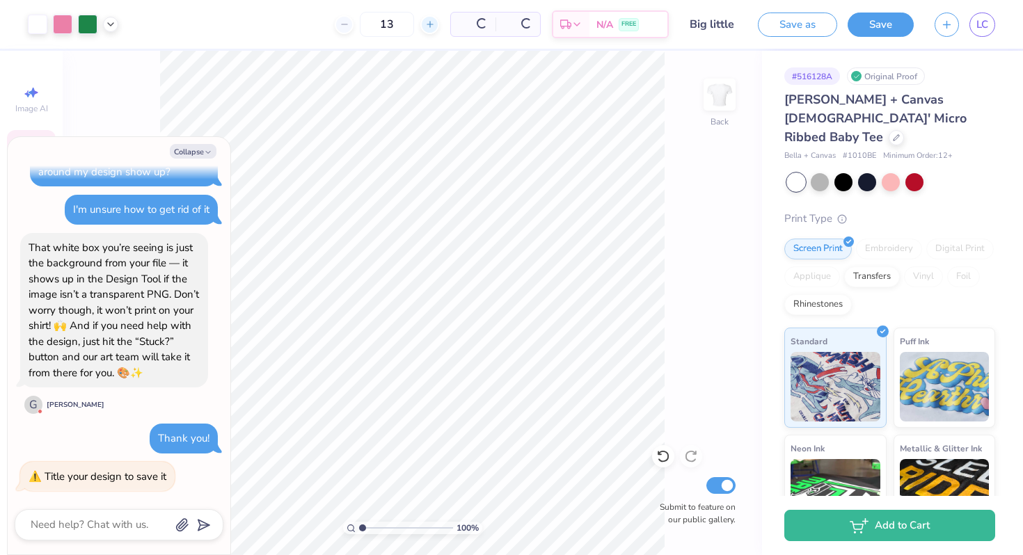
click at [426, 24] on line at bounding box center [429, 24] width 6 height 0
click at [339, 25] on icon at bounding box center [344, 24] width 10 height 10
click at [338, 25] on div "12" at bounding box center [387, 24] width 104 height 25
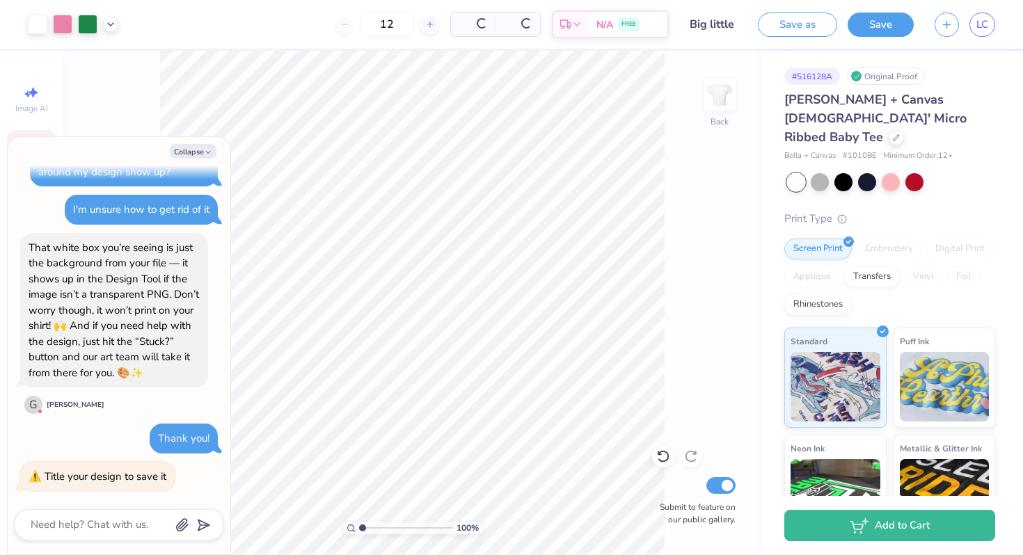
click at [340, 25] on div "12" at bounding box center [387, 24] width 104 height 25
click at [389, 24] on input "12" at bounding box center [387, 24] width 54 height 25
click at [401, 23] on input "12" at bounding box center [387, 24] width 54 height 25
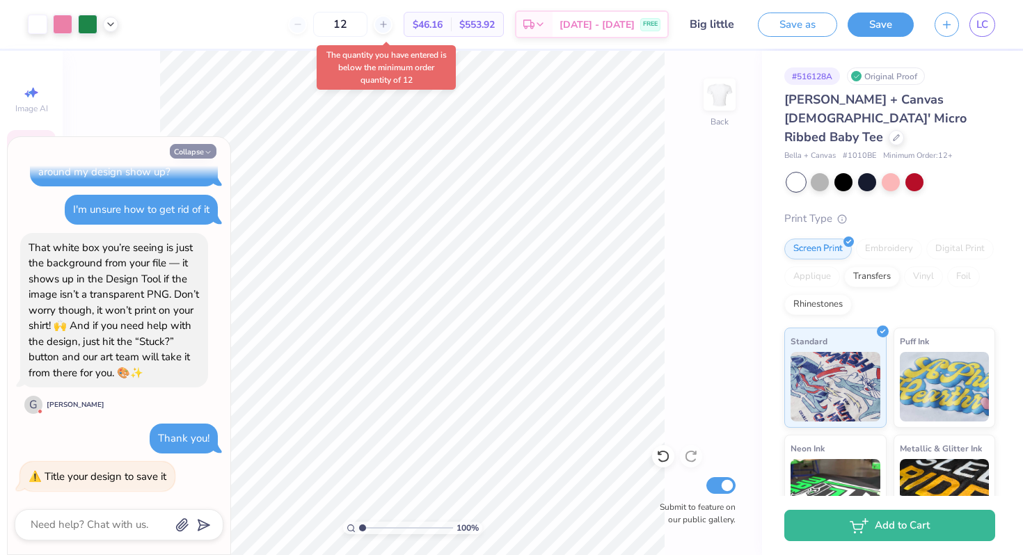
click at [193, 150] on button "Collapse" at bounding box center [193, 151] width 47 height 15
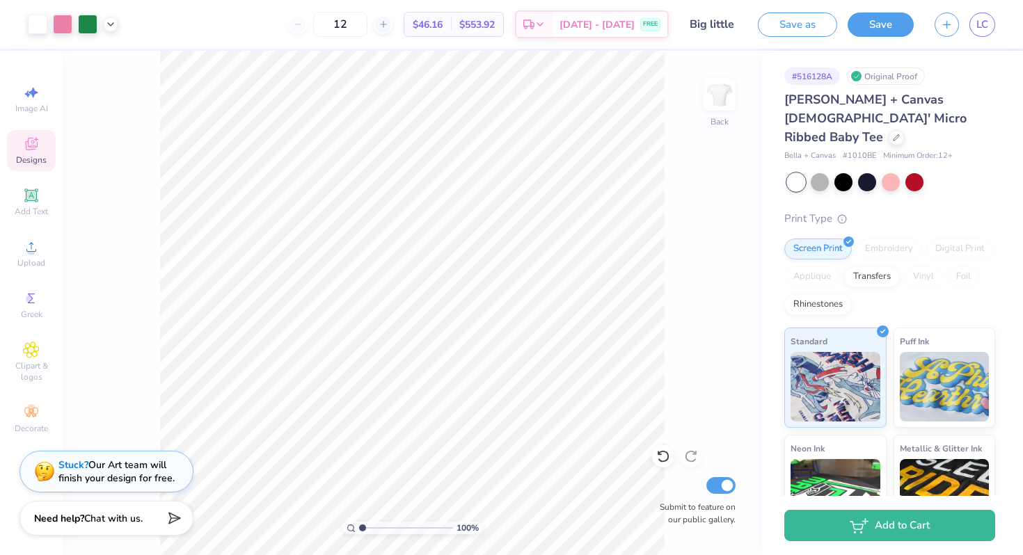
click at [315, 35] on div "12" at bounding box center [340, 24] width 104 height 25
click at [315, 32] on div "12" at bounding box center [340, 24] width 104 height 25
click at [315, 26] on div "12" at bounding box center [340, 24] width 104 height 25
click at [367, 23] on input "12" at bounding box center [340, 24] width 54 height 25
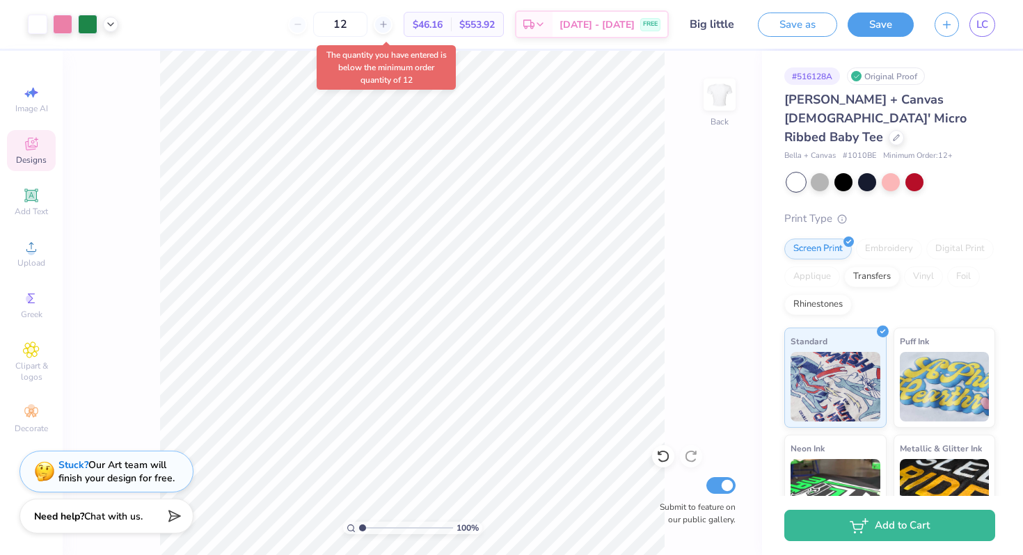
click at [94, 522] on span "Chat with us." at bounding box center [113, 516] width 58 height 13
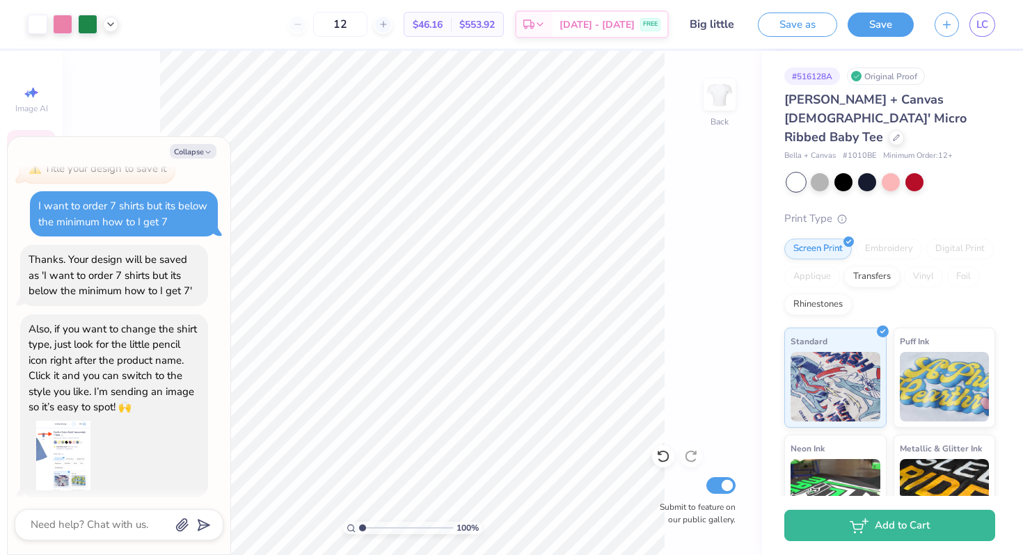
scroll to position [534, 0]
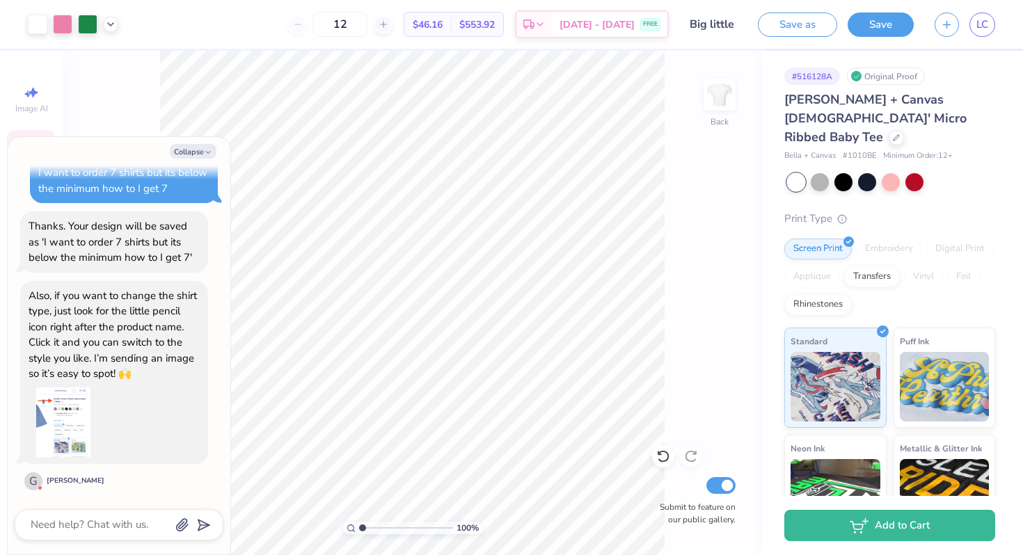
click at [157, 266] on div "Thanks. Your design will be saved as 'I want to order 7 shirts but its below th…" at bounding box center [114, 241] width 188 height 61
click at [103, 540] on div "Collapse how to change the shirt type How can we help you? Hey hey! I'm [PERSON…" at bounding box center [119, 345] width 223 height 417
click at [103, 522] on textarea at bounding box center [99, 524] width 141 height 19
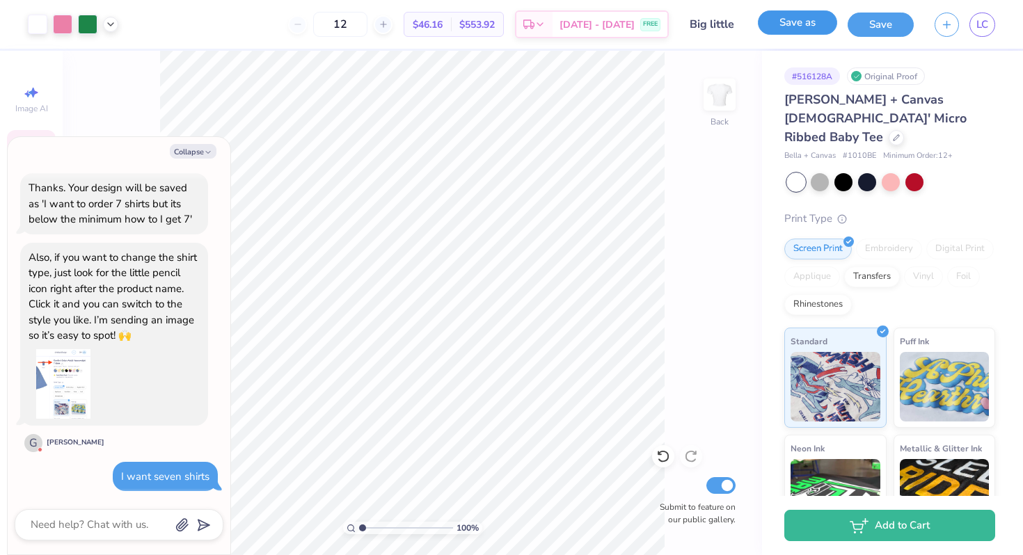
click at [808, 31] on button "Save as" at bounding box center [797, 22] width 79 height 24
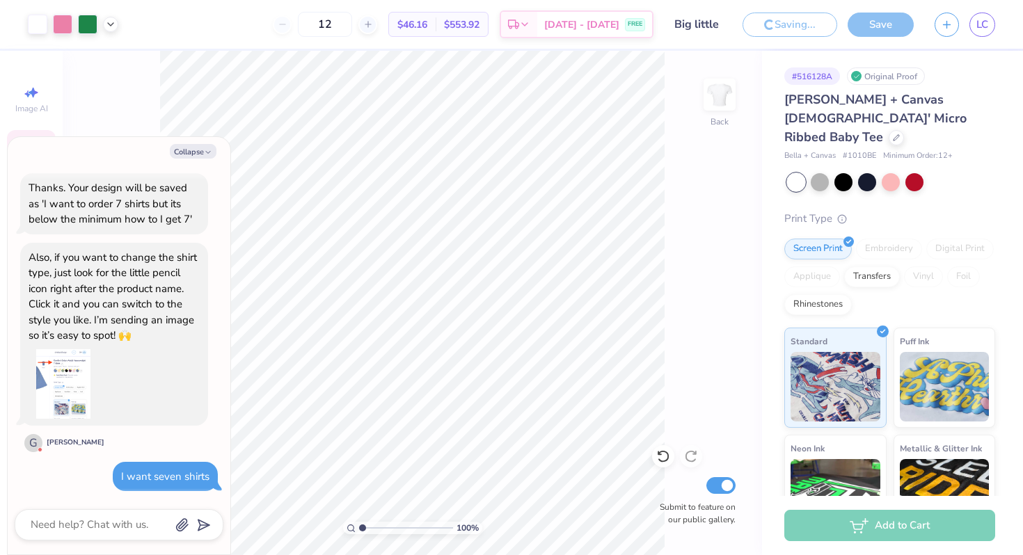
click at [302, 25] on div "12" at bounding box center [325, 24] width 104 height 25
drag, startPoint x: 302, startPoint y: 25, endPoint x: 269, endPoint y: 21, distance: 33.0
click at [298, 24] on div "12" at bounding box center [325, 24] width 104 height 25
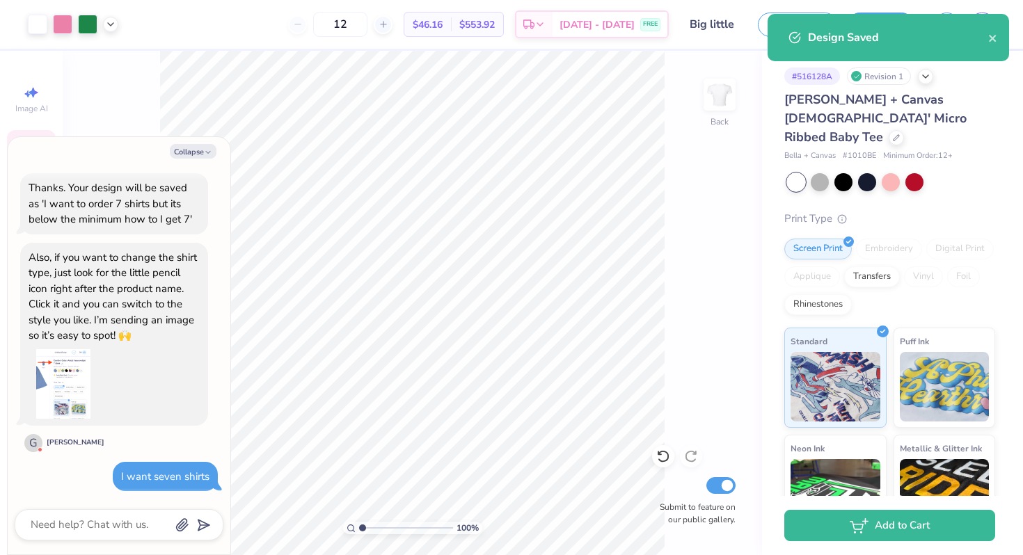
click at [309, 20] on div "12" at bounding box center [340, 24] width 104 height 25
click at [318, 24] on div "12" at bounding box center [340, 24] width 104 height 25
click at [318, 23] on div "12" at bounding box center [340, 24] width 104 height 25
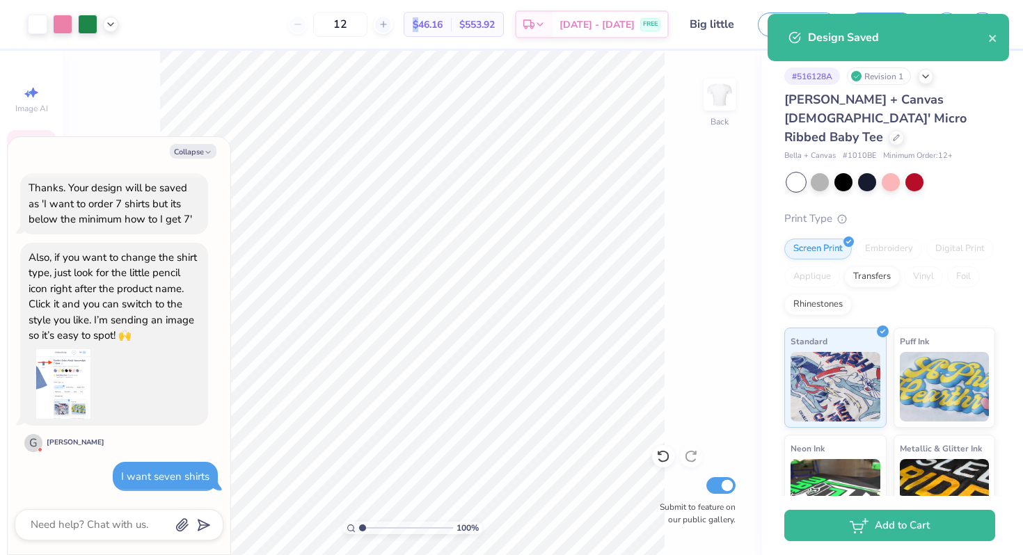
click at [318, 23] on div "12" at bounding box center [340, 24] width 104 height 25
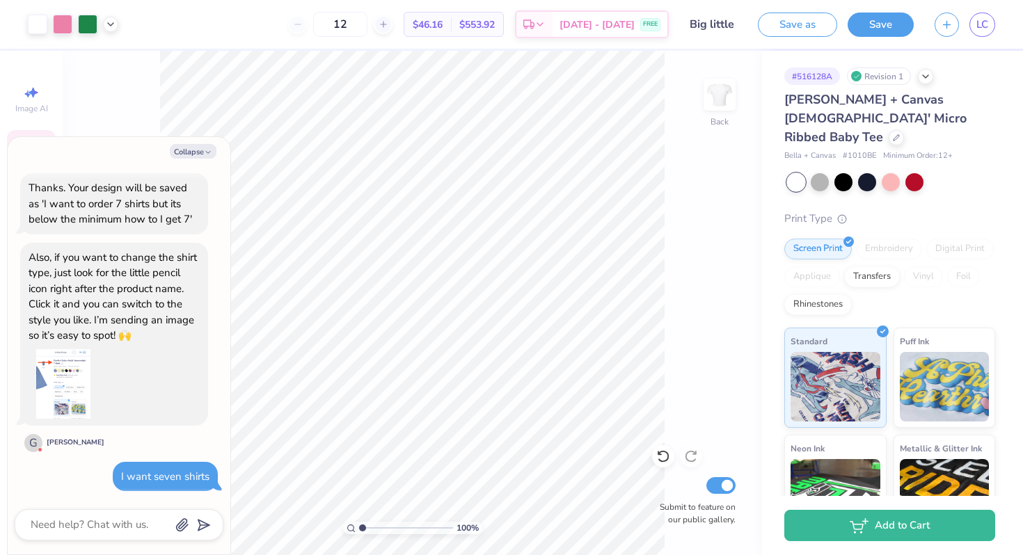
click at [451, 32] on div "$46.16 Per Item" at bounding box center [427, 25] width 47 height 24
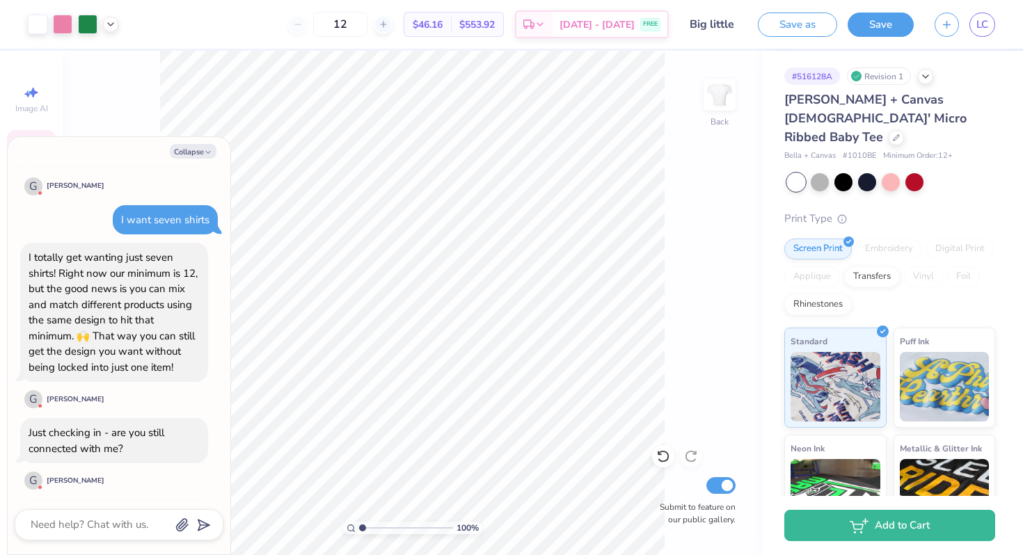
scroll to position [942, 0]
